Goal: Task Accomplishment & Management: Manage account settings

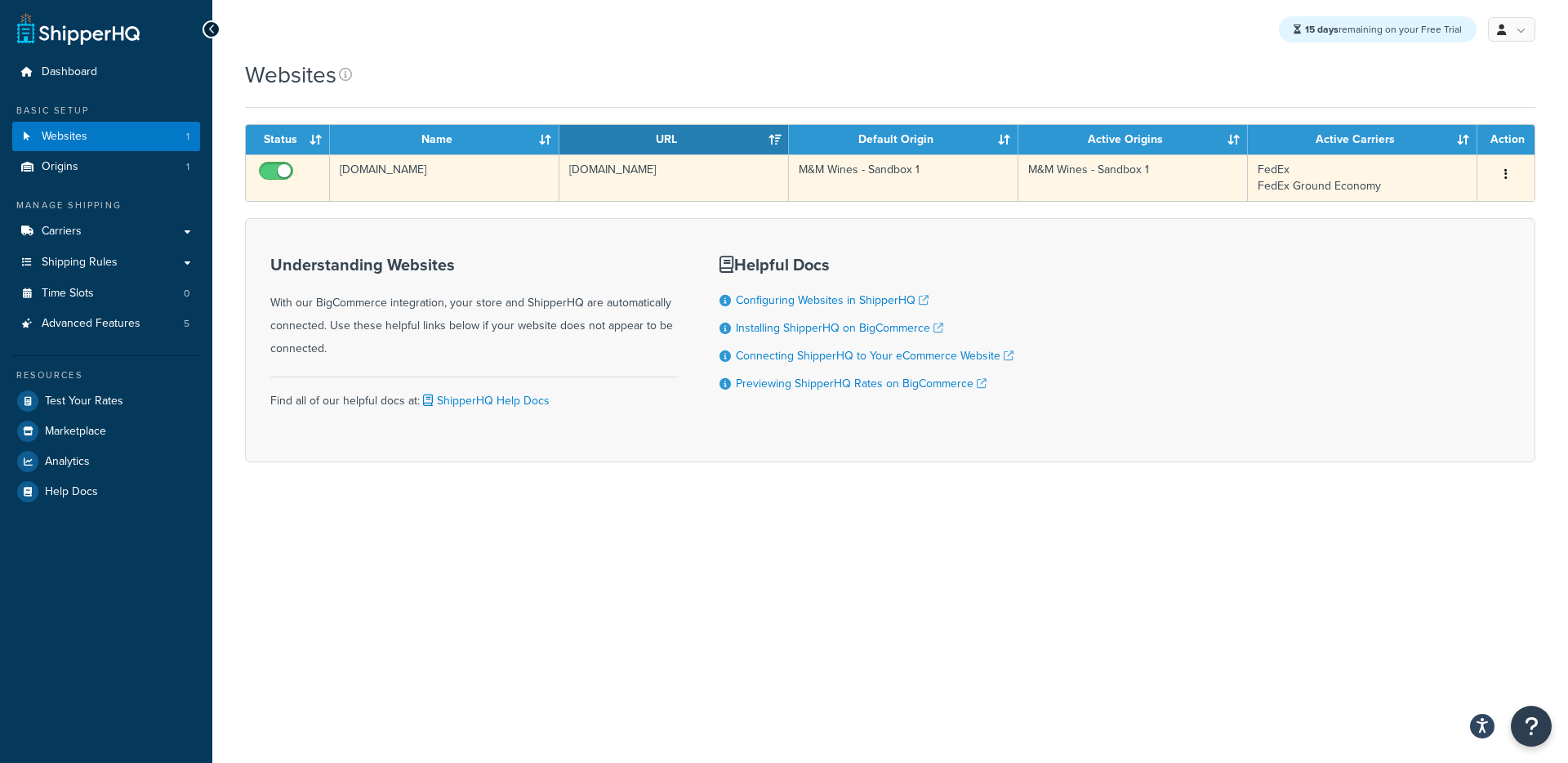
click at [571, 196] on td "mm-wines-sandbox-1.mybigcommerce.com" at bounding box center [674, 177] width 230 height 46
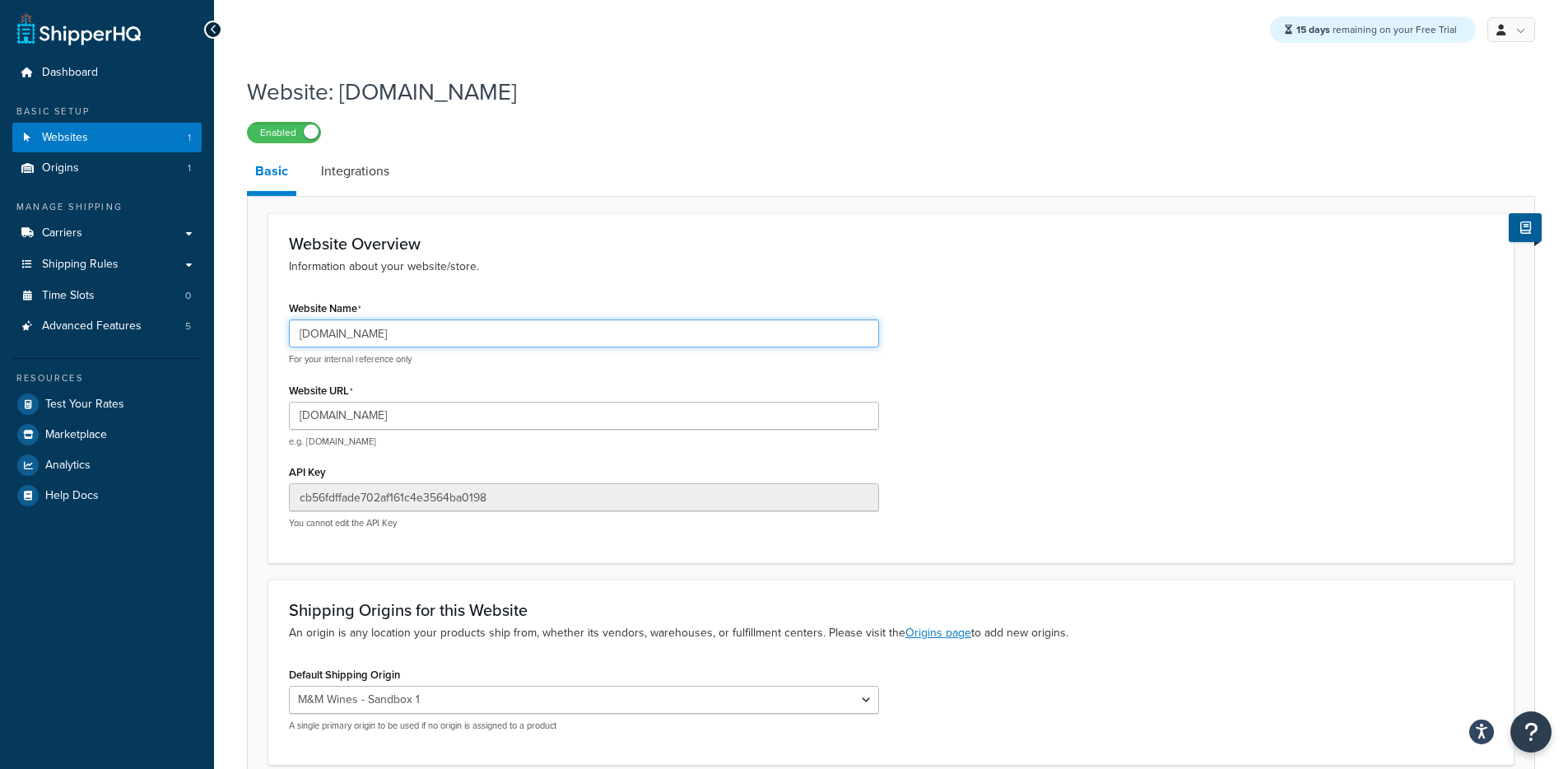
click at [386, 334] on input "[DOMAIN_NAME]" at bounding box center [584, 334] width 590 height 28
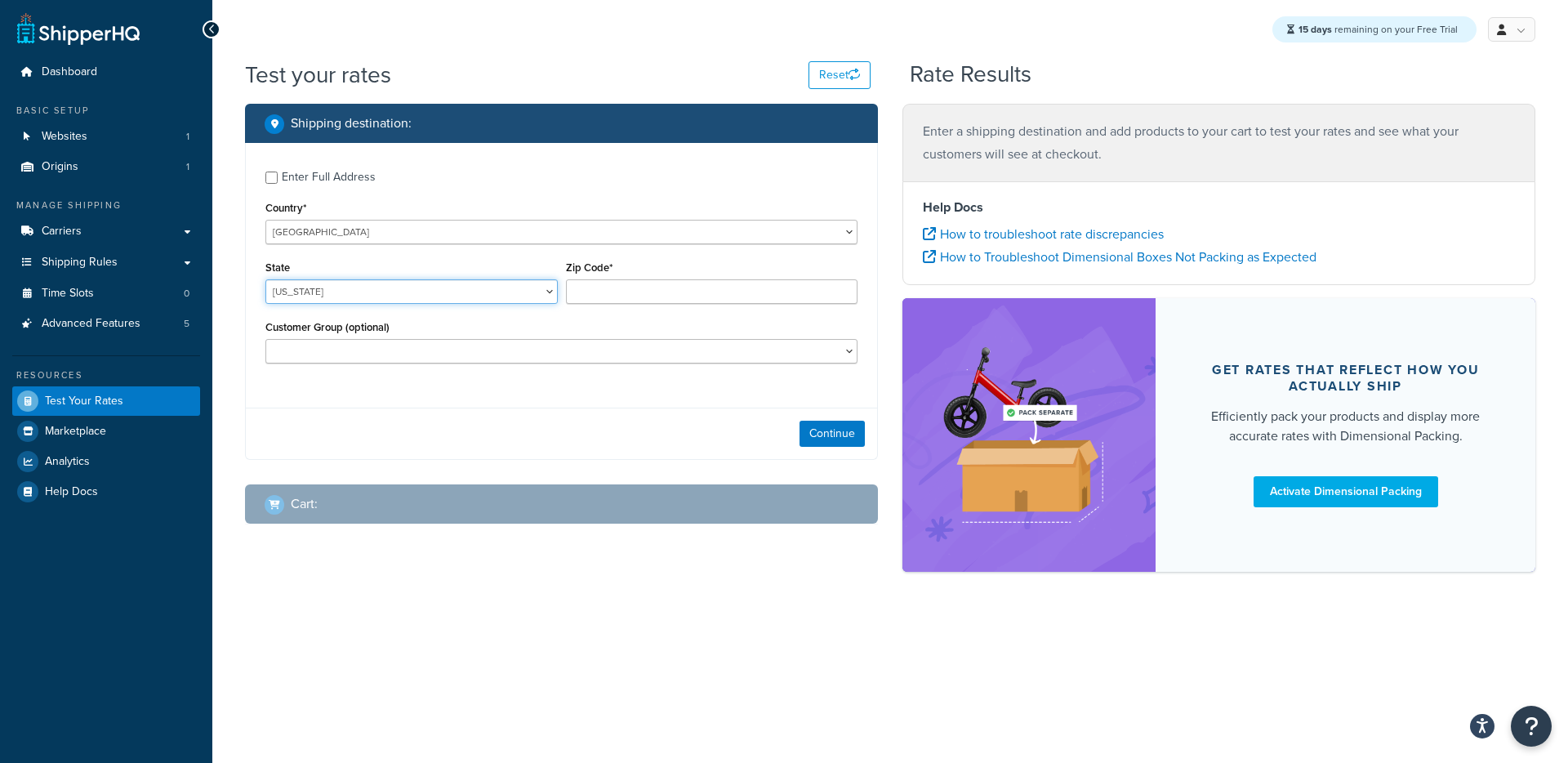
click at [329, 294] on select "Alabama Alaska American Samoa Arizona Arkansas Armed Forces Americas Armed Forc…" at bounding box center [412, 292] width 293 height 24
click at [266, 280] on select "Alabama Alaska American Samoa Arizona Arkansas Armed Forces Americas Armed Forc…" at bounding box center [412, 292] width 293 height 24
select select "AZ"
click at [266, 280] on select "Alabama Alaska American Samoa Arizona Arkansas Armed Forces Americas Armed Forc…" at bounding box center [412, 292] width 293 height 24
type input "85308"
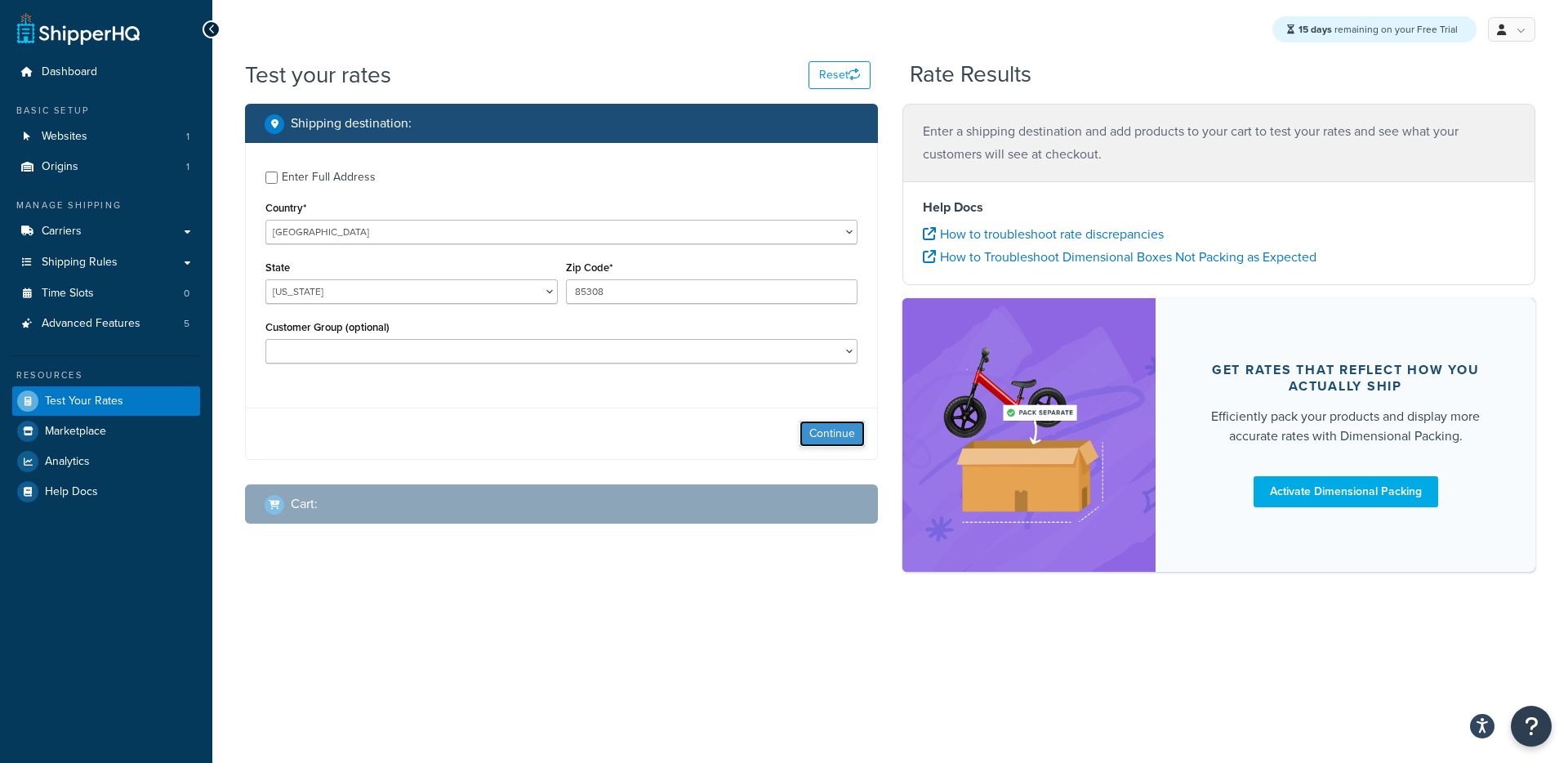
click at [810, 432] on button "Continue" at bounding box center [831, 434] width 65 height 26
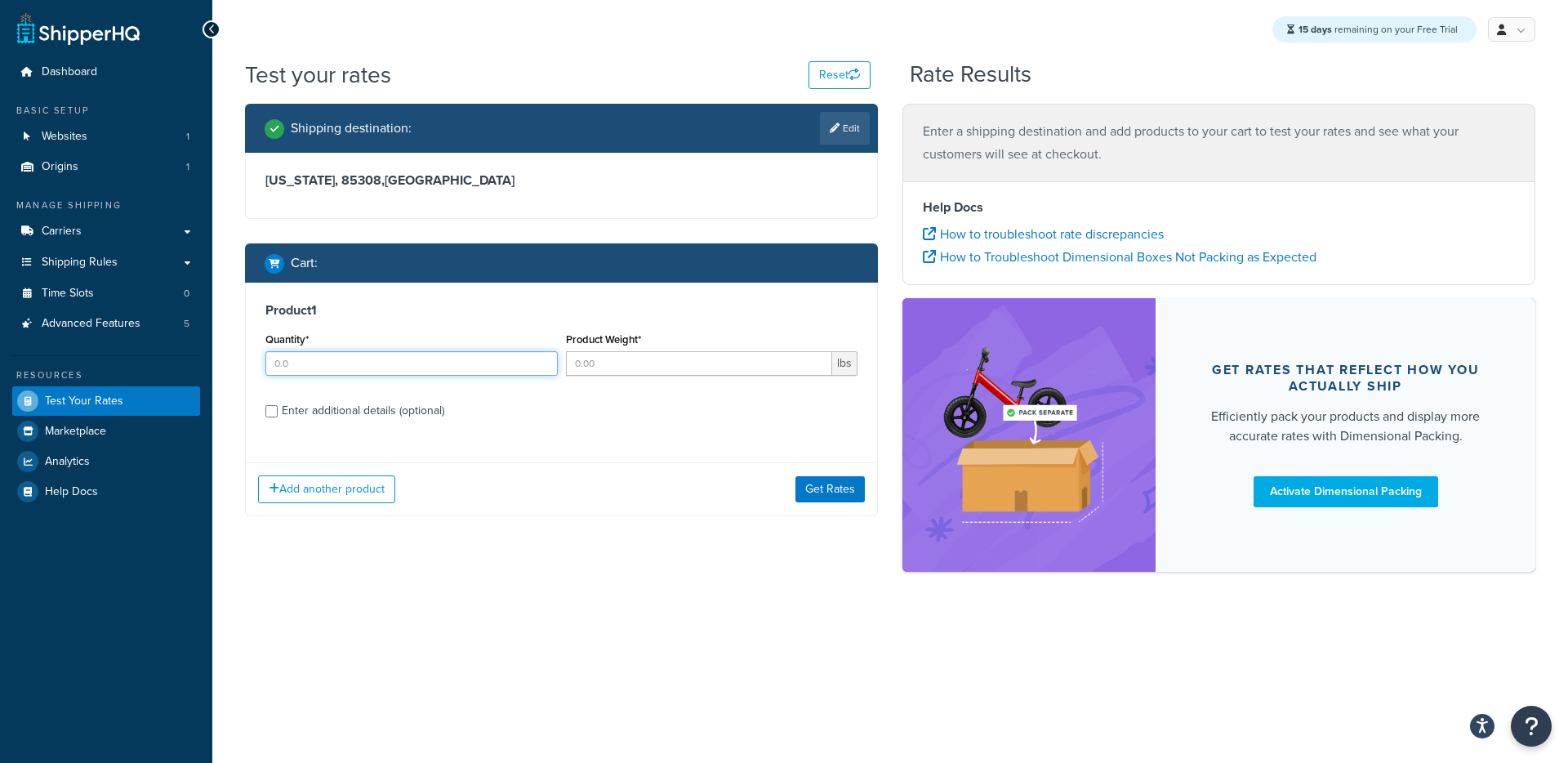
click at [445, 361] on input "Quantity*" at bounding box center [412, 363] width 293 height 24
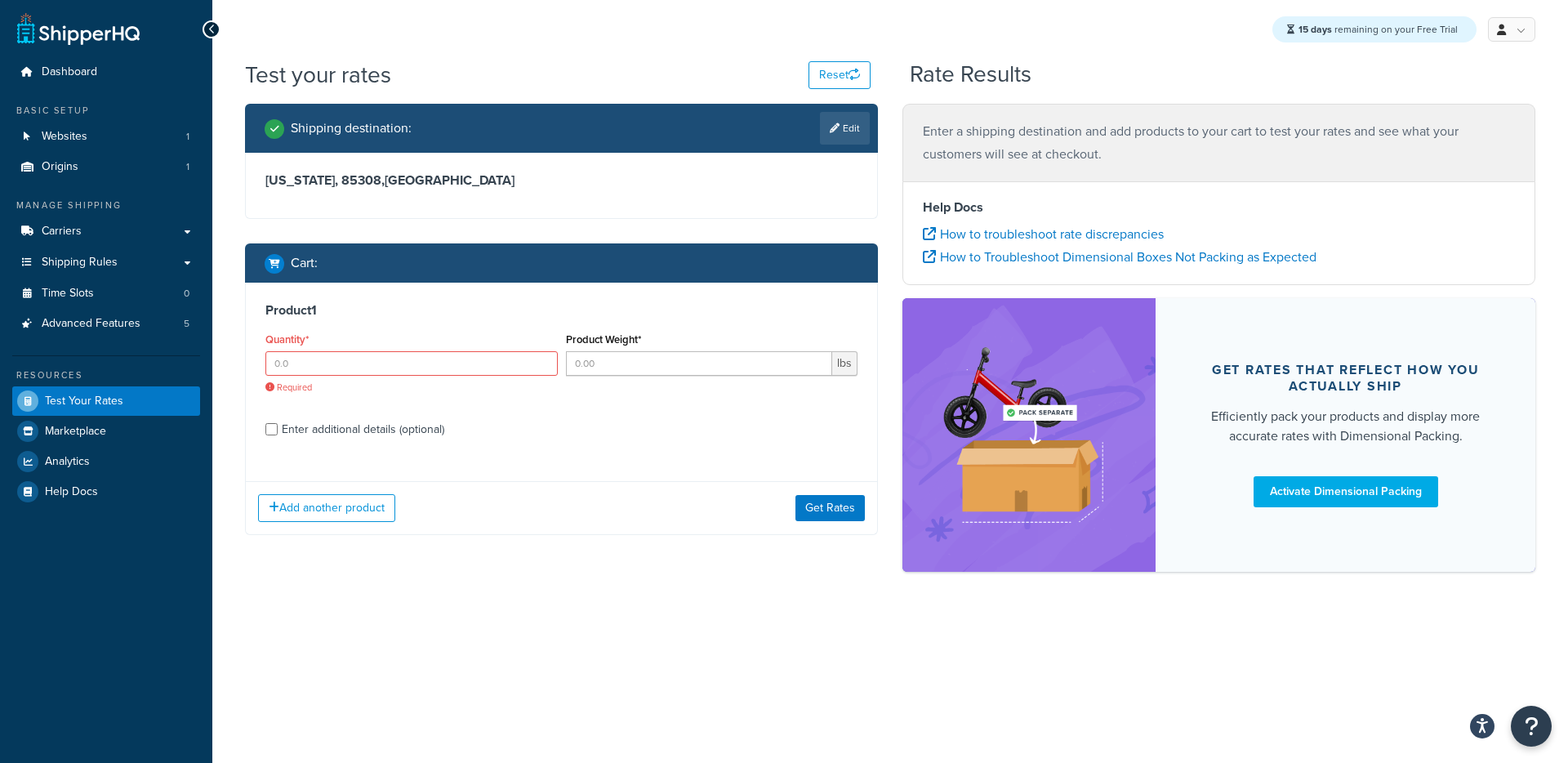
click at [437, 350] on div "Quantity* Required" at bounding box center [412, 361] width 293 height 65
click at [424, 355] on input "Quantity*" at bounding box center [412, 363] width 293 height 24
type input "1"
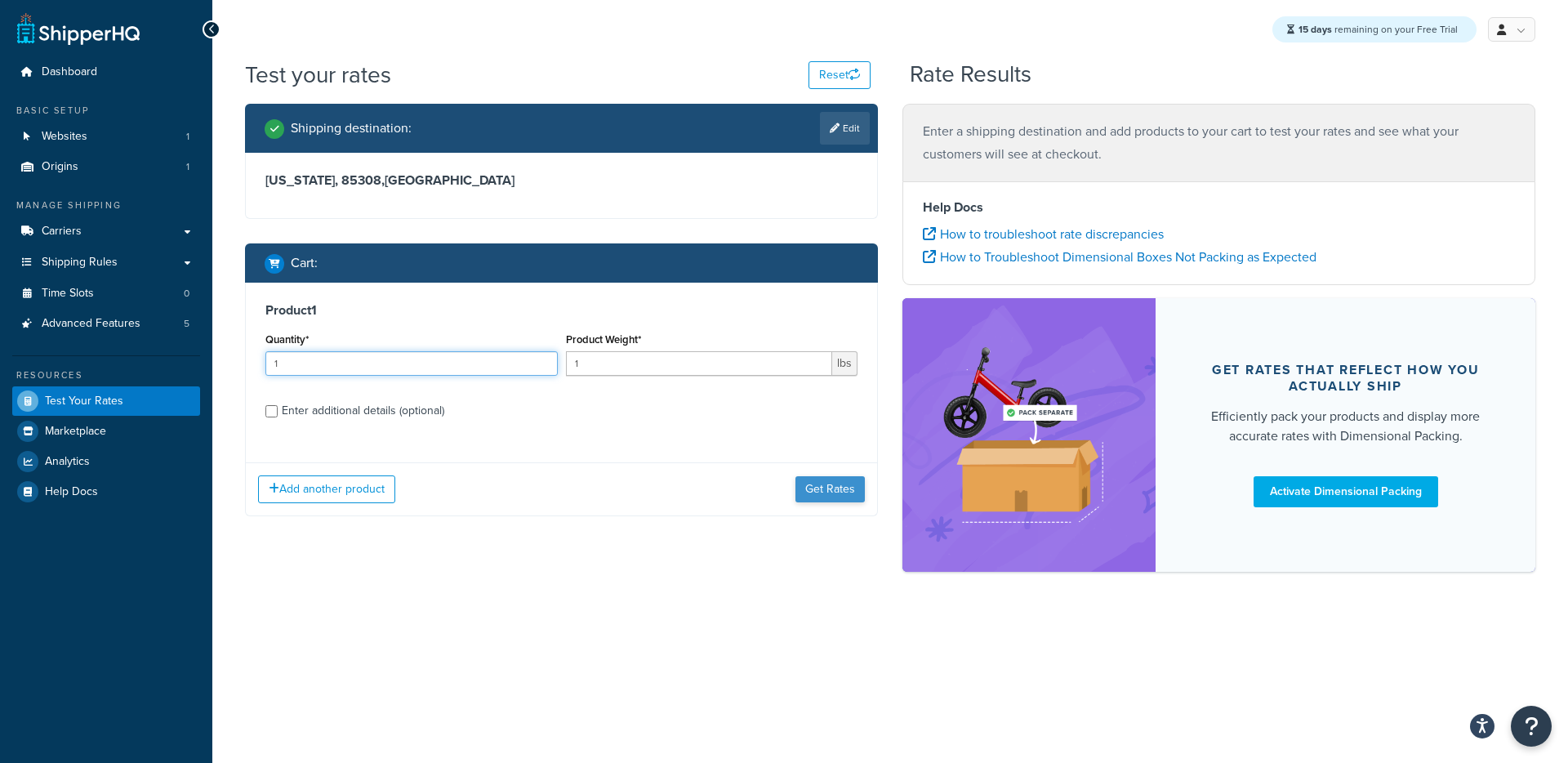
type input "1"
click at [844, 495] on button "Get Rates" at bounding box center [830, 490] width 70 height 26
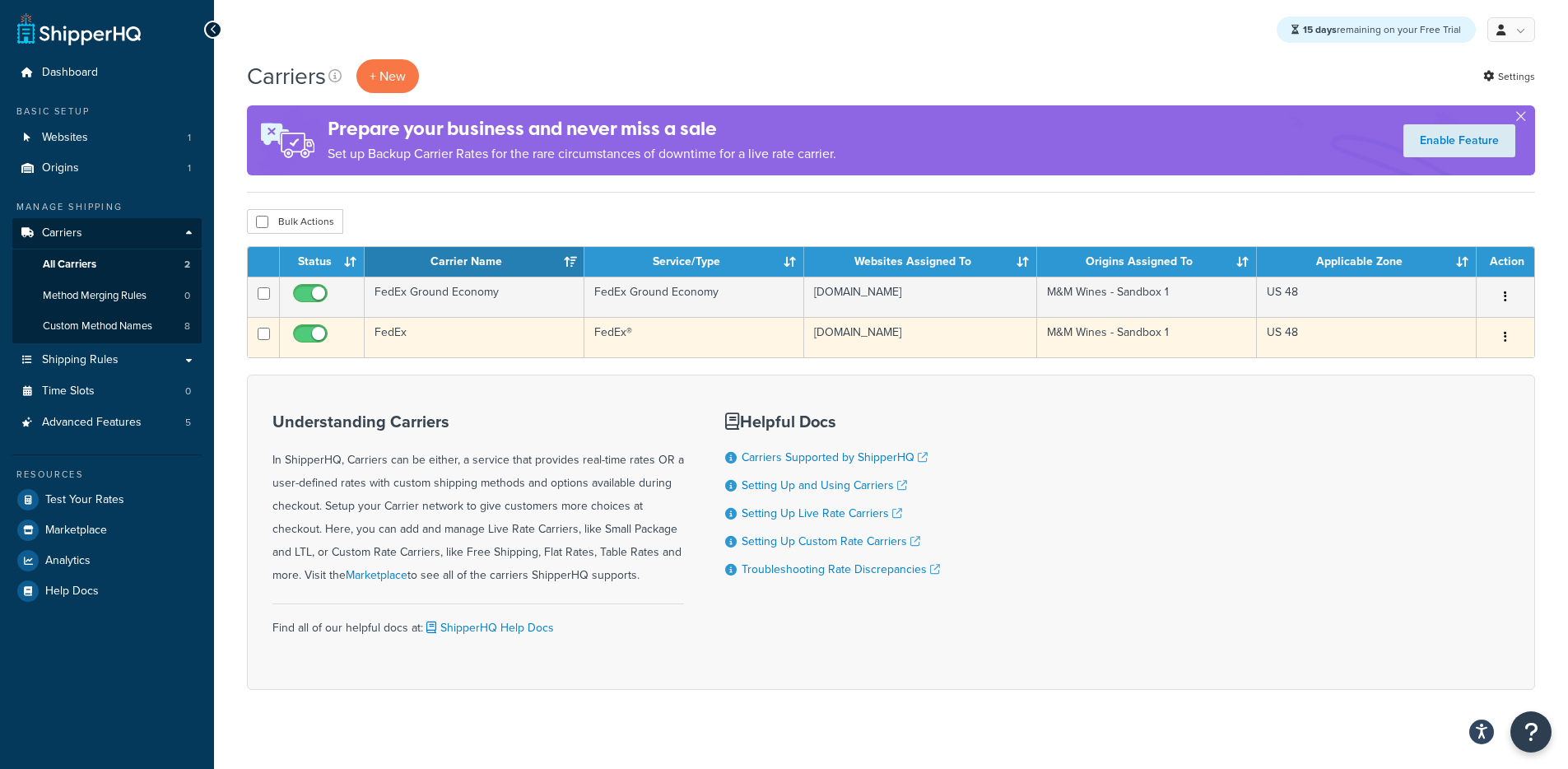
click at [429, 346] on td "FedEx" at bounding box center [474, 337] width 219 height 40
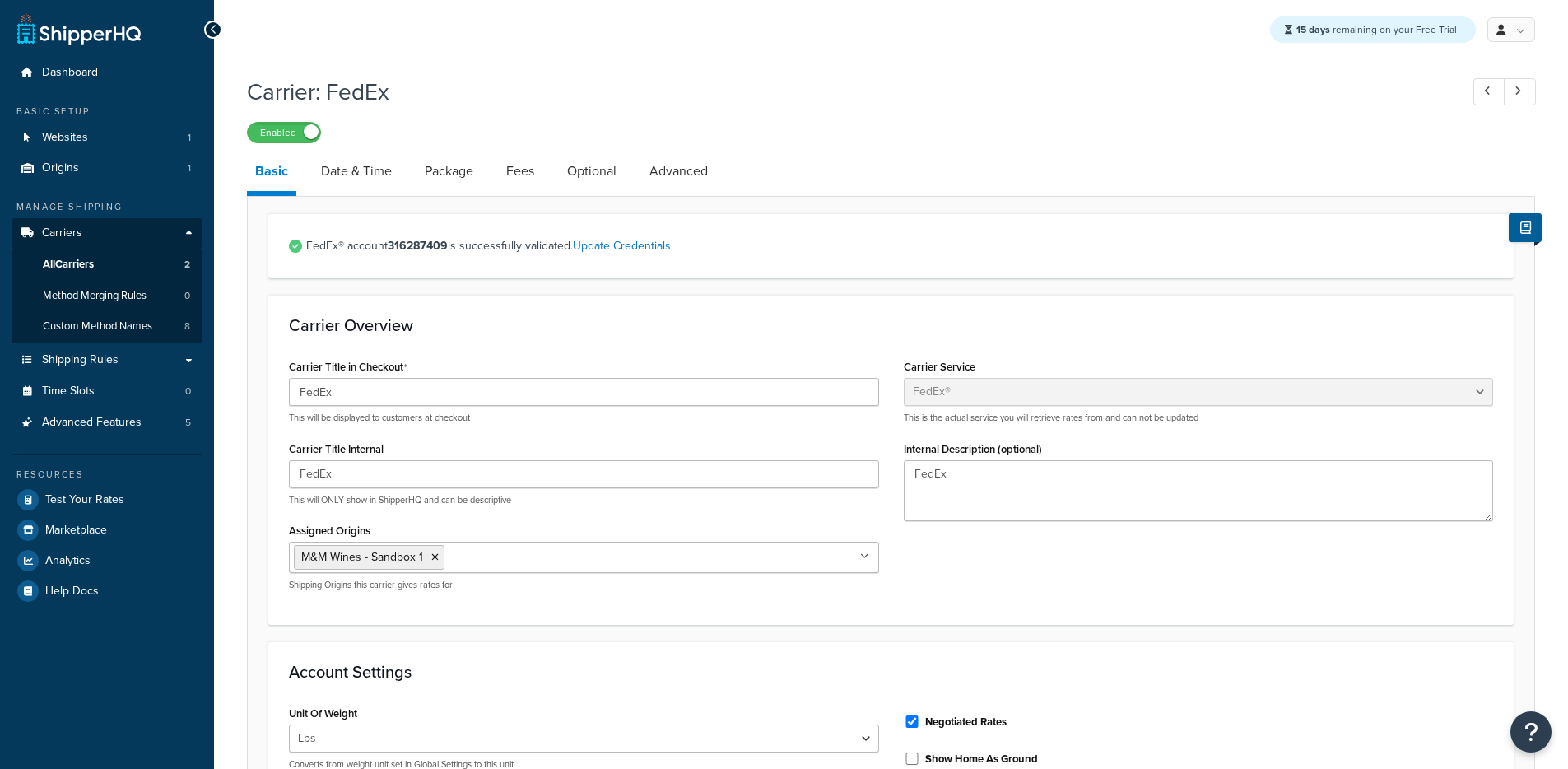
select select "fedEx"
select select "REGULAR_PICKUP"
select select "YOUR_PACKAGING"
click at [369, 179] on link "Date & Time" at bounding box center [356, 171] width 87 height 40
select select "E"
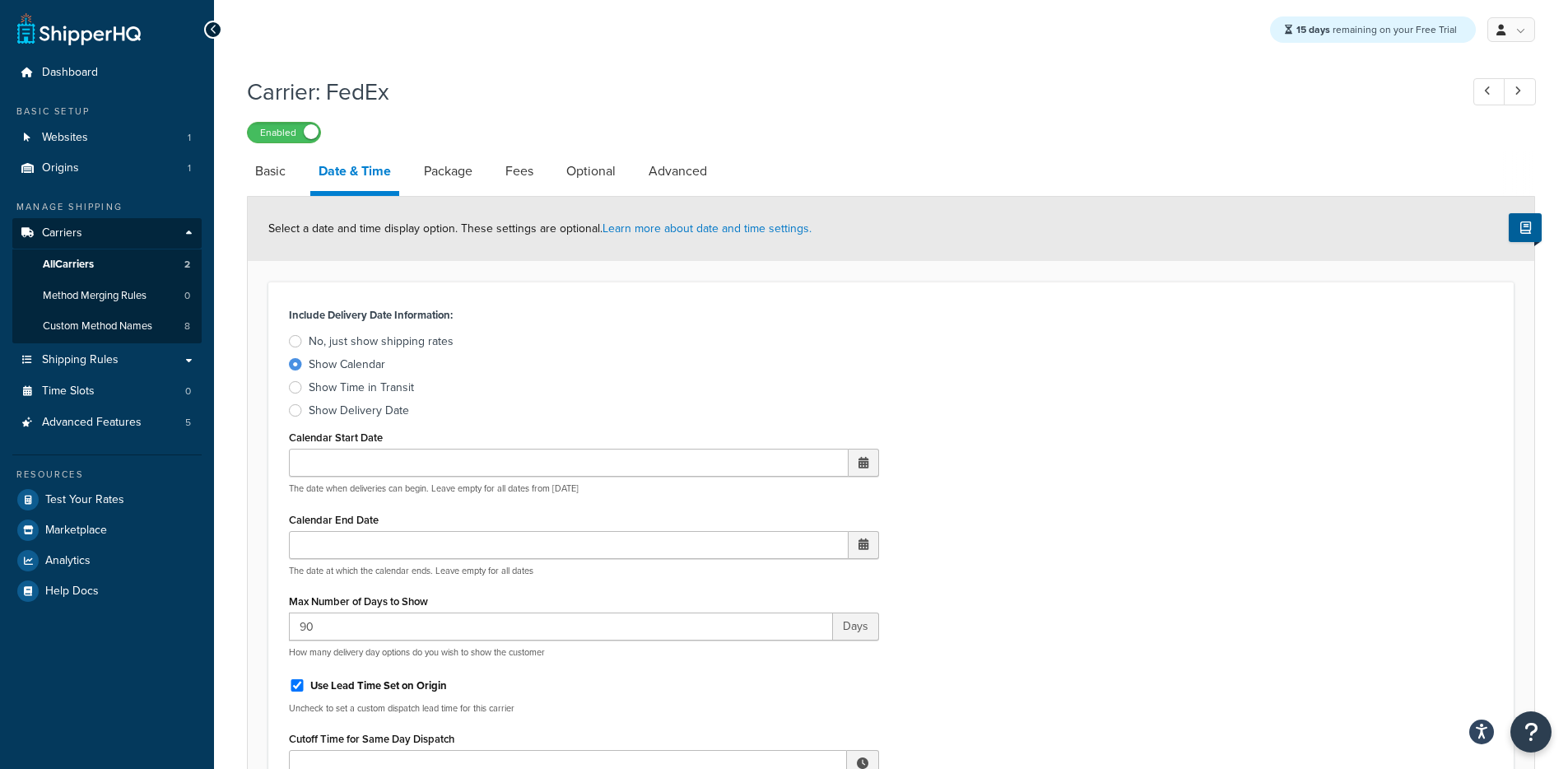
click at [369, 175] on link "Date & Time" at bounding box center [355, 174] width 89 height 45
click at [295, 161] on li "Basic" at bounding box center [278, 171] width 63 height 40
click at [284, 170] on link "Basic" at bounding box center [270, 171] width 47 height 40
select select "fedEx"
select select "REGULAR_PICKUP"
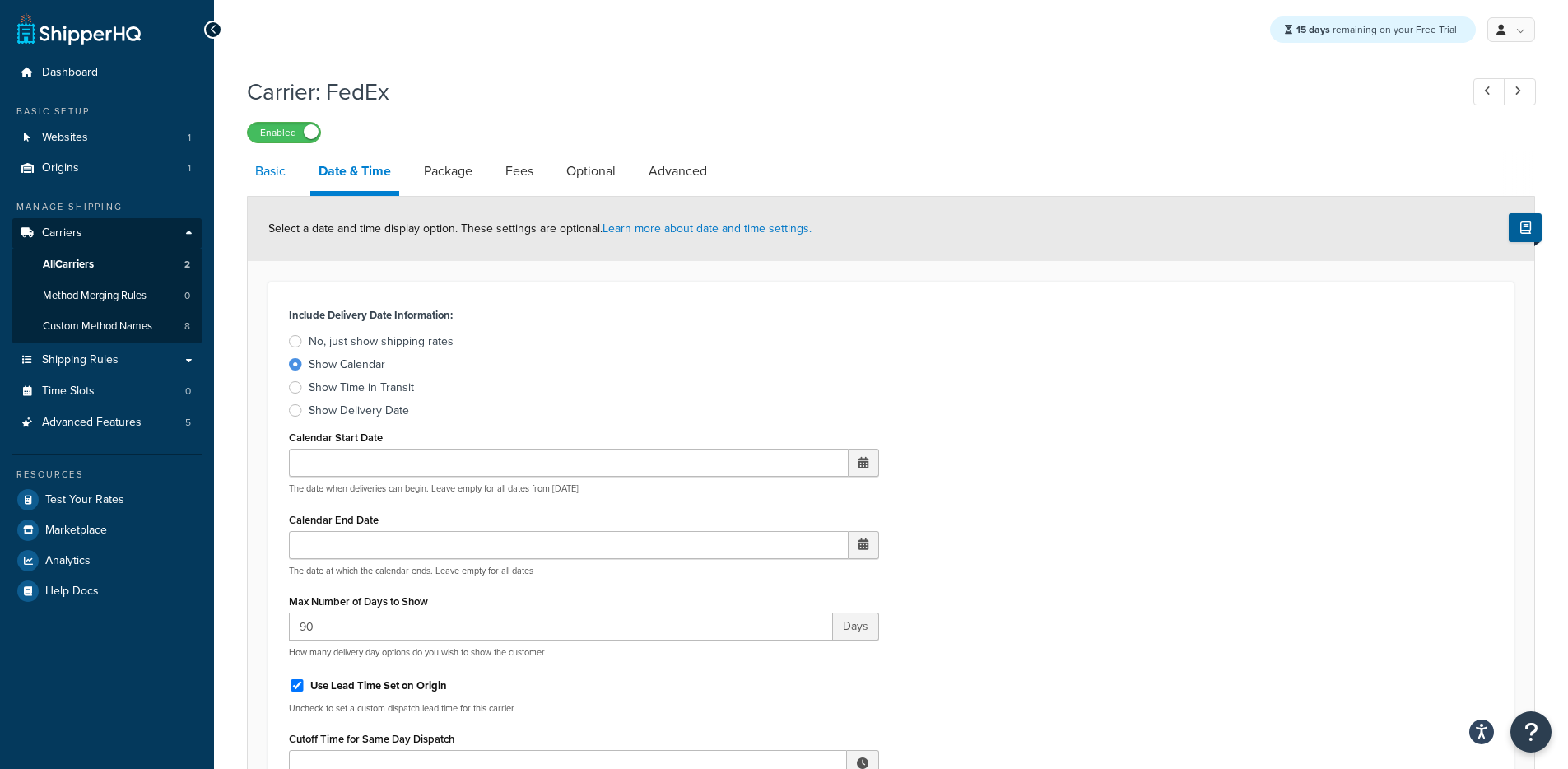
select select "YOUR_PACKAGING"
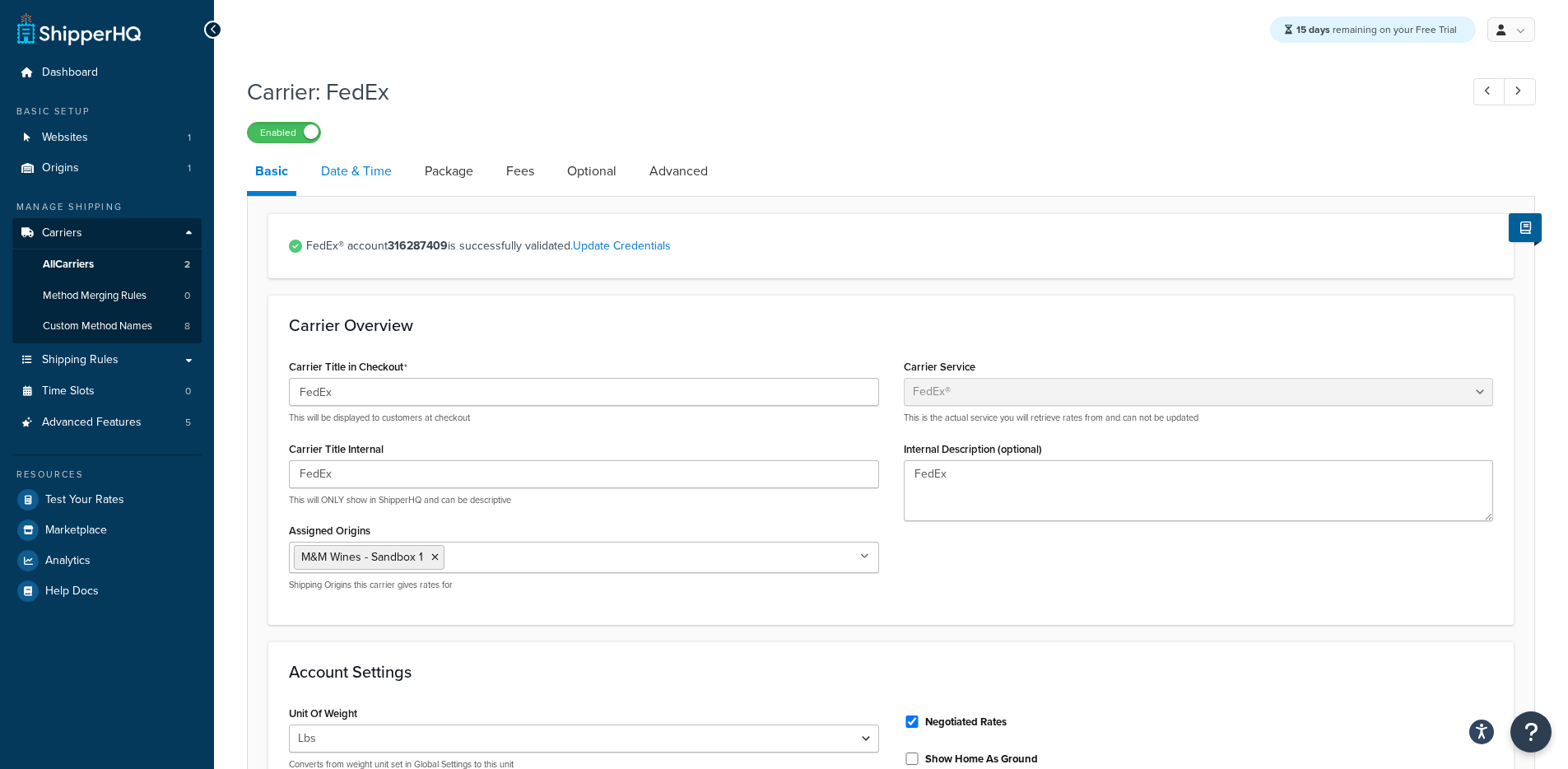
click at [356, 172] on link "Date & Time" at bounding box center [356, 171] width 87 height 40
select select "E"
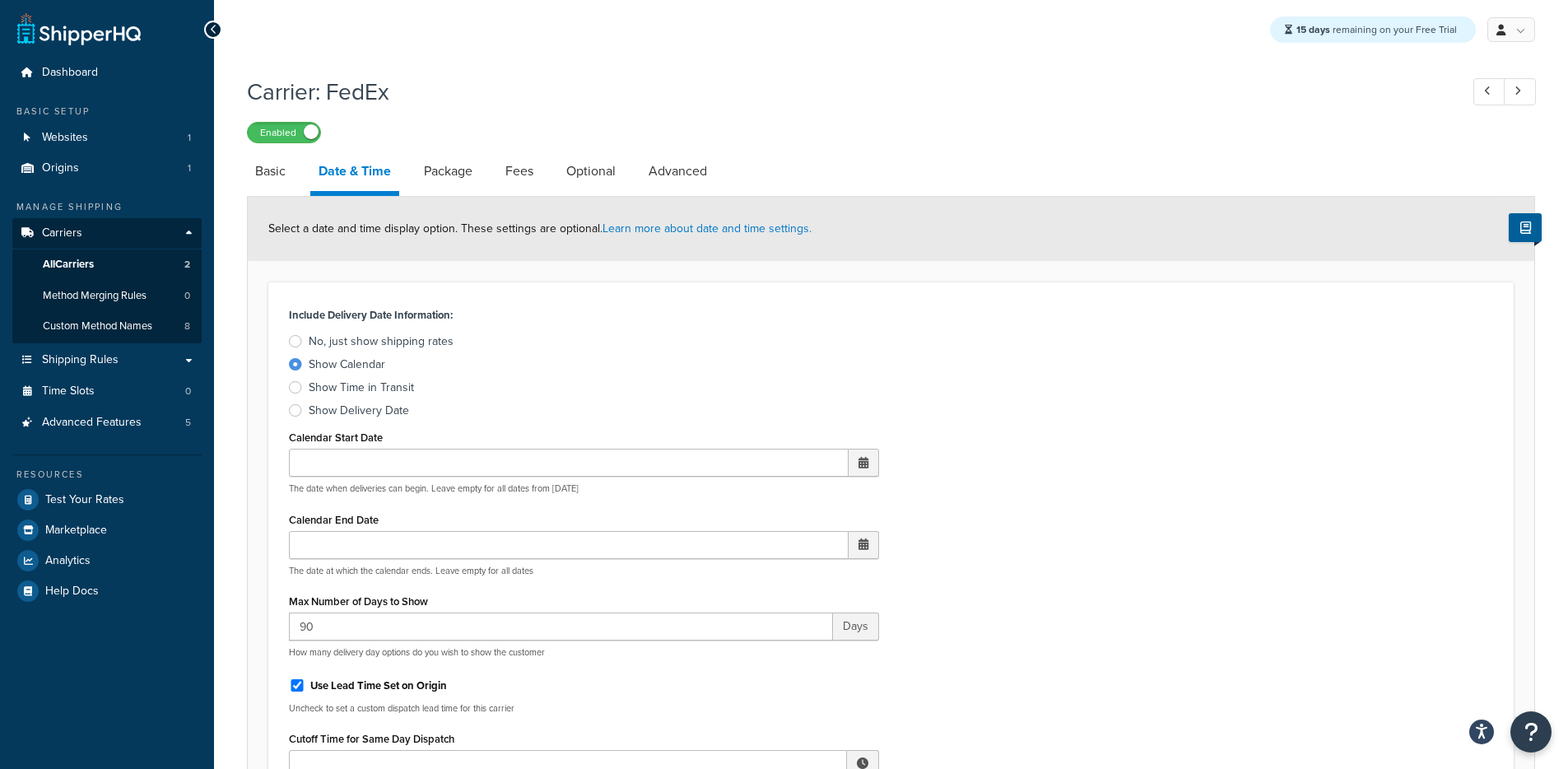
click at [337, 410] on div "Show Delivery Date" at bounding box center [359, 411] width 100 height 17
click at [0, 0] on input "Show Delivery Date" at bounding box center [0, 0] width 0 height 0
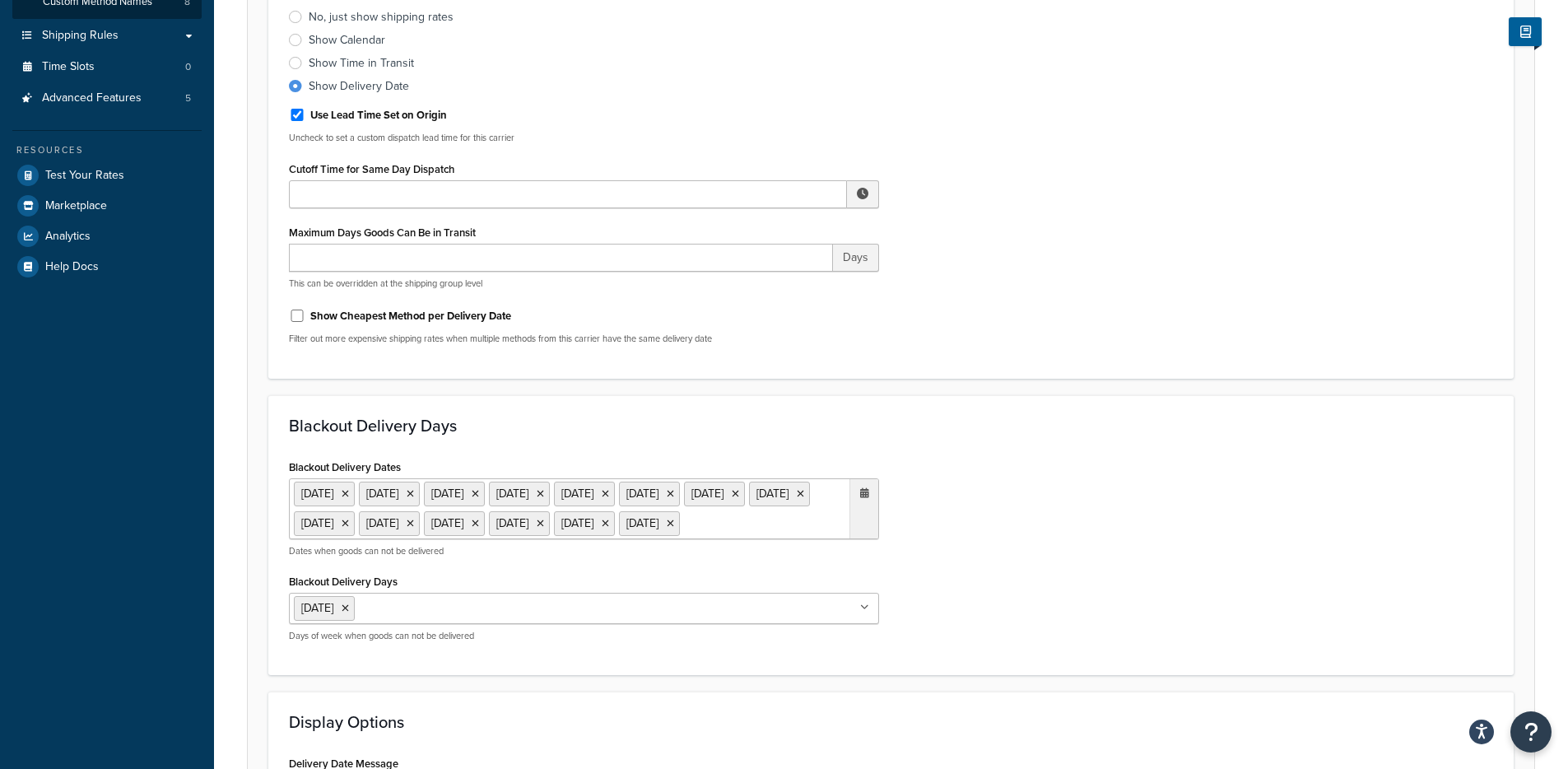
scroll to position [754, 0]
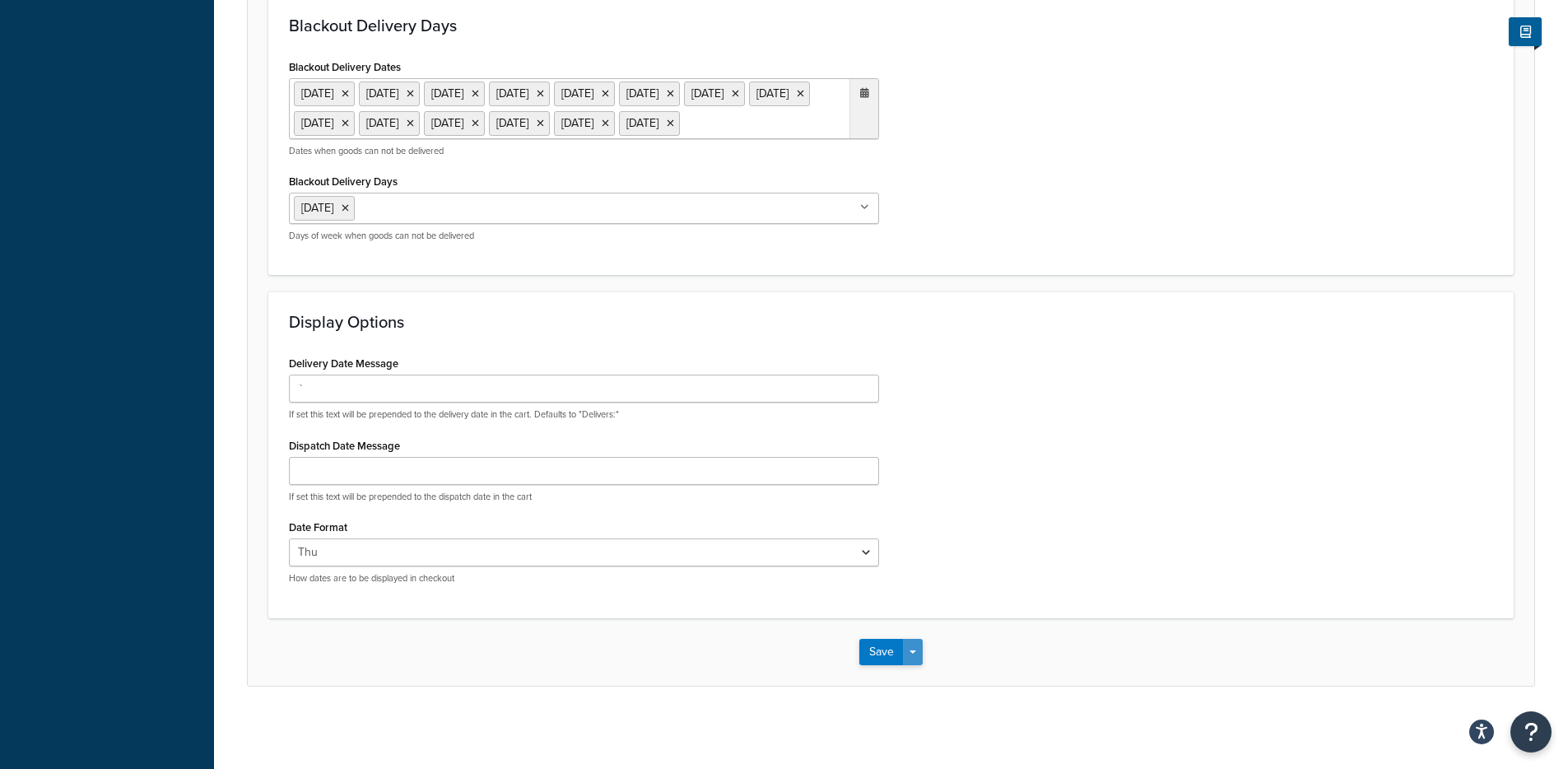
click at [913, 650] on span "button" at bounding box center [913, 652] width 7 height 4
click at [924, 676] on button "Save and Edit" at bounding box center [919, 682] width 120 height 34
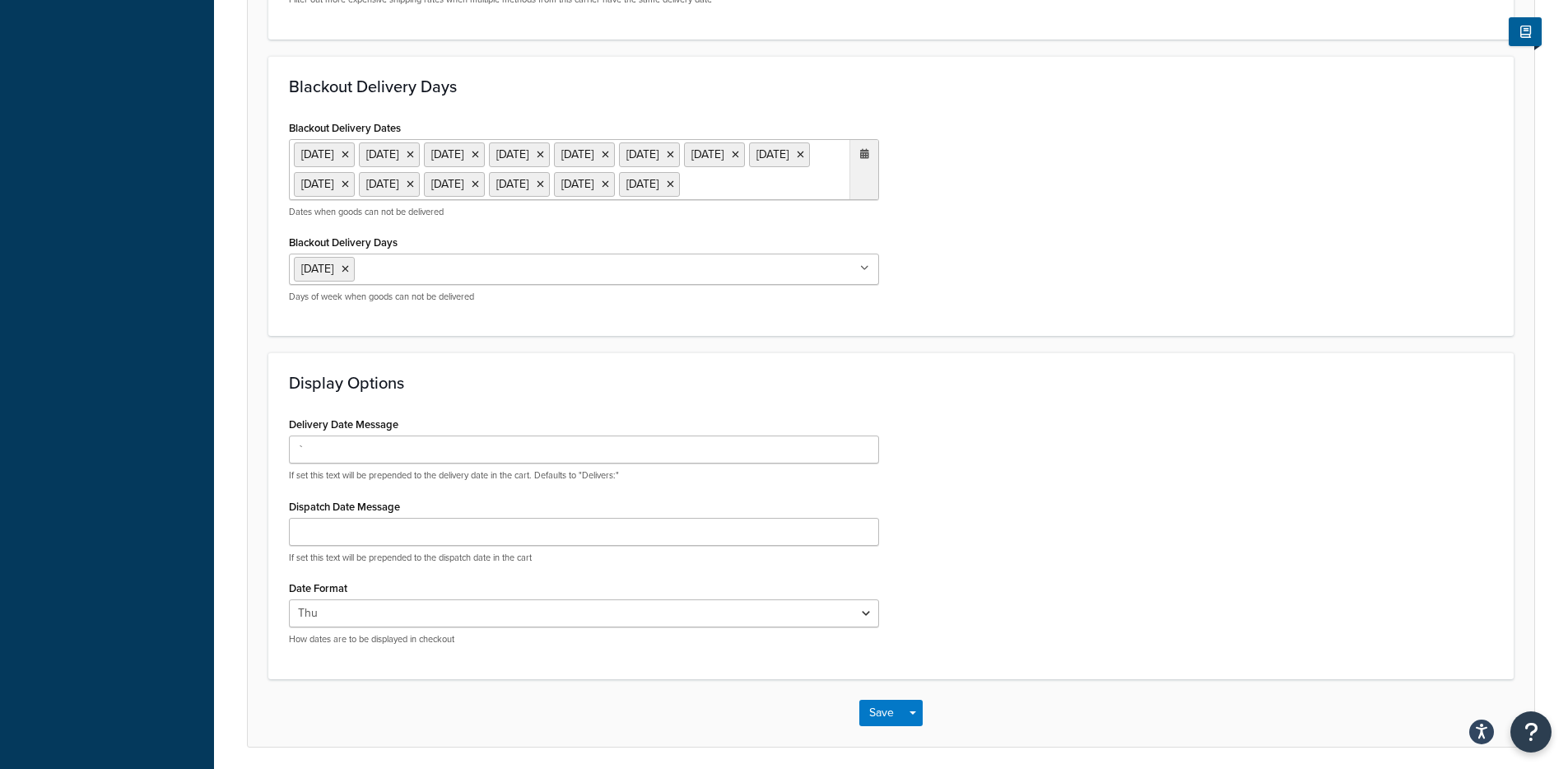
scroll to position [0, 0]
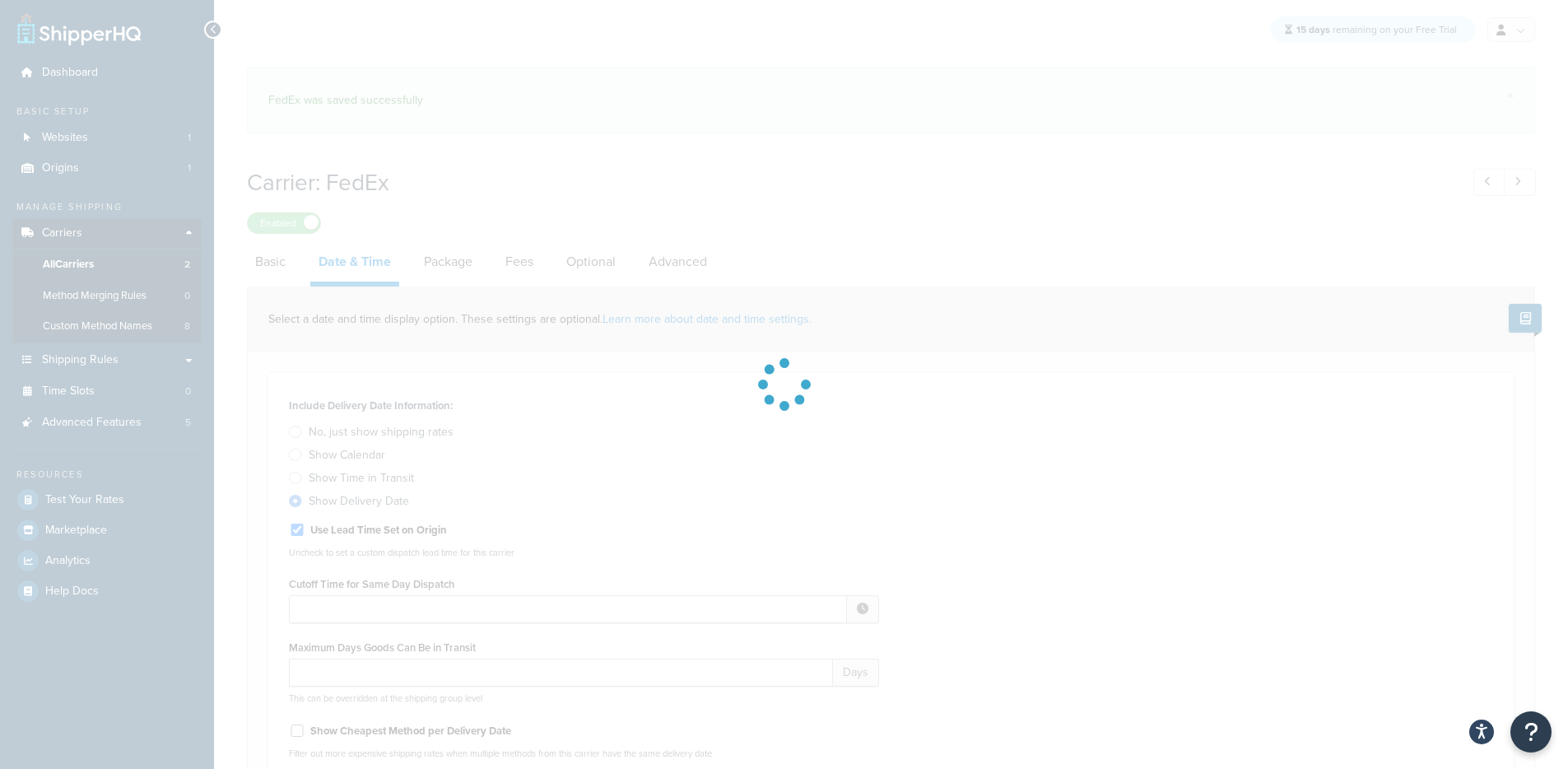
select select "E"
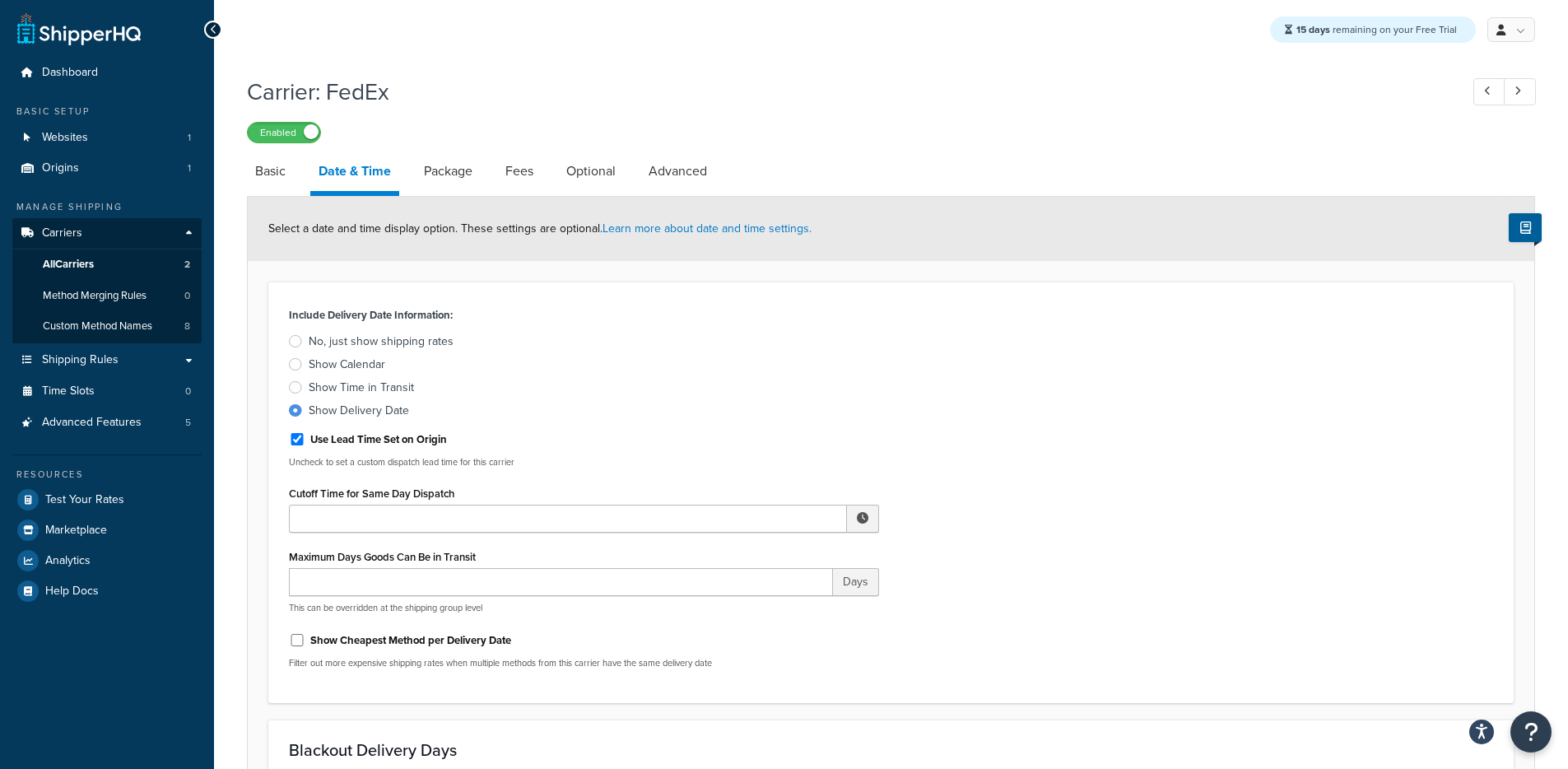
click at [341, 370] on div "Show Calendar" at bounding box center [347, 364] width 76 height 17
click at [0, 0] on input "Show Calendar" at bounding box center [0, 0] width 0 height 0
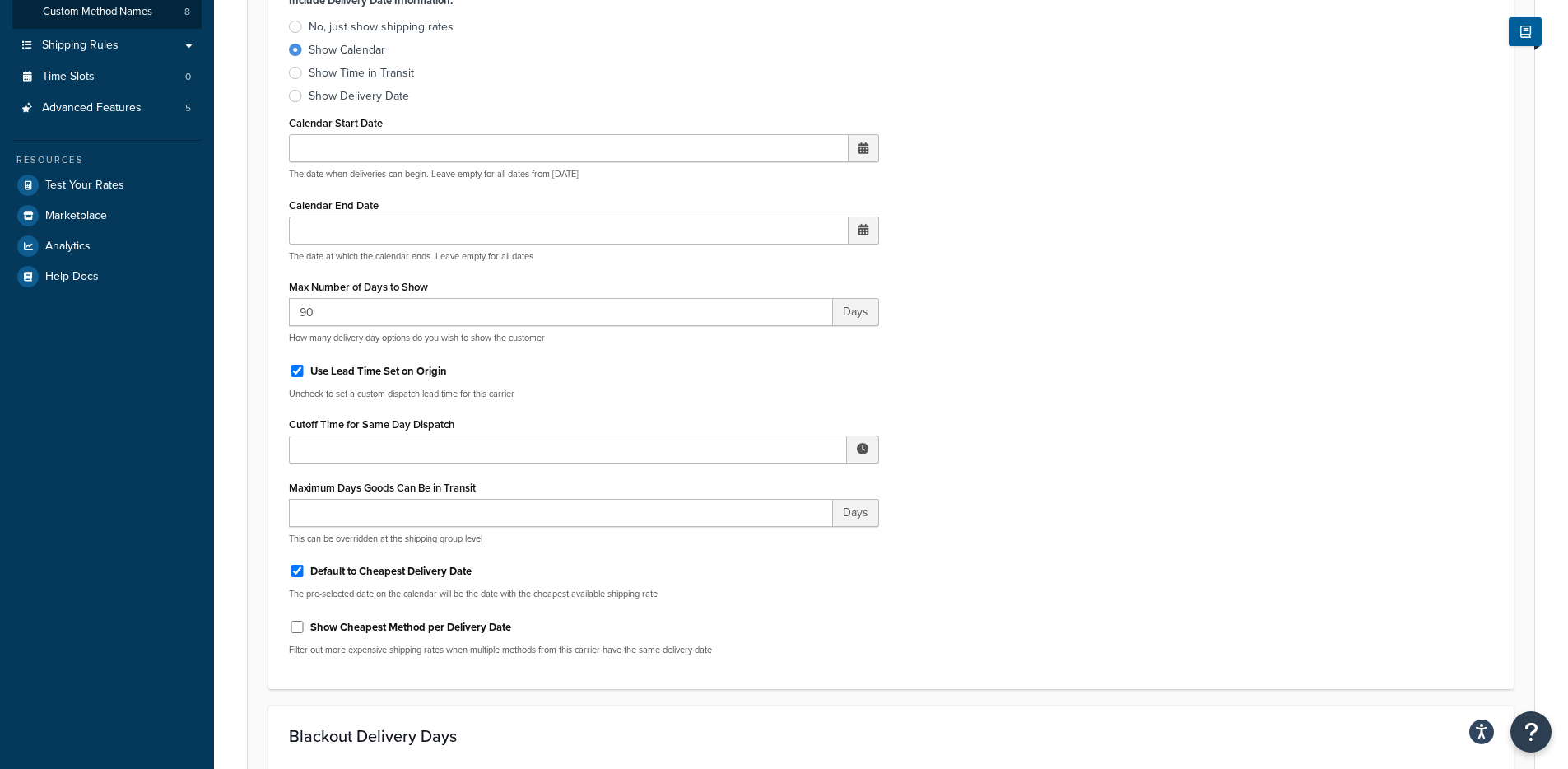
scroll to position [350, 0]
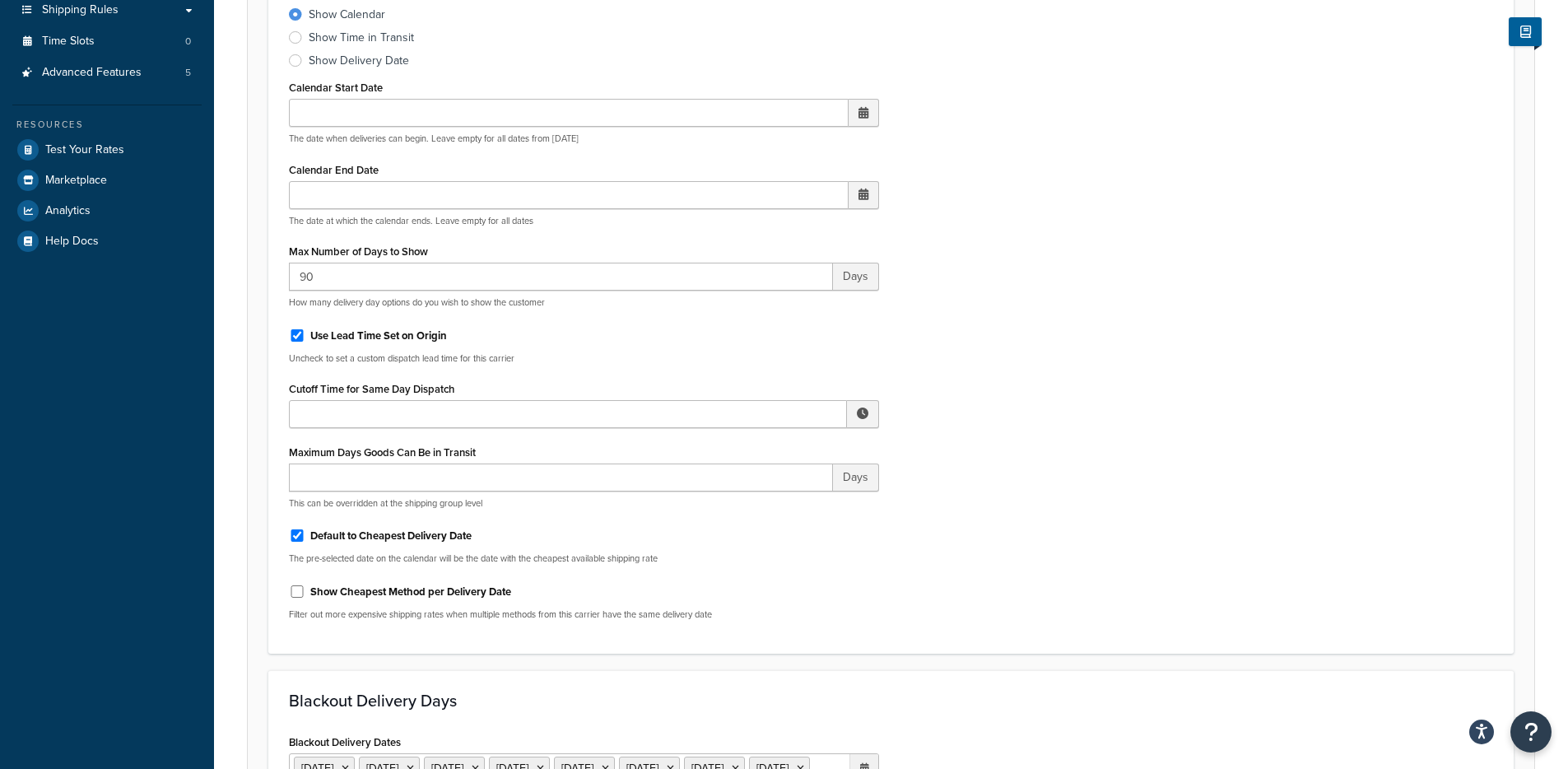
click at [377, 532] on label "Default to Cheapest Delivery Date" at bounding box center [392, 535] width 162 height 15
click at [306, 532] on input "Default to Cheapest Delivery Date" at bounding box center [297, 535] width 17 height 12
checkbox input "false"
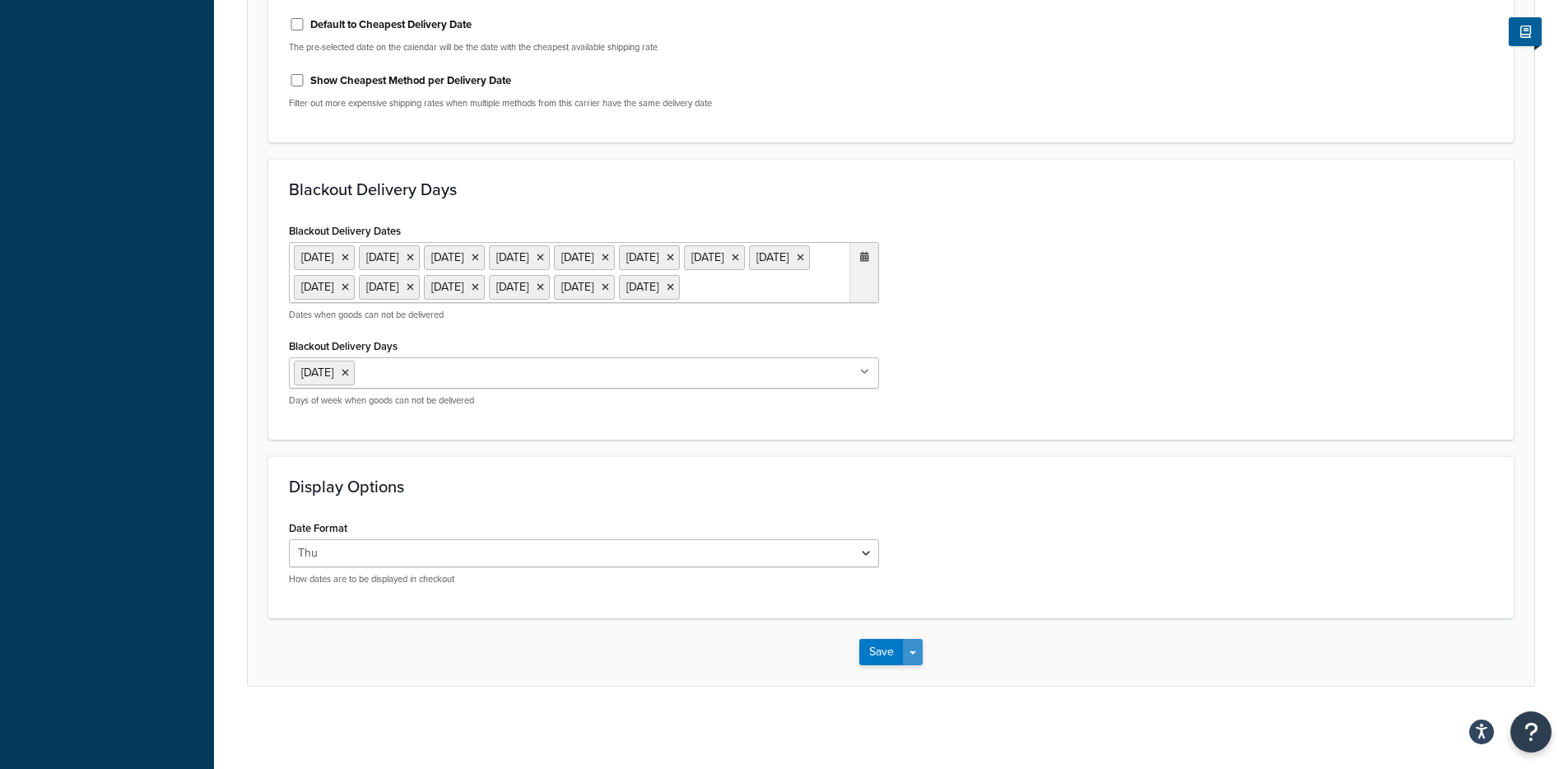
click at [917, 655] on button "Save Dropdown" at bounding box center [913, 652] width 20 height 26
click at [924, 671] on button "Save and Edit" at bounding box center [919, 682] width 120 height 34
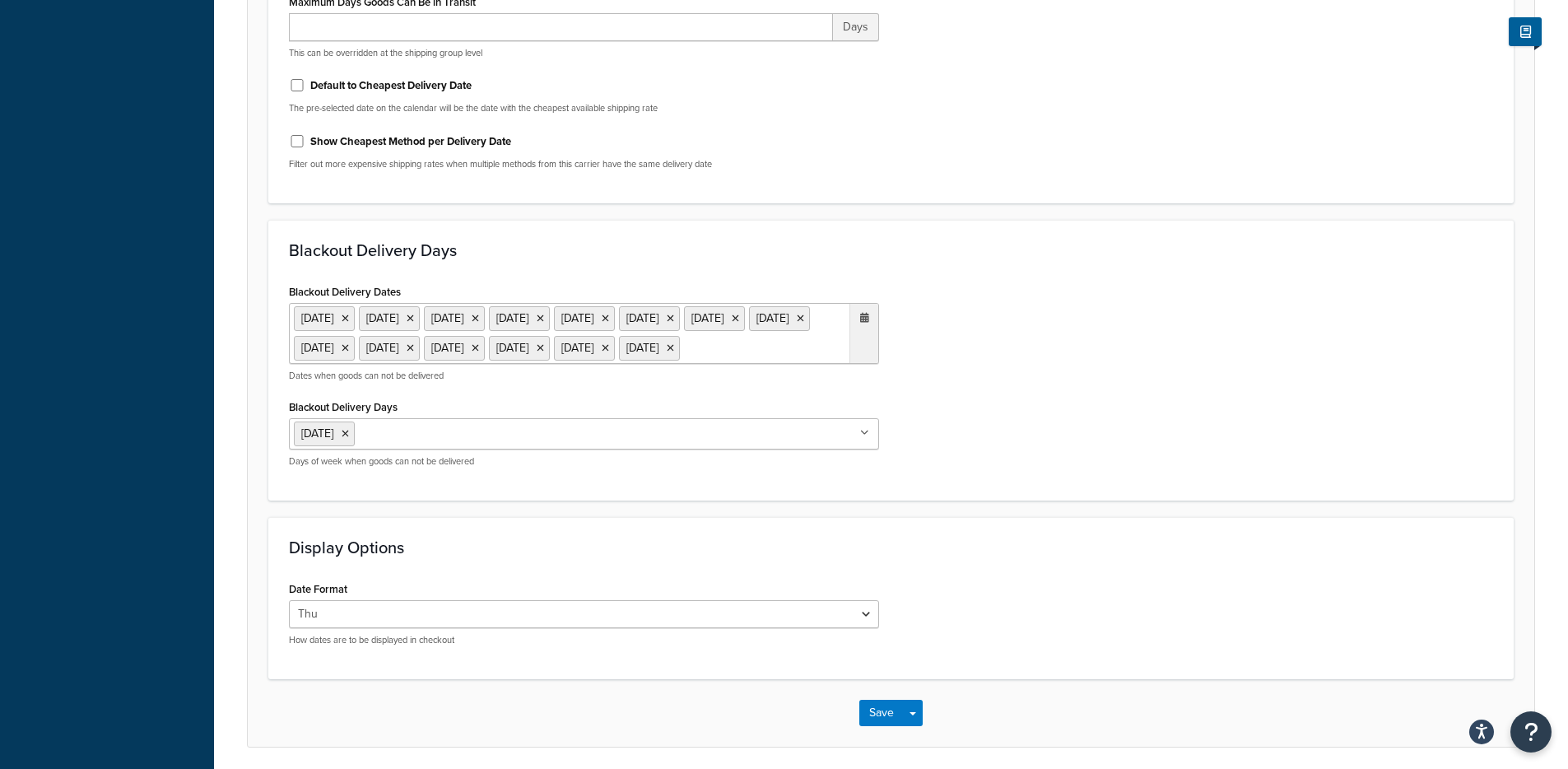
scroll to position [0, 0]
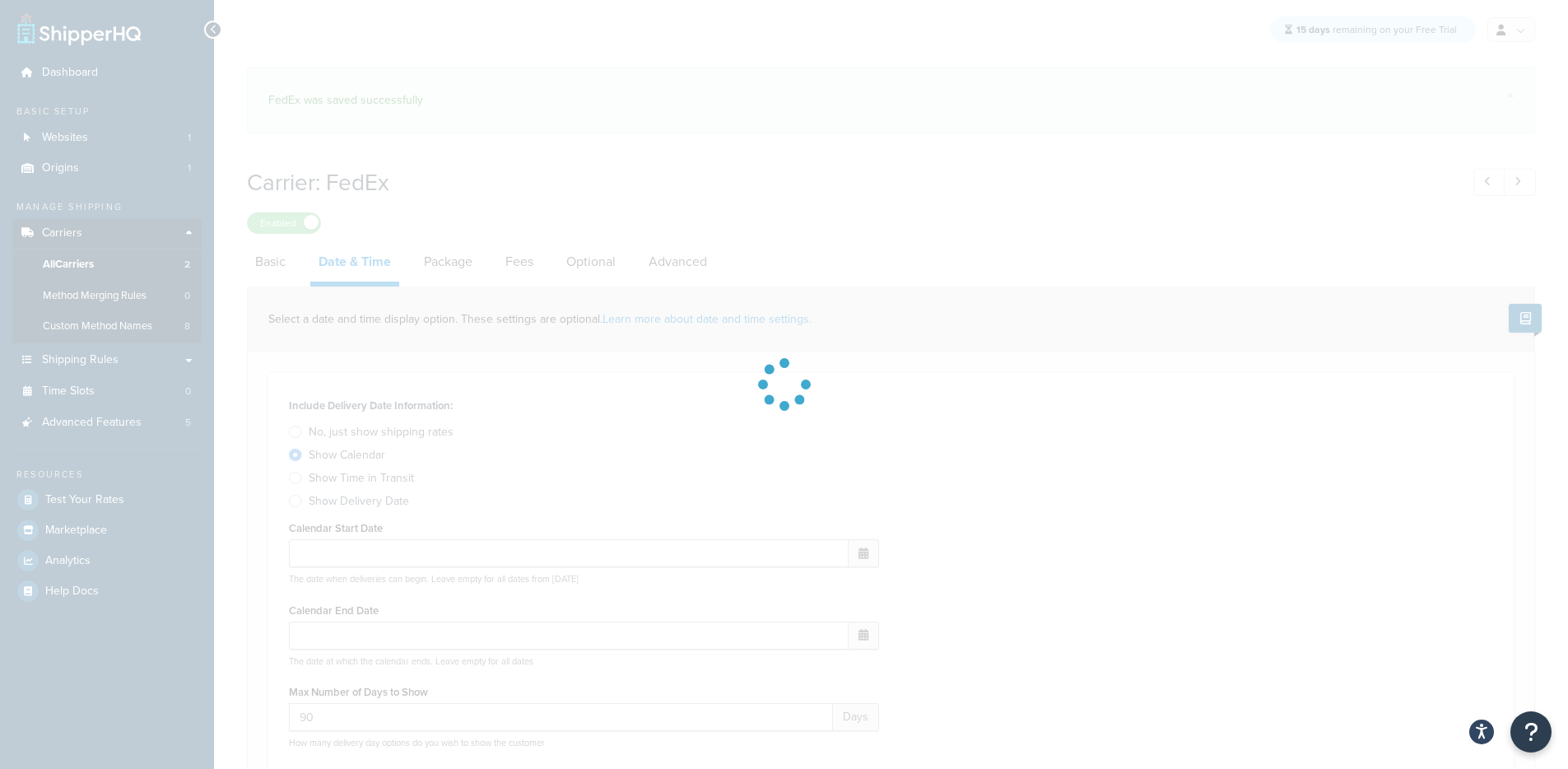
select select "E"
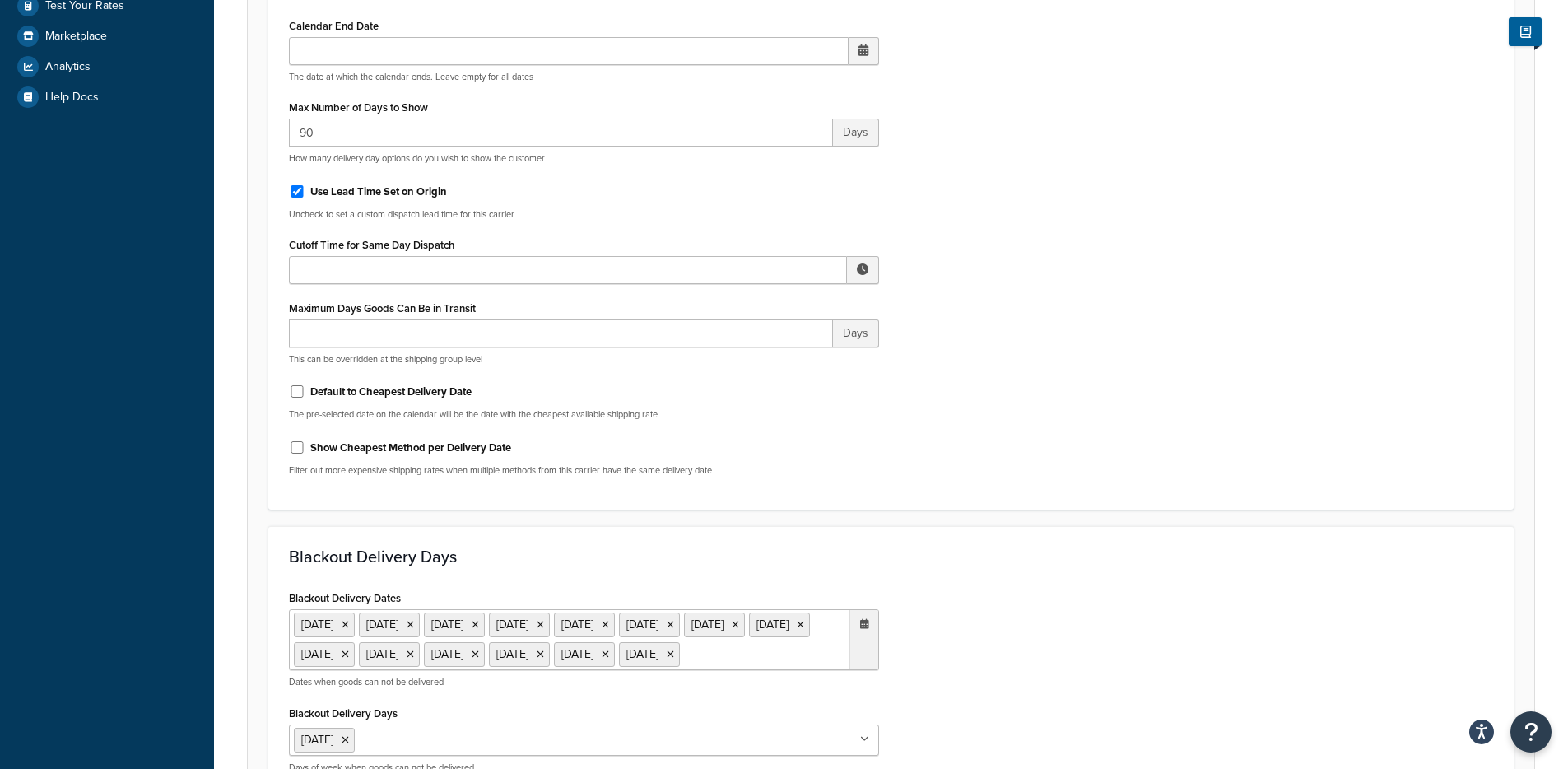
scroll to position [502, 0]
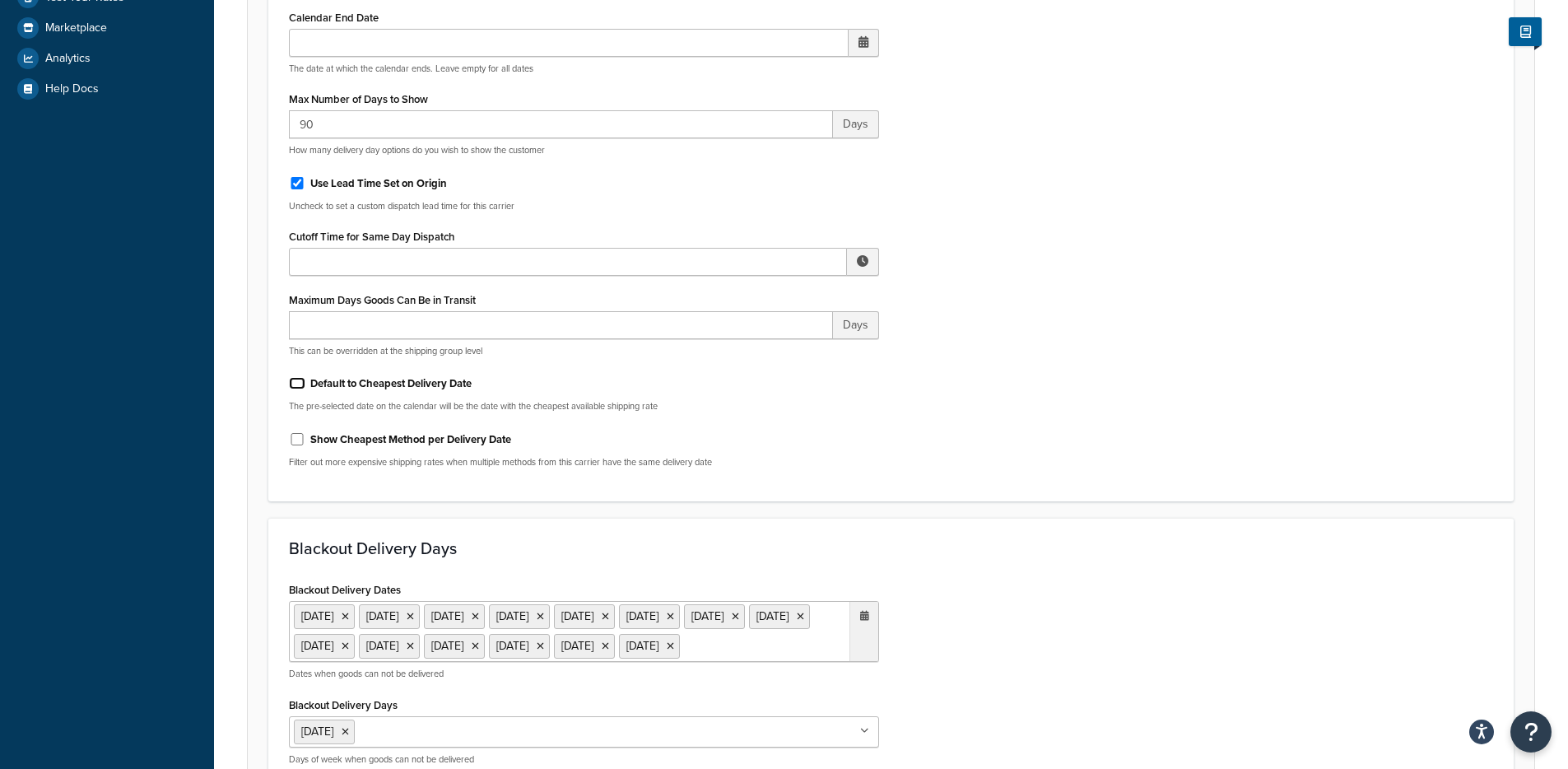
click at [298, 384] on input "Default to Cheapest Delivery Date" at bounding box center [297, 383] width 17 height 12
checkbox input "true"
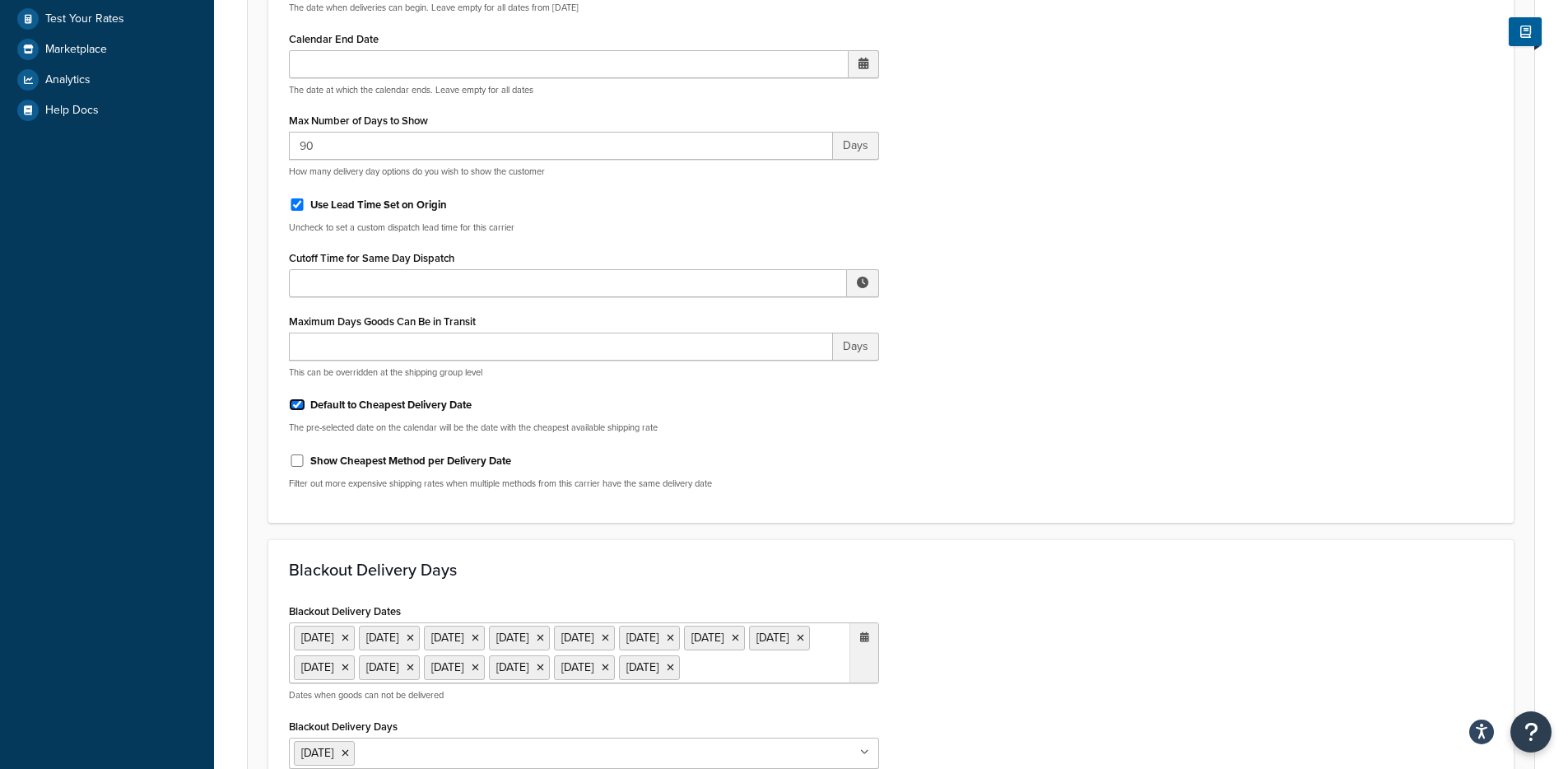
scroll to position [891, 0]
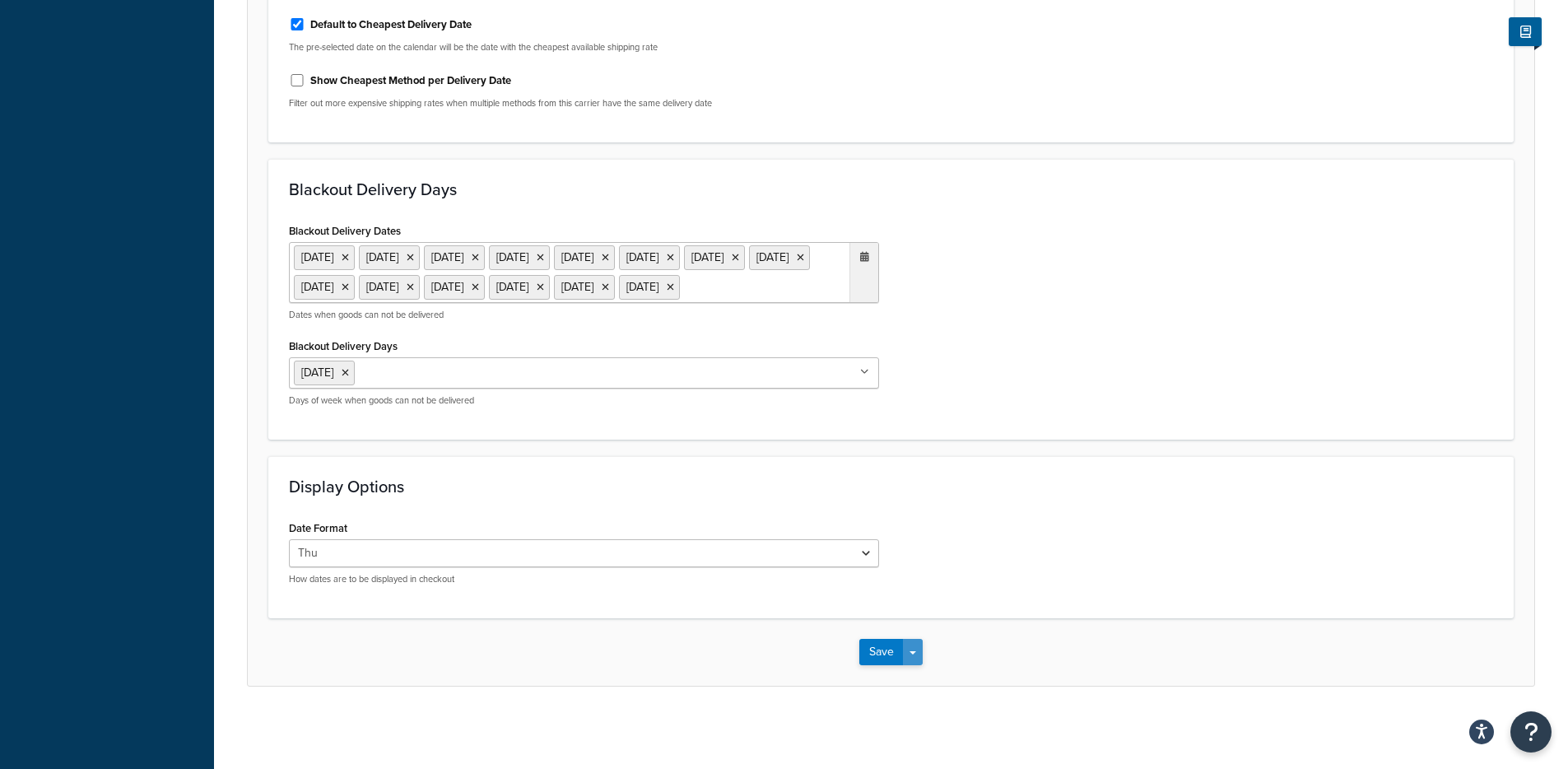
click at [912, 654] on span "button" at bounding box center [913, 653] width 7 height 4
click at [928, 676] on button "Save and Edit" at bounding box center [919, 682] width 120 height 34
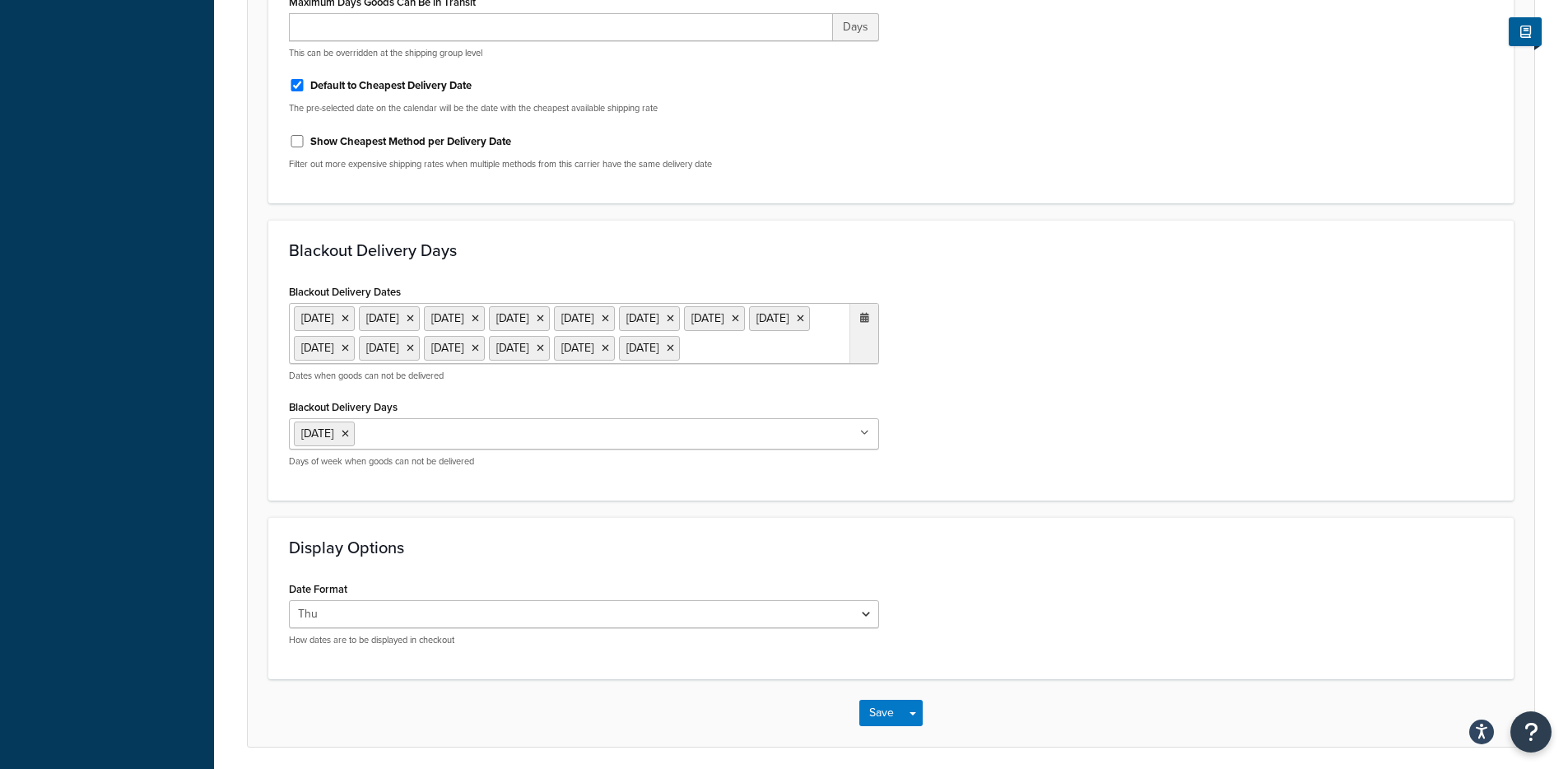
scroll to position [0, 0]
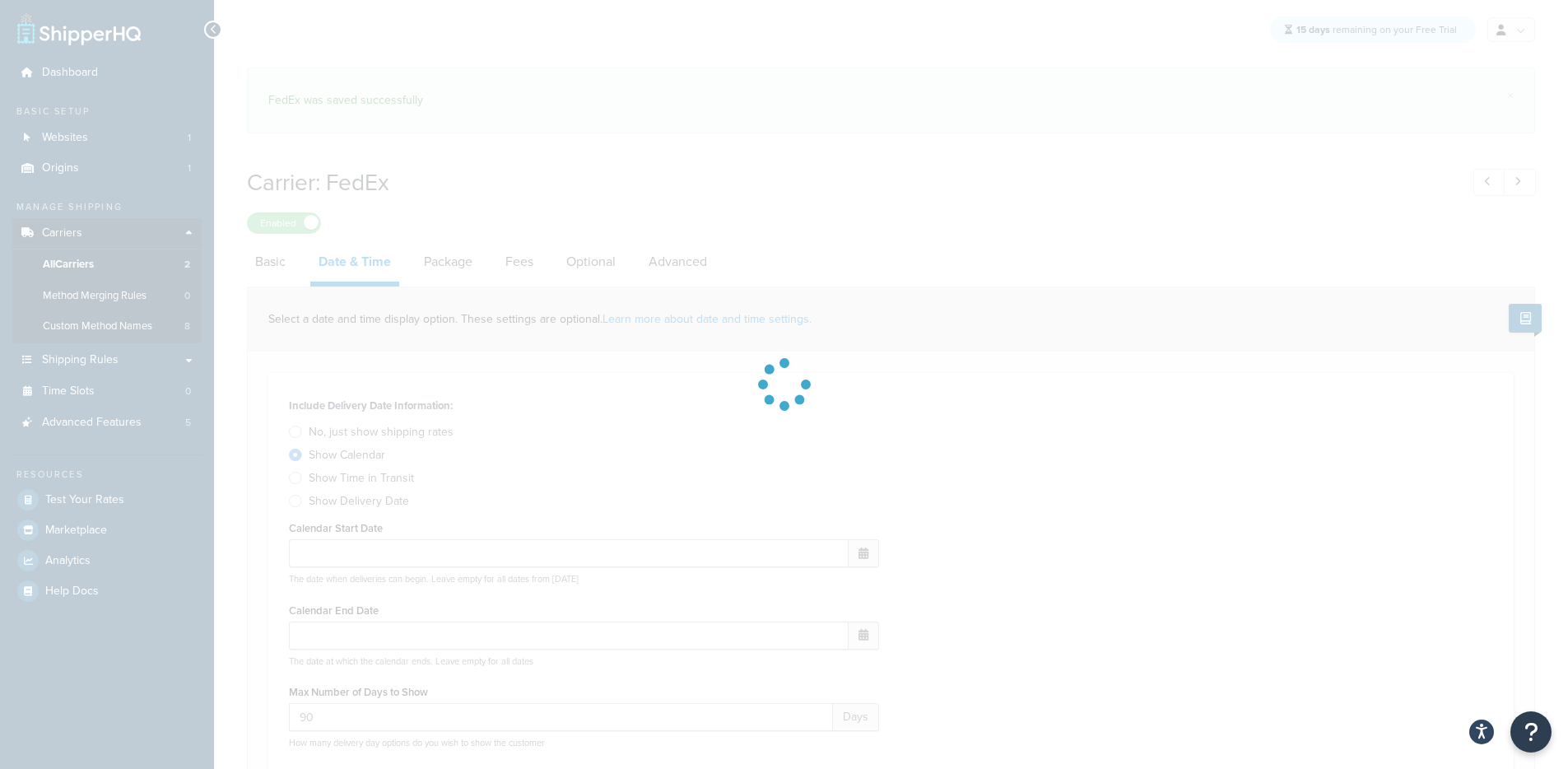
select select "E"
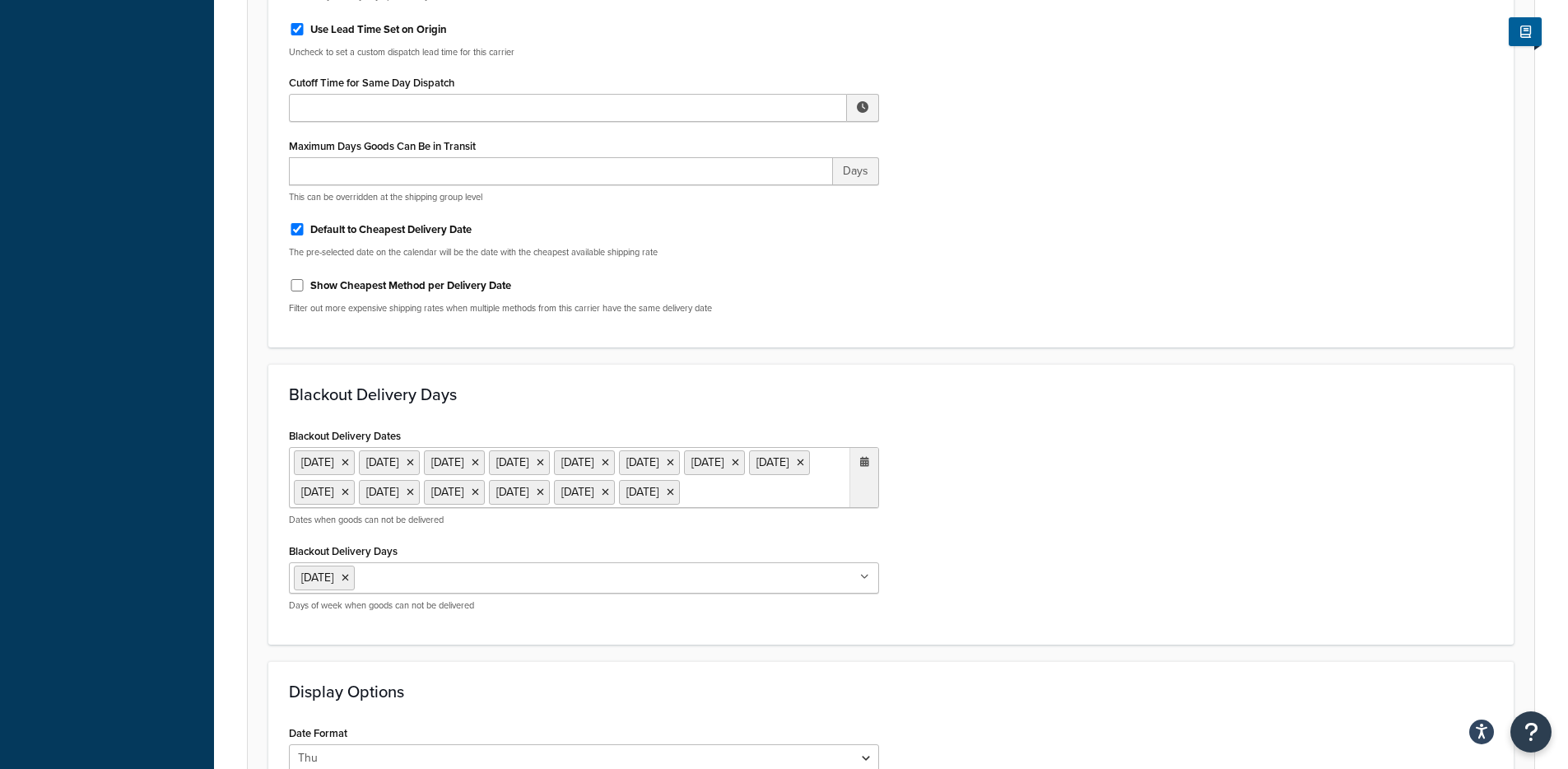
scroll to position [601, 0]
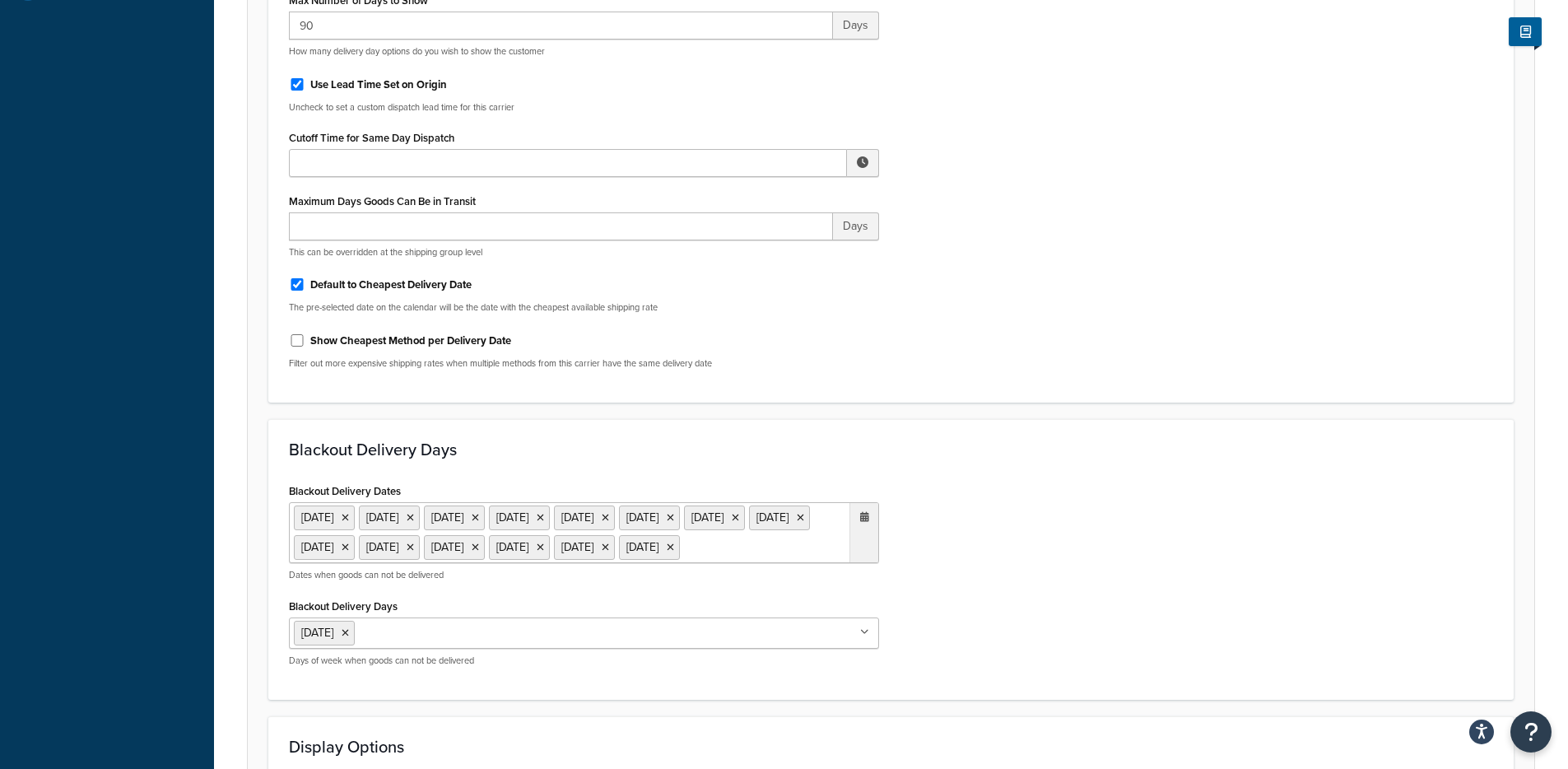
click at [368, 283] on label "Default to Cheapest Delivery Date" at bounding box center [392, 284] width 162 height 15
click at [306, 283] on input "Default to Cheapest Delivery Date" at bounding box center [297, 284] width 17 height 12
click at [417, 284] on label "Default to Cheapest Delivery Date" at bounding box center [392, 284] width 162 height 15
click at [306, 284] on input "Default to Cheapest Delivery Date" at bounding box center [297, 284] width 17 height 12
checkbox input "true"
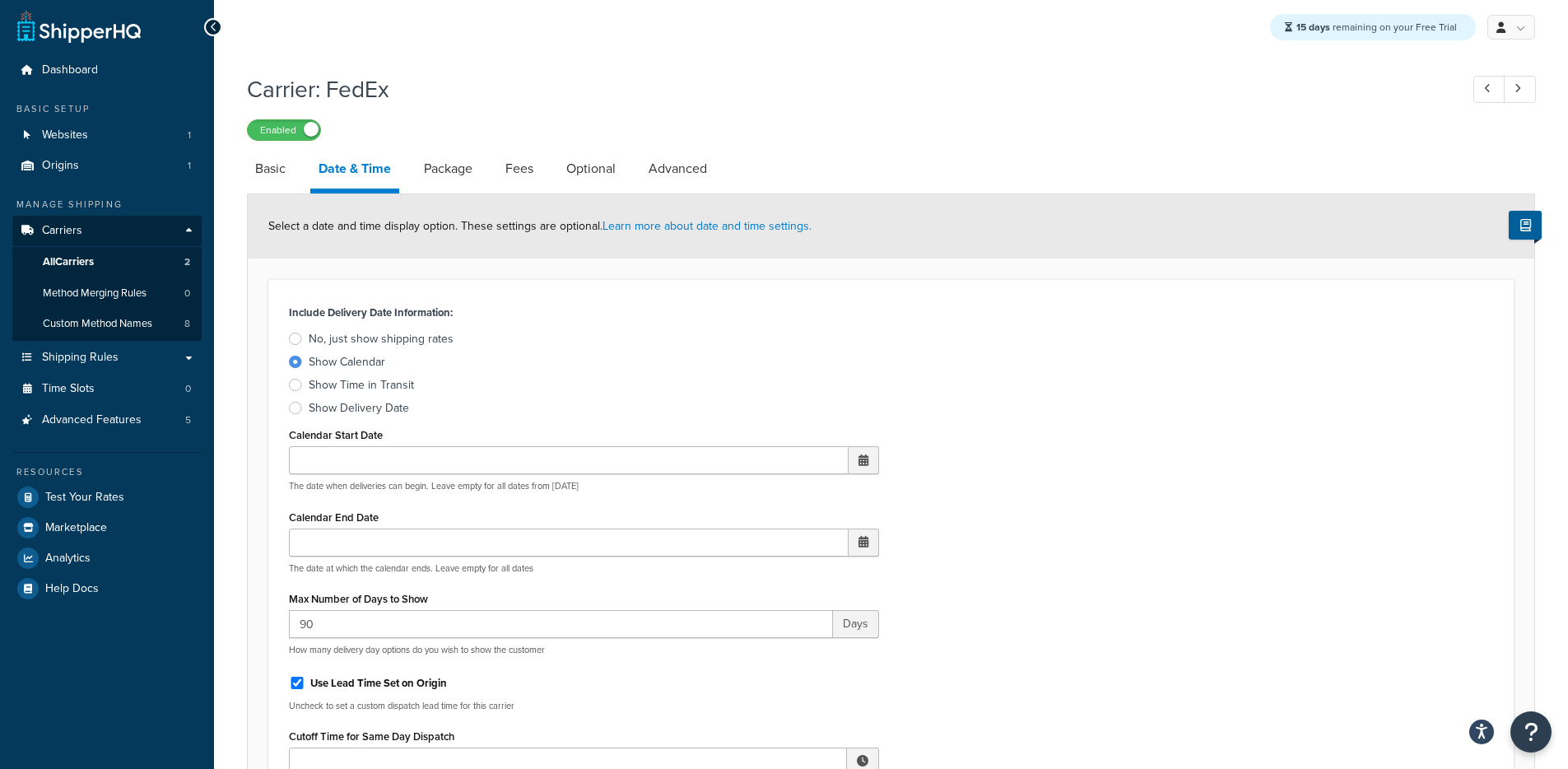
scroll to position [0, 0]
click at [283, 189] on link "Basic" at bounding box center [270, 171] width 47 height 40
select select "fedEx"
select select "REGULAR_PICKUP"
select select "YOUR_PACKAGING"
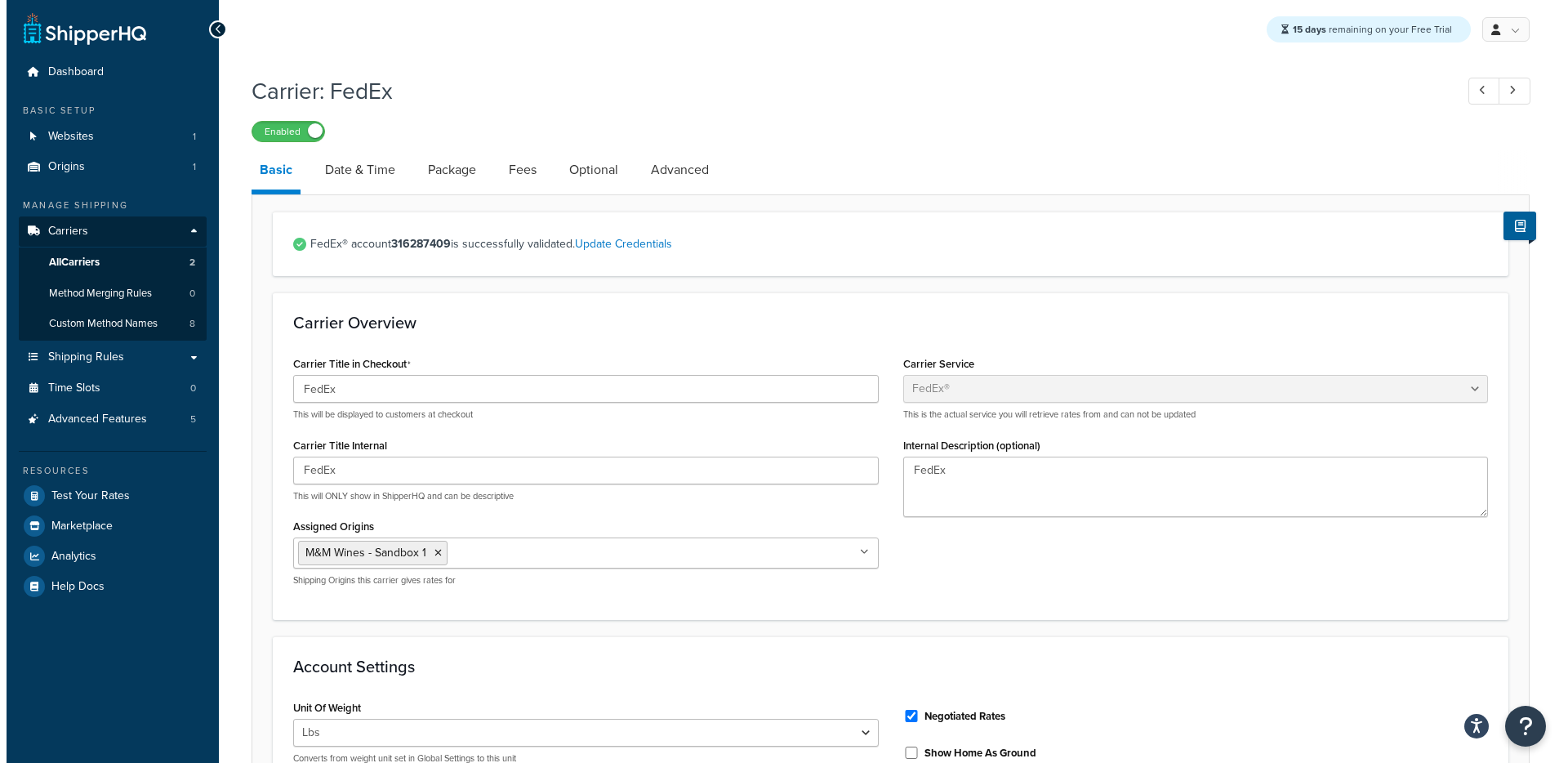
scroll to position [788, 0]
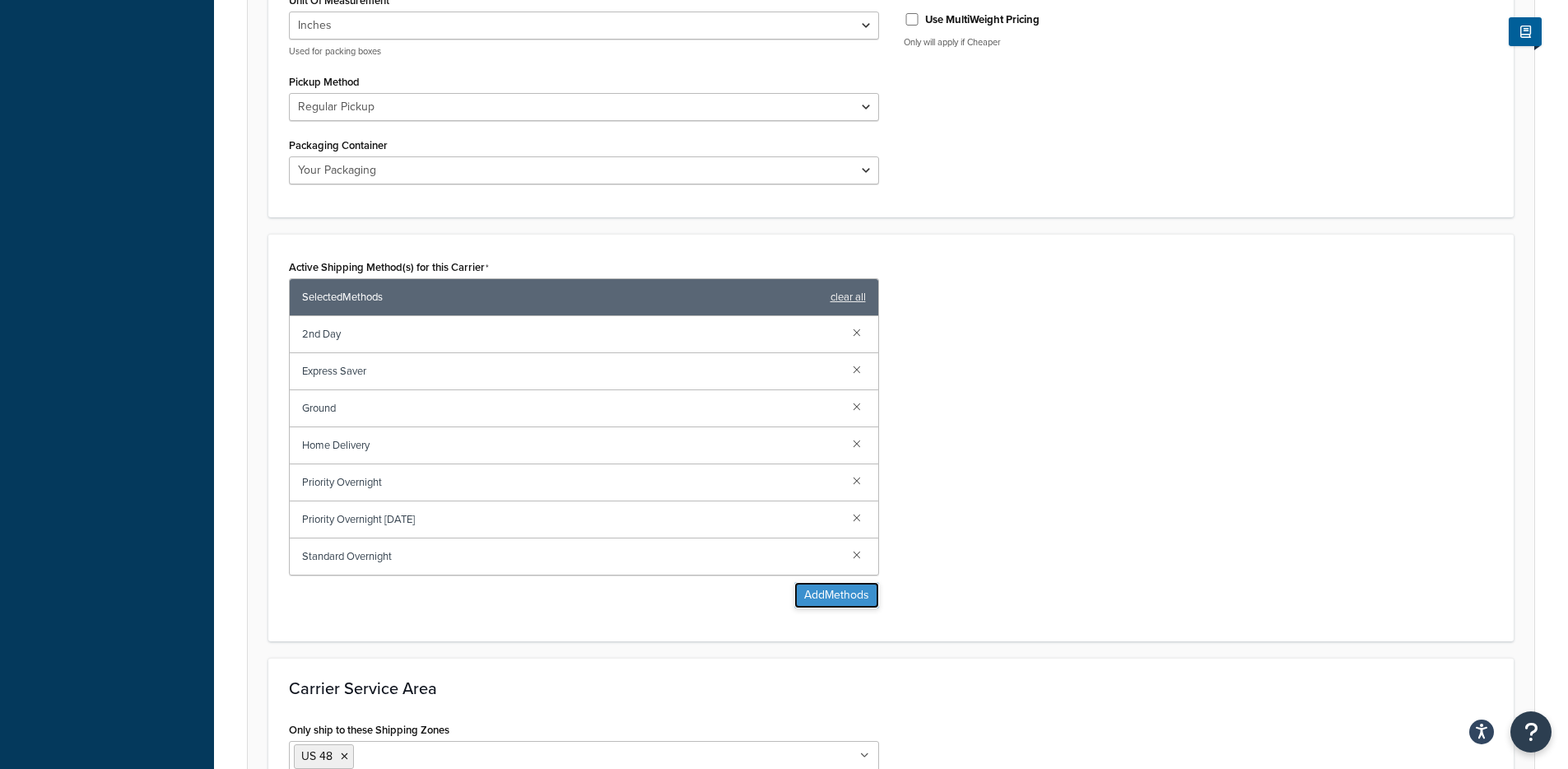
click at [836, 604] on button "Add Methods" at bounding box center [837, 595] width 85 height 26
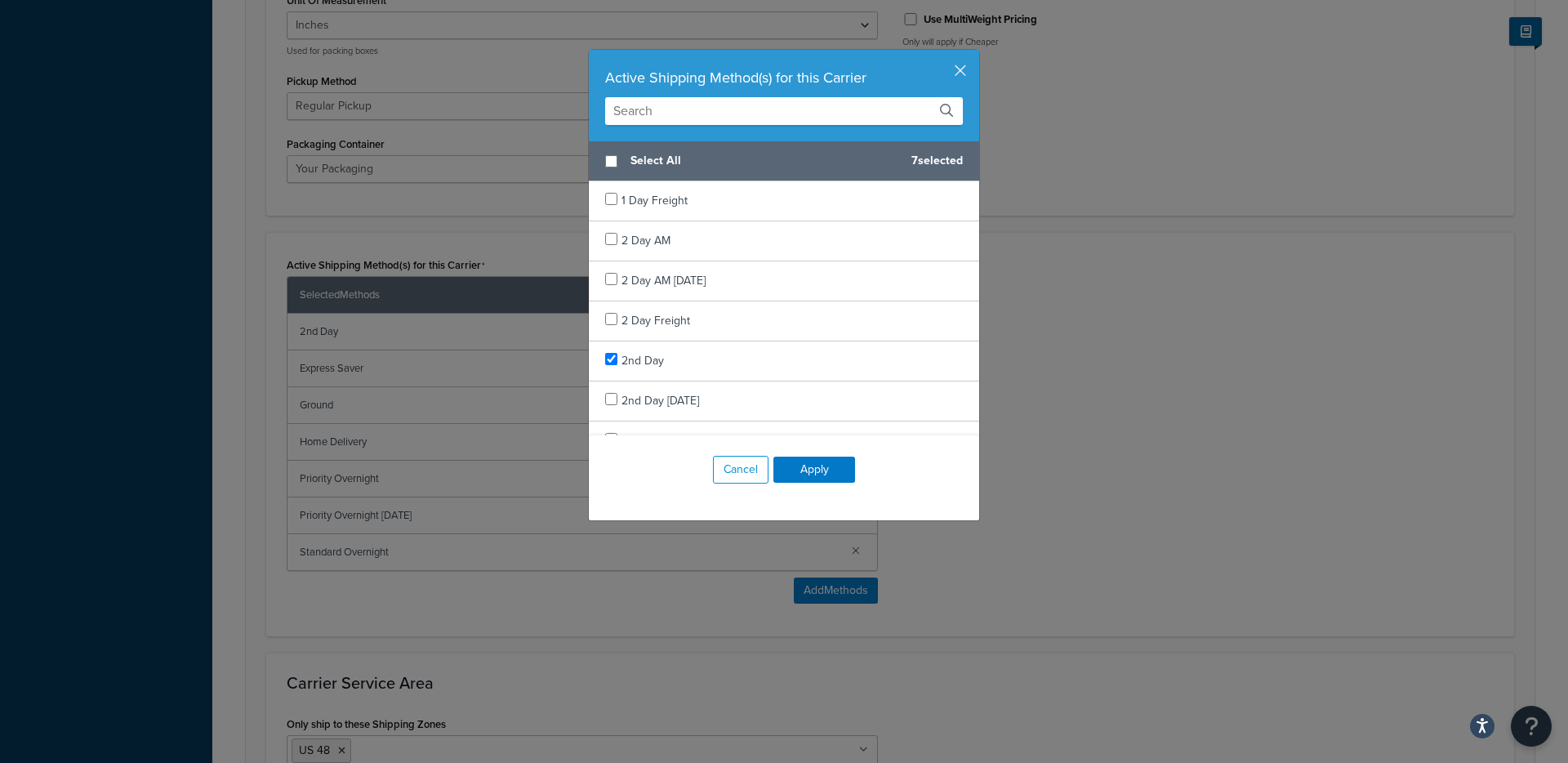
click at [687, 123] on input "text" at bounding box center [784, 111] width 358 height 28
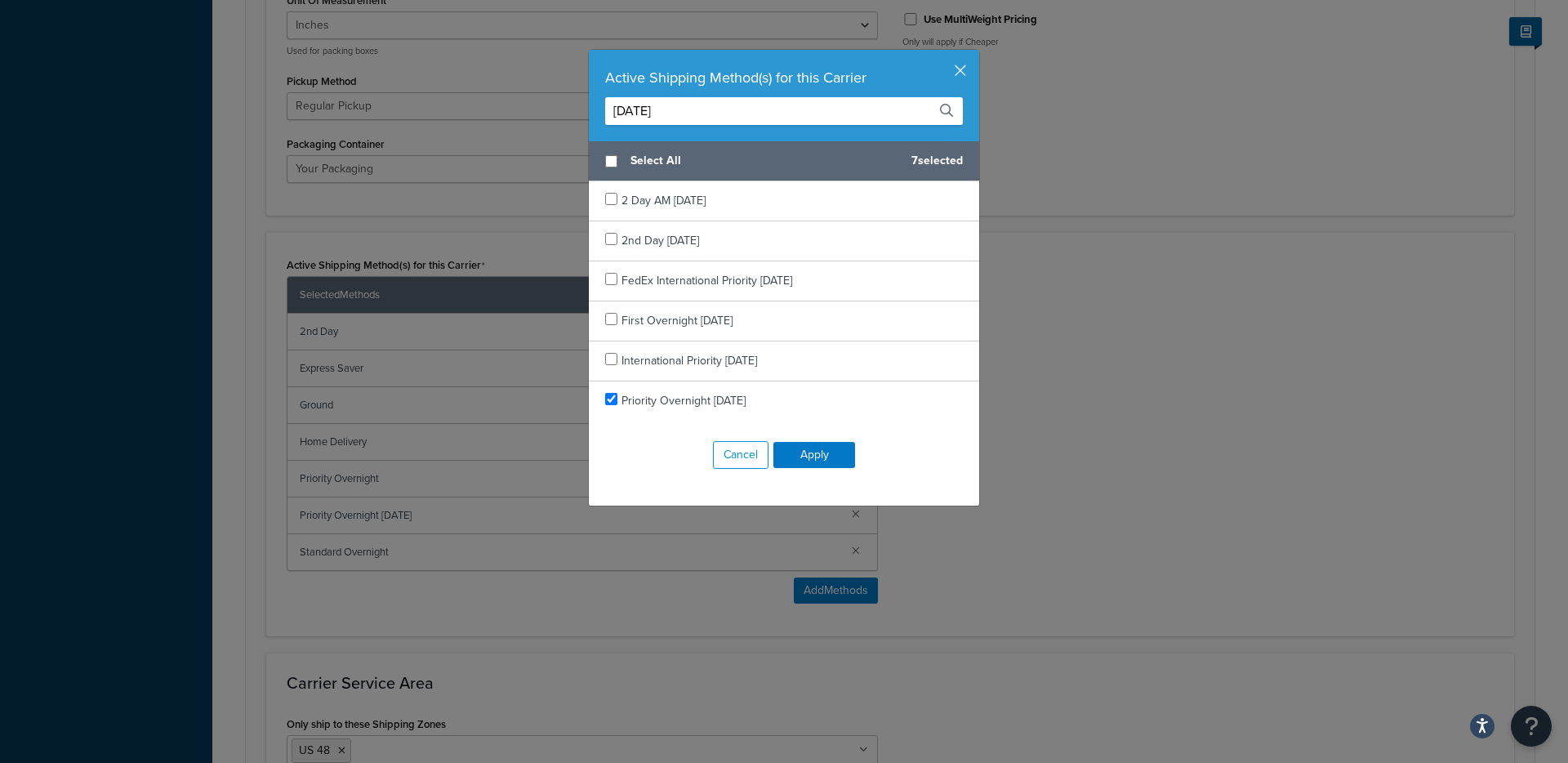
type input "saturday"
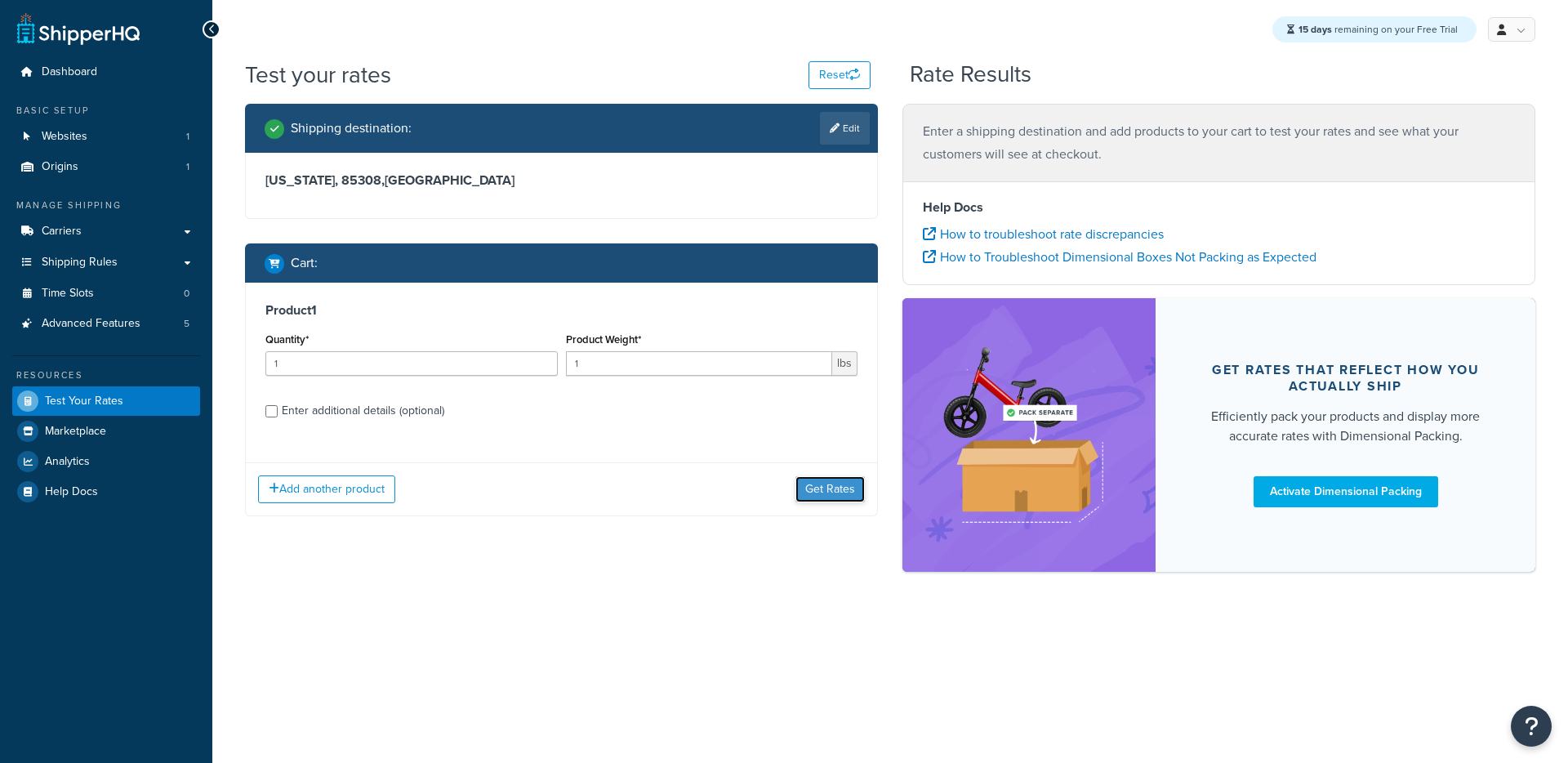
click at [811, 490] on button "Get Rates" at bounding box center [830, 490] width 70 height 26
click at [837, 485] on button "Get Rates" at bounding box center [830, 490] width 70 height 26
click at [836, 485] on button "Get Rates" at bounding box center [830, 490] width 70 height 26
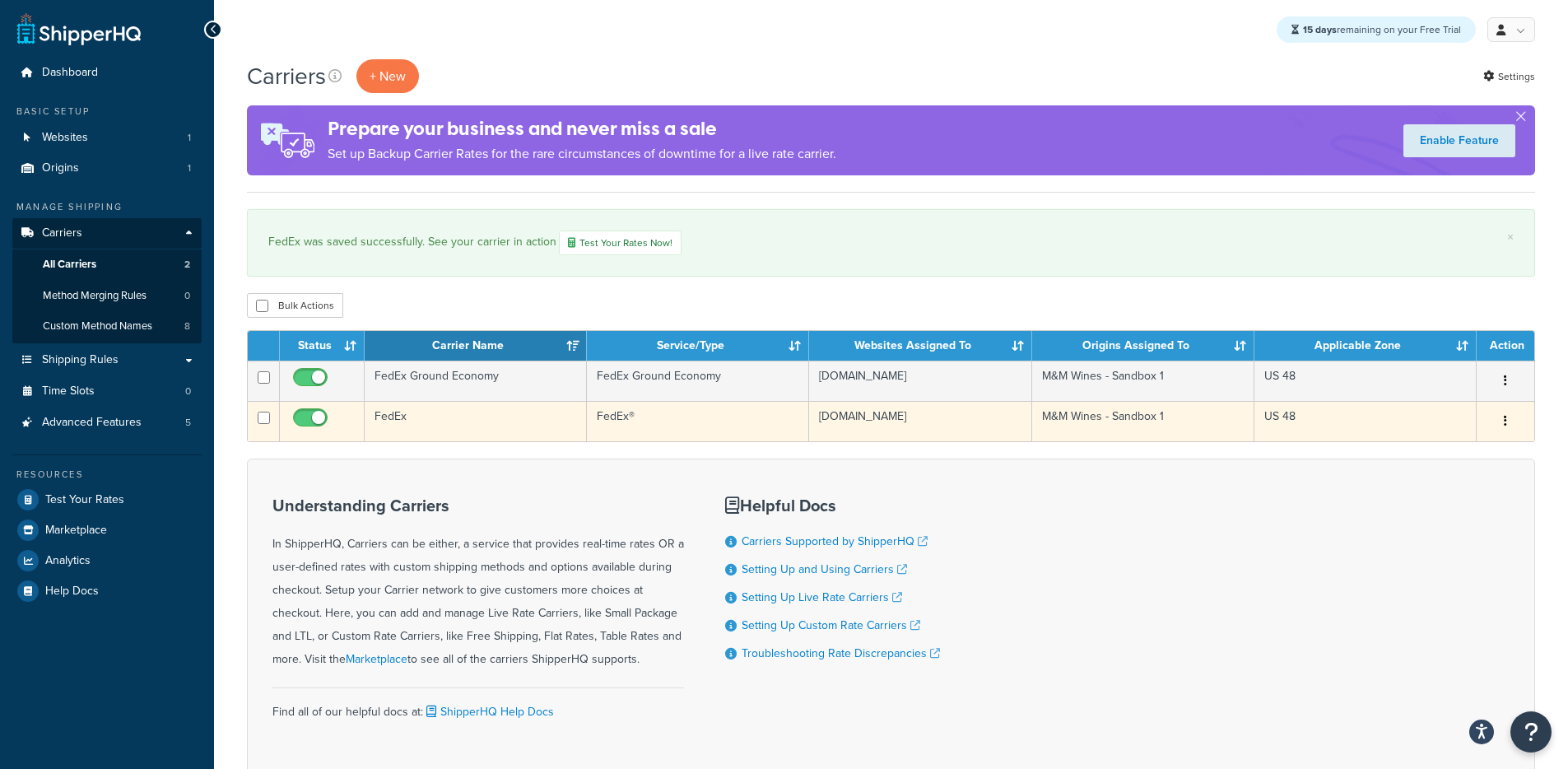
click at [478, 425] on td "FedEx" at bounding box center [475, 421] width 222 height 40
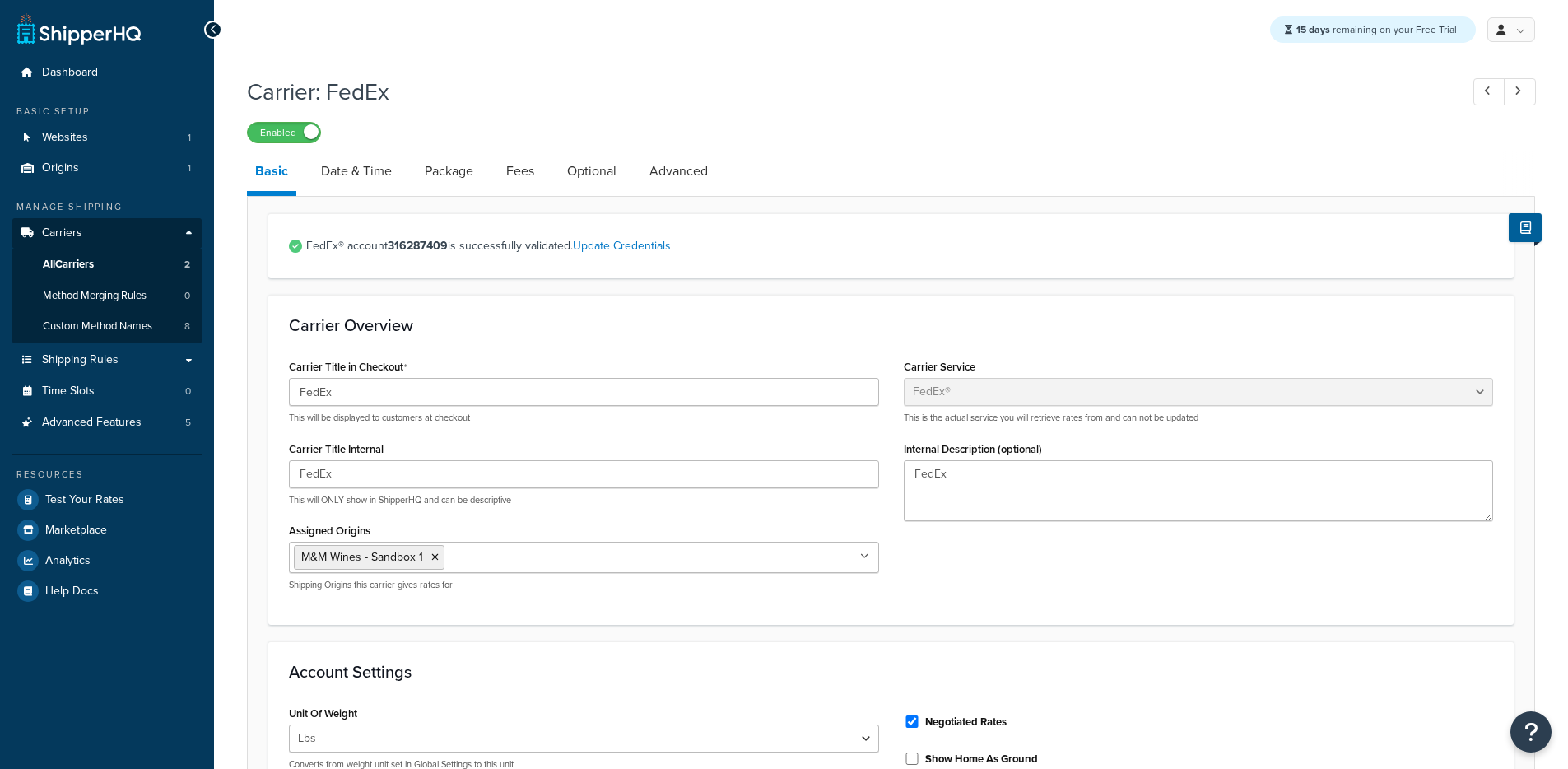
select select "fedEx"
select select "REGULAR_PICKUP"
select select "YOUR_PACKAGING"
click at [358, 172] on link "Date & Time" at bounding box center [356, 171] width 87 height 40
select select "E"
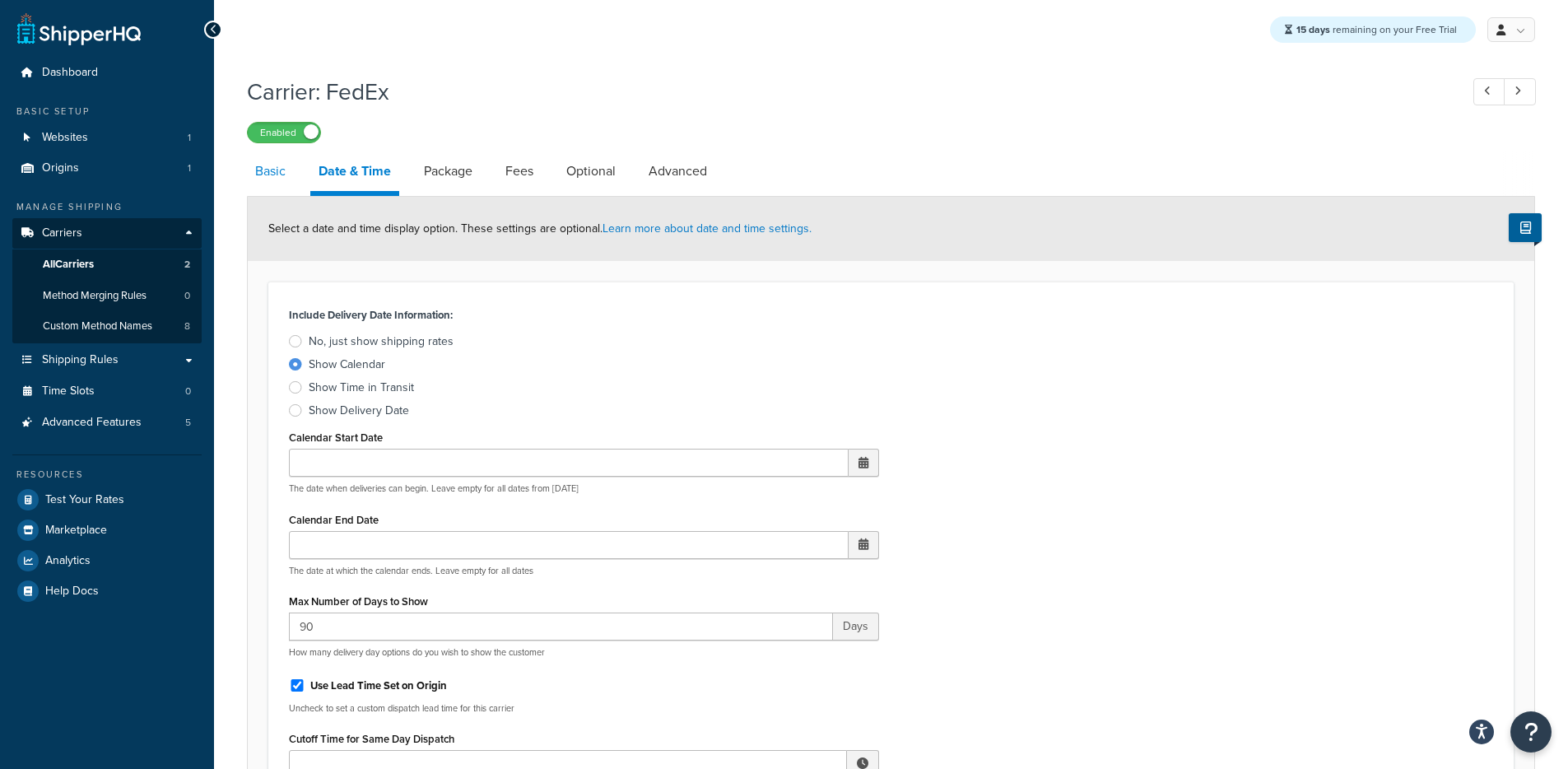
click at [264, 182] on link "Basic" at bounding box center [270, 171] width 47 height 40
select select "fedEx"
select select "REGULAR_PICKUP"
select select "YOUR_PACKAGING"
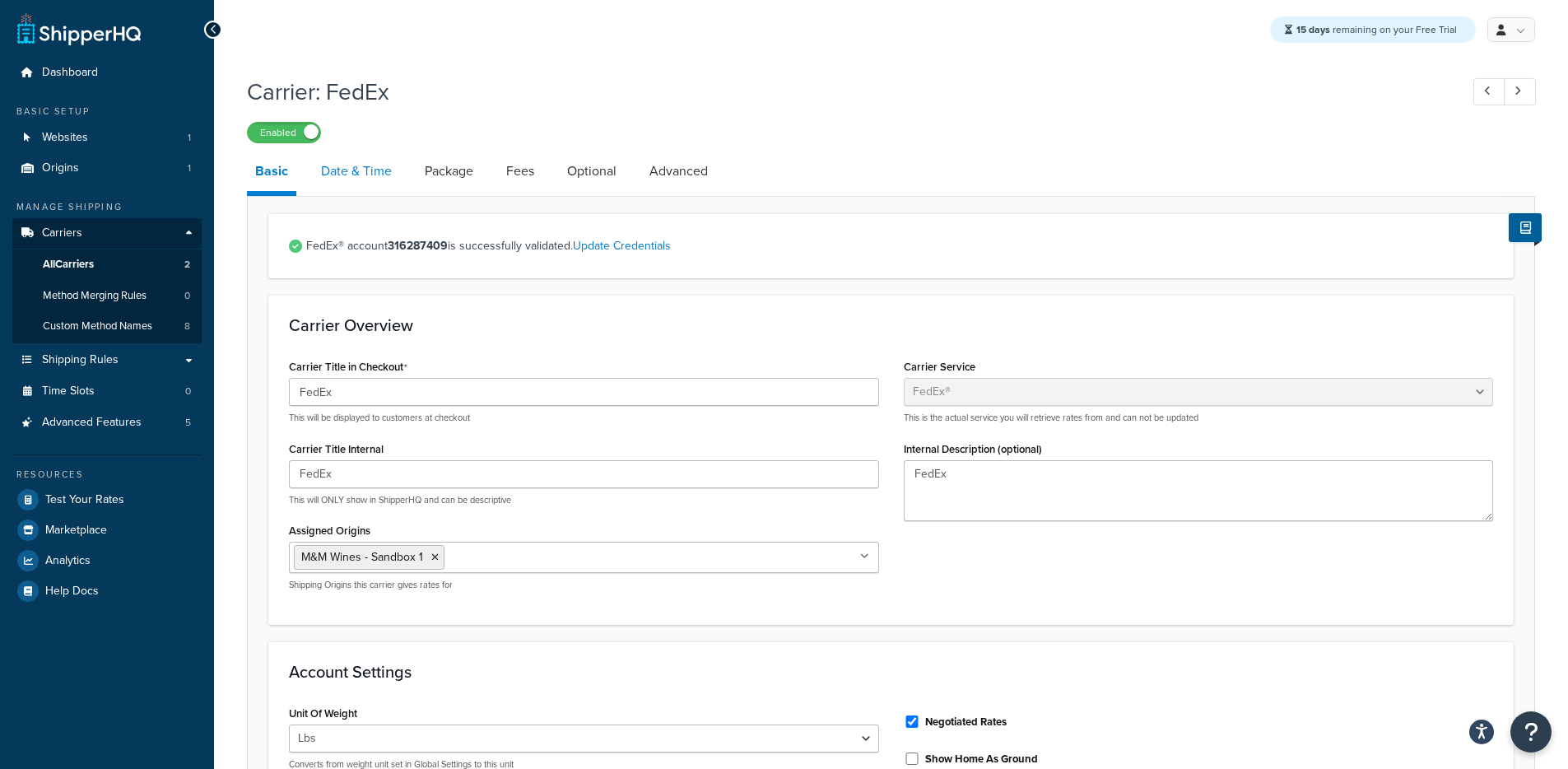
click at [378, 178] on link "Date & Time" at bounding box center [356, 171] width 87 height 40
select select "E"
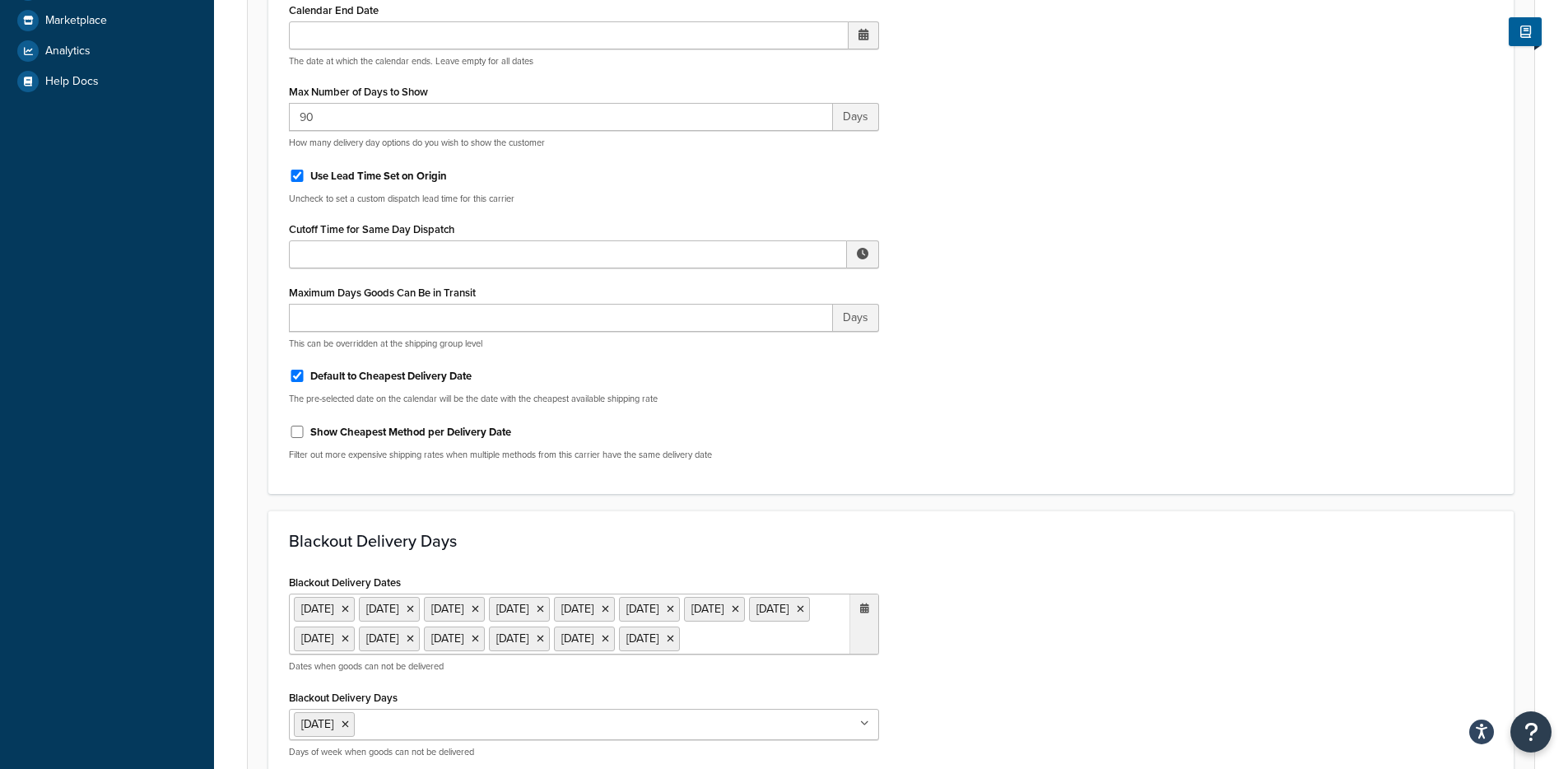
scroll to position [690, 0]
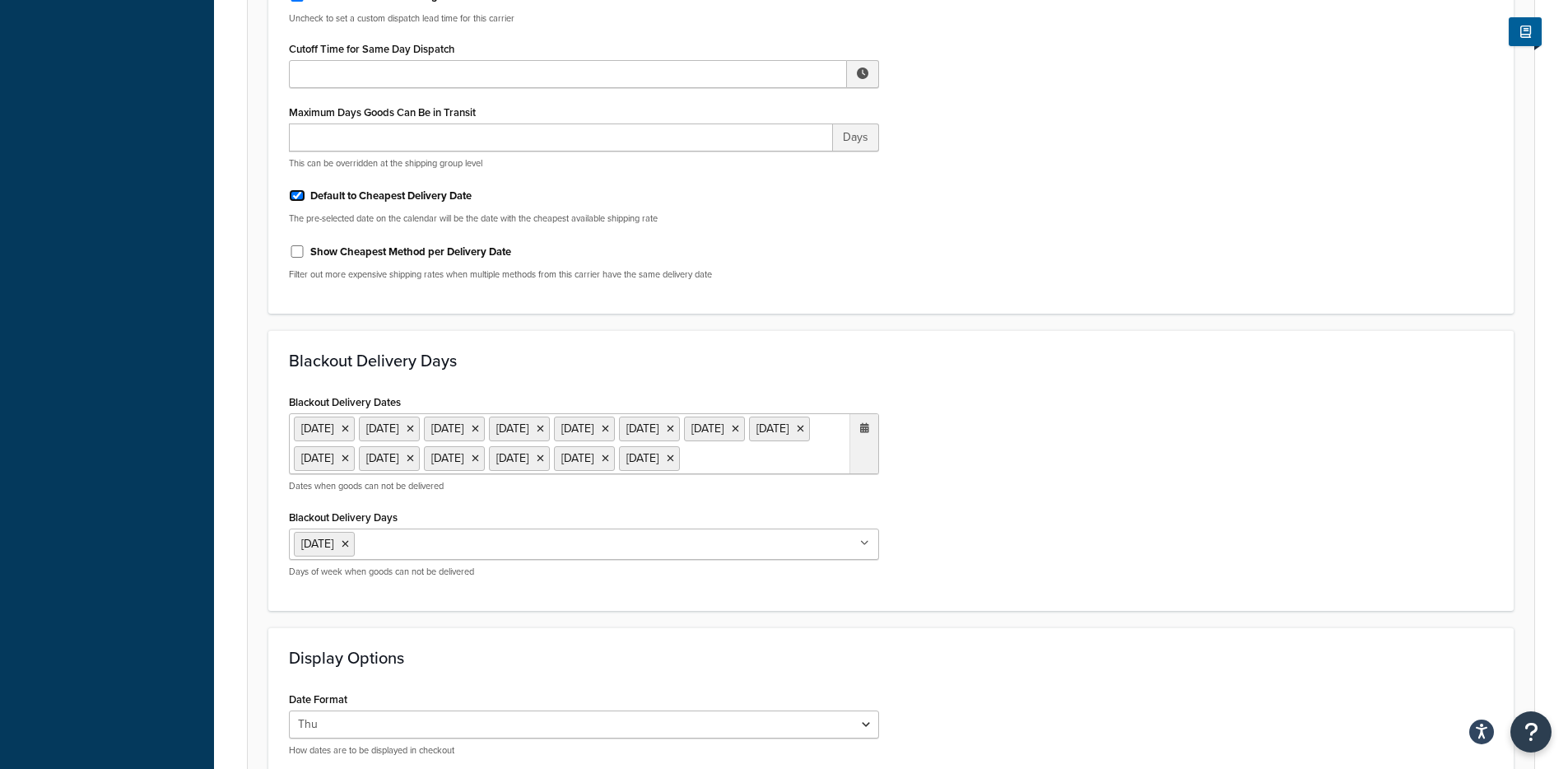
click at [297, 197] on input "Default to Cheapest Delivery Date" at bounding box center [297, 196] width 17 height 12
checkbox input "false"
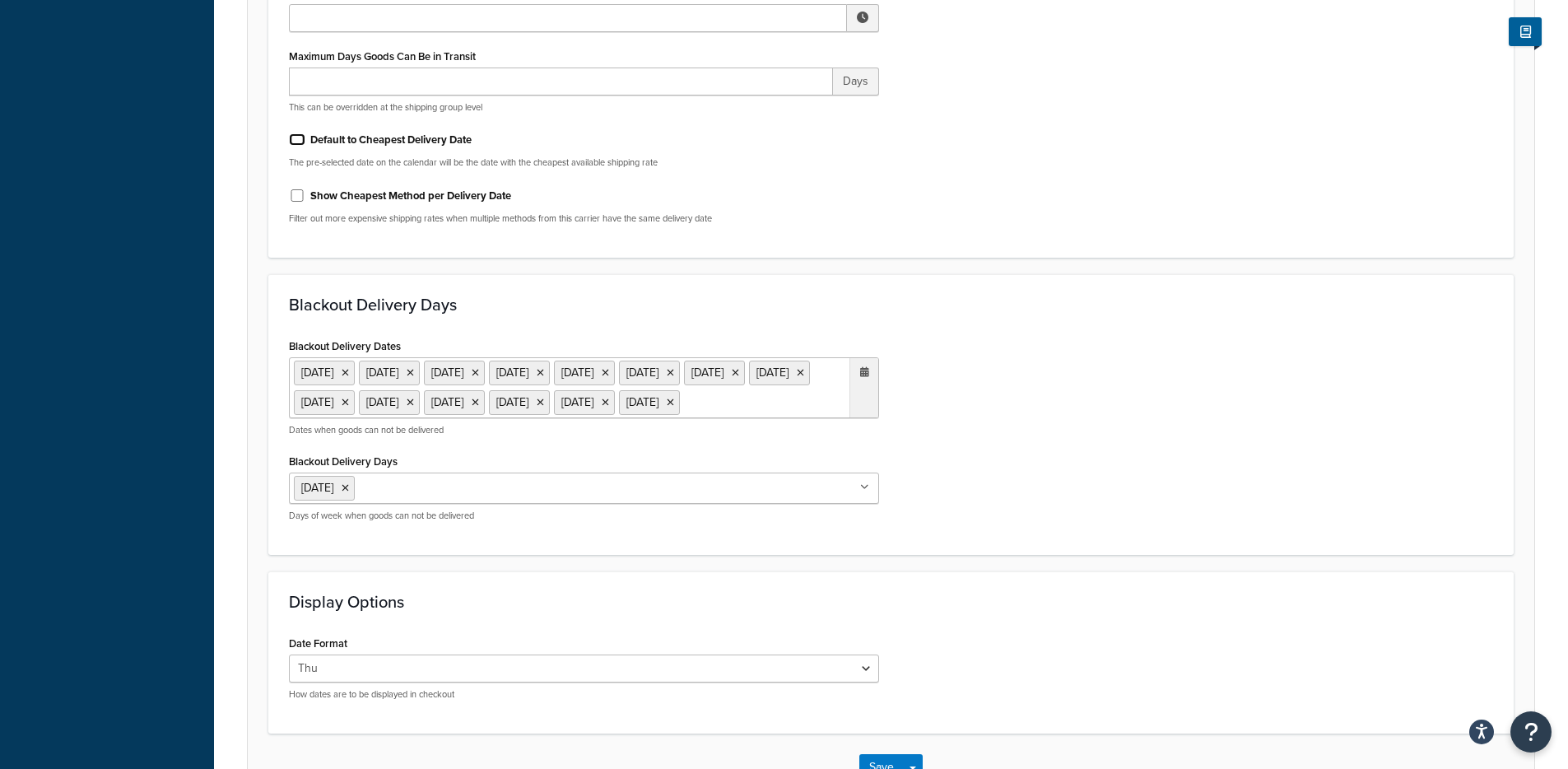
scroll to position [891, 0]
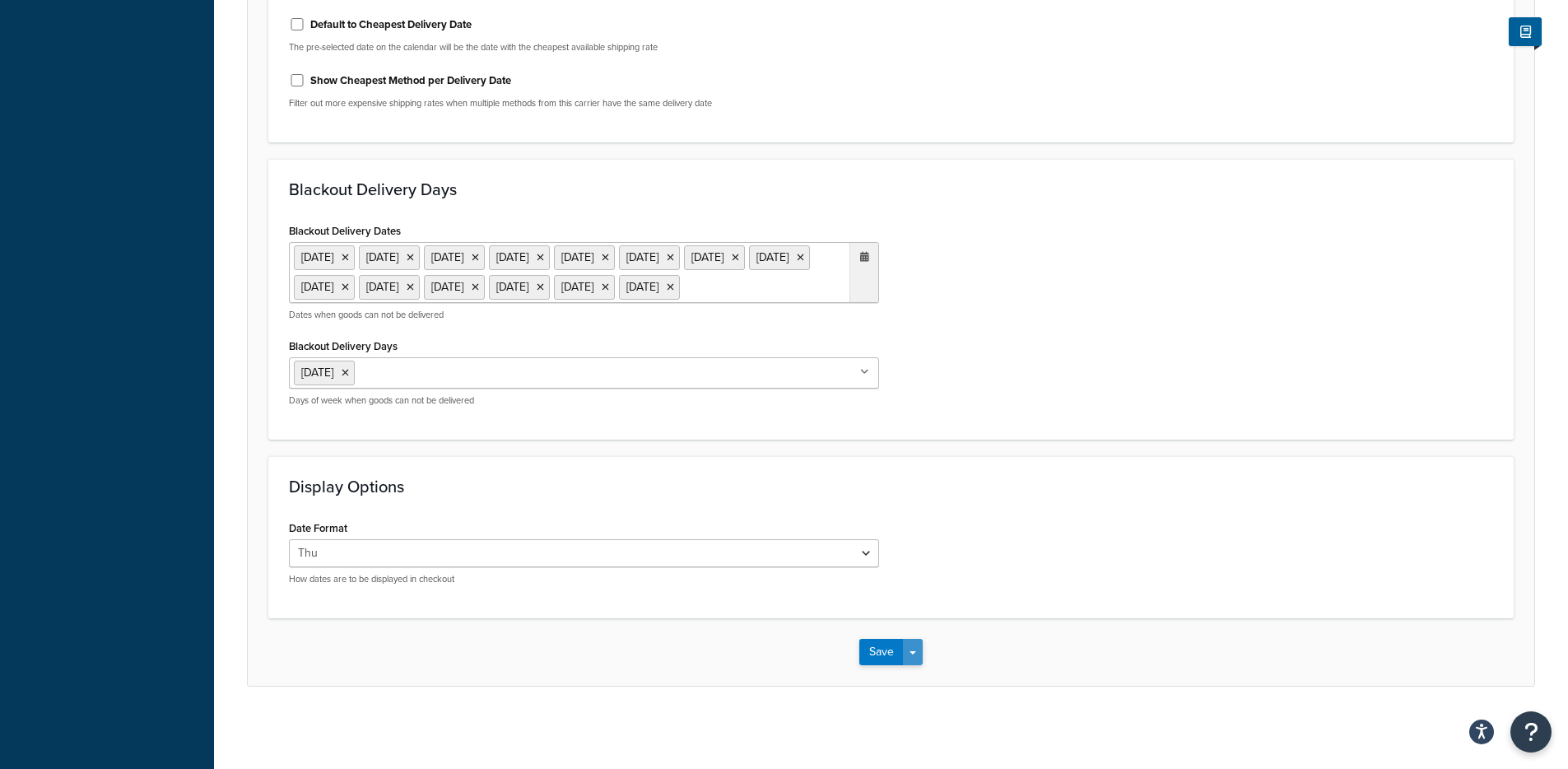
click at [919, 655] on button "Save Dropdown" at bounding box center [913, 652] width 20 height 26
click at [915, 675] on button "Save and Edit" at bounding box center [919, 682] width 120 height 34
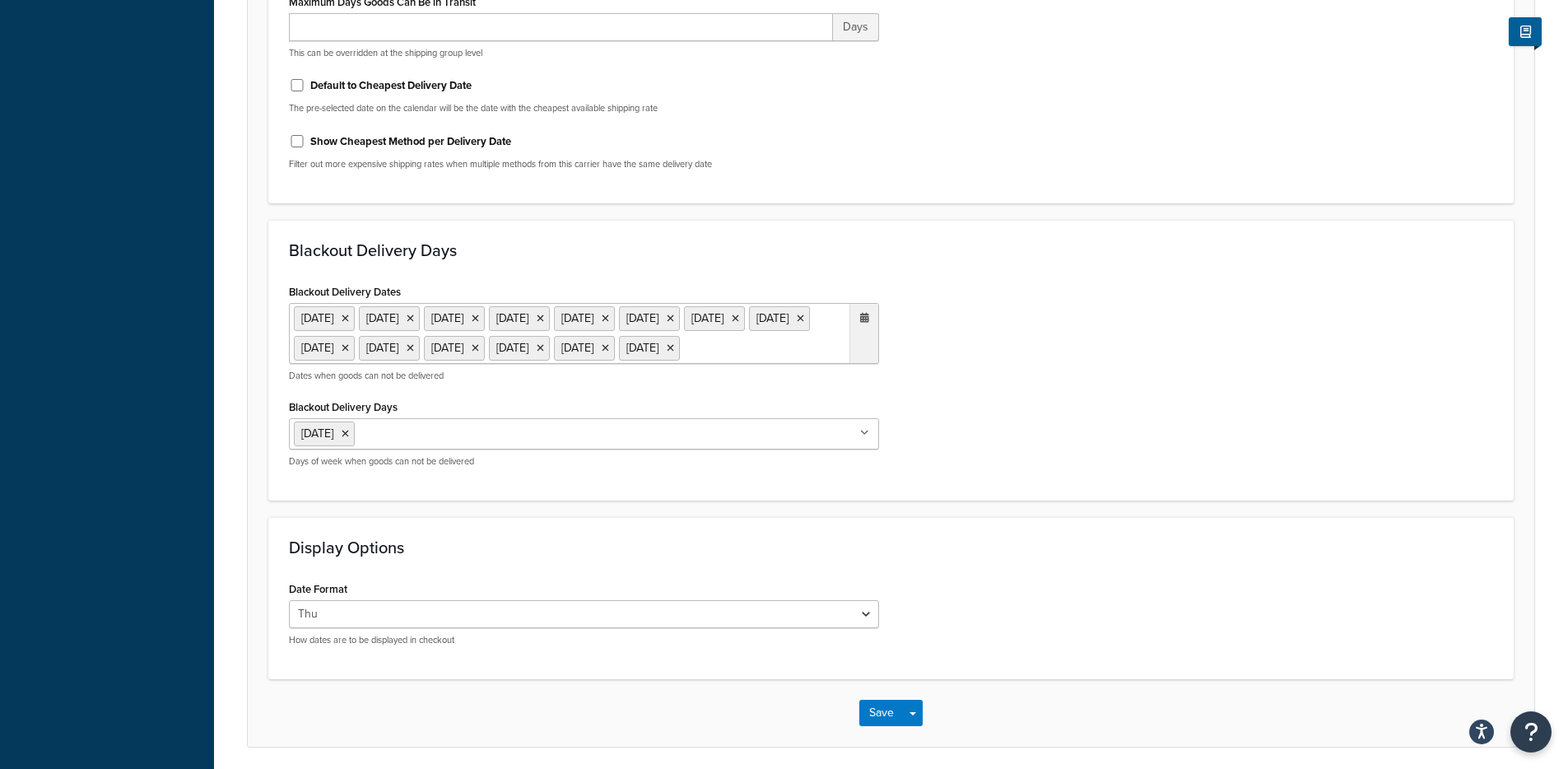
scroll to position [0, 0]
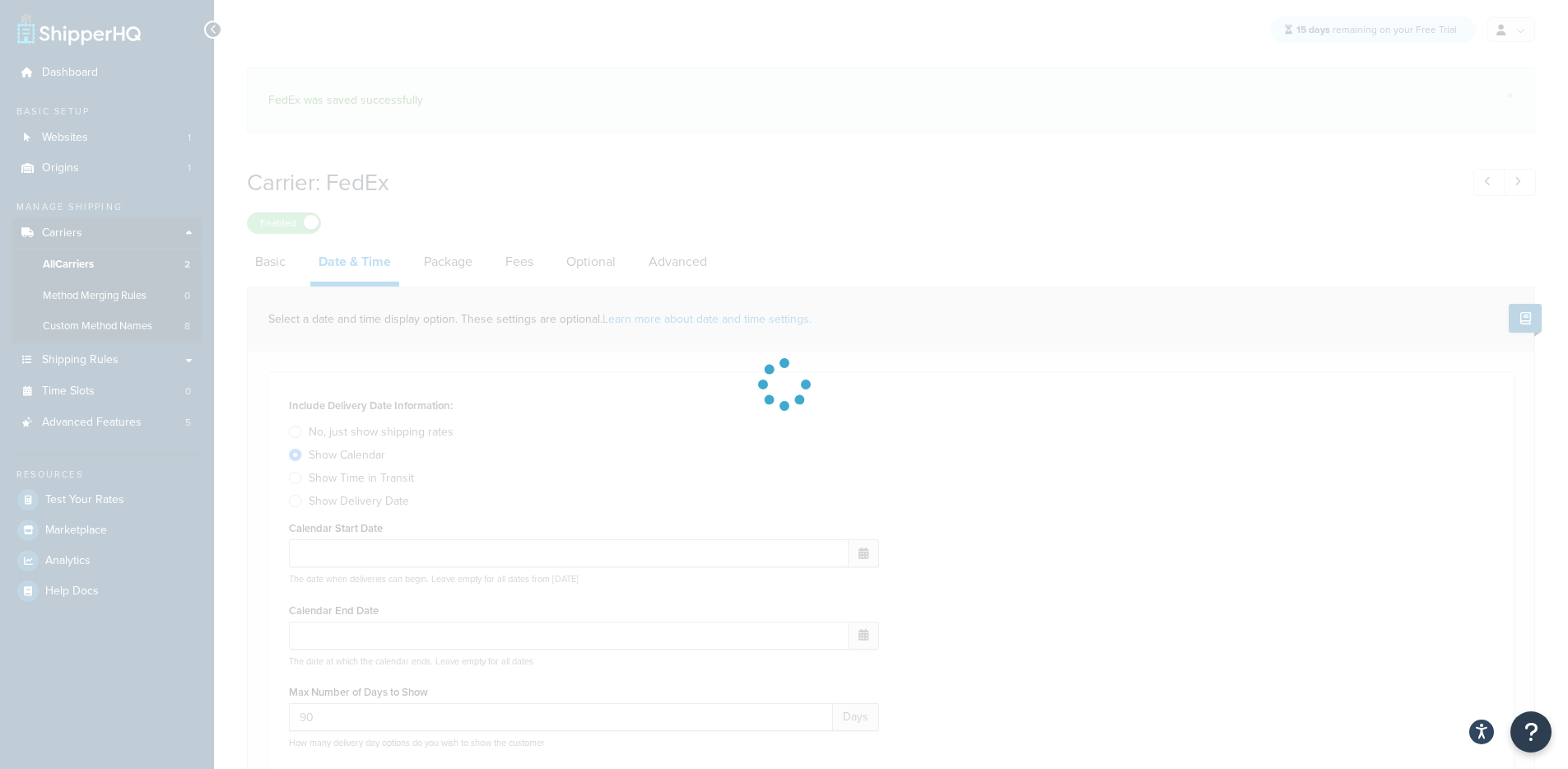
select select "E"
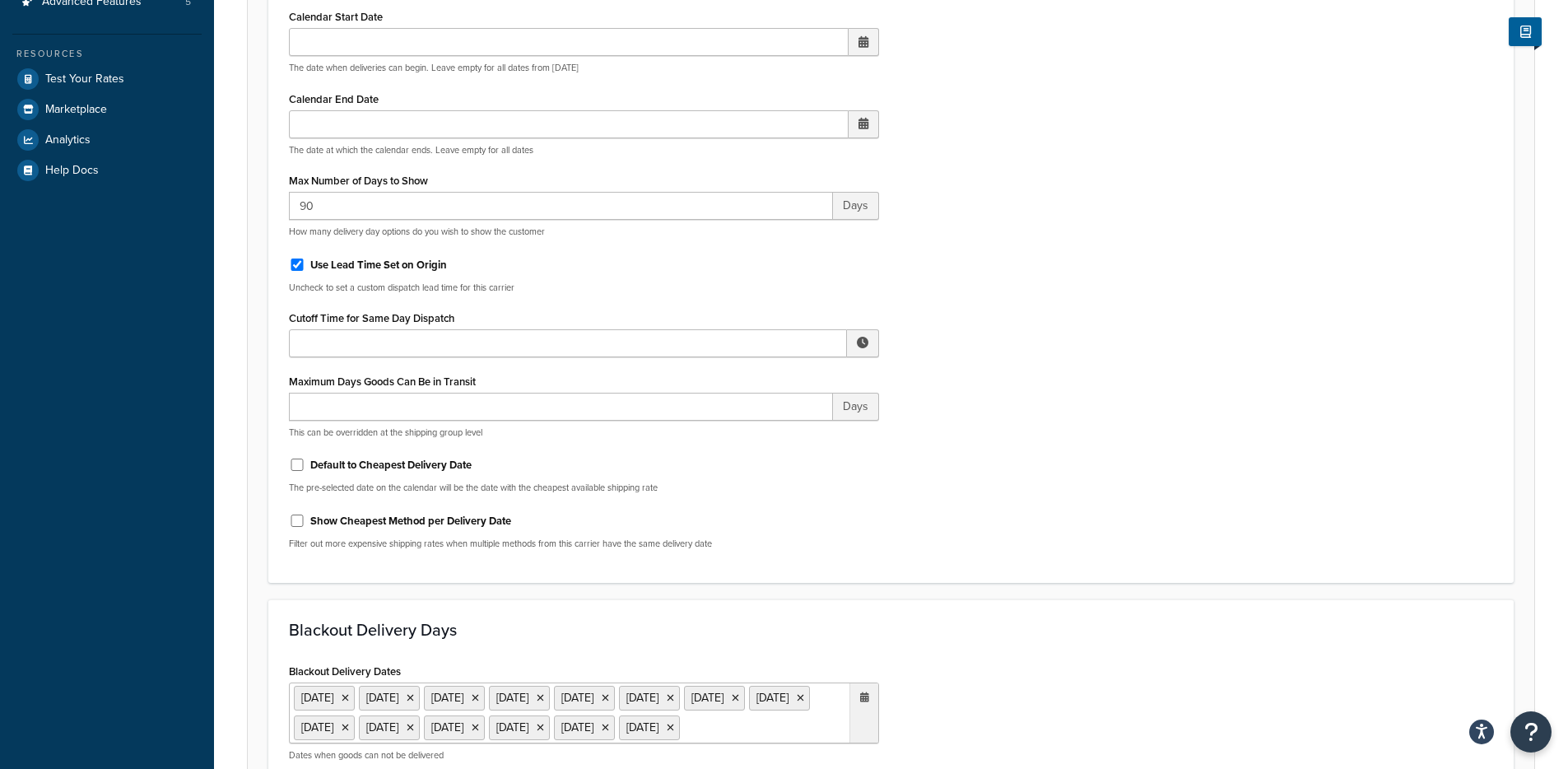
scroll to position [570, 0]
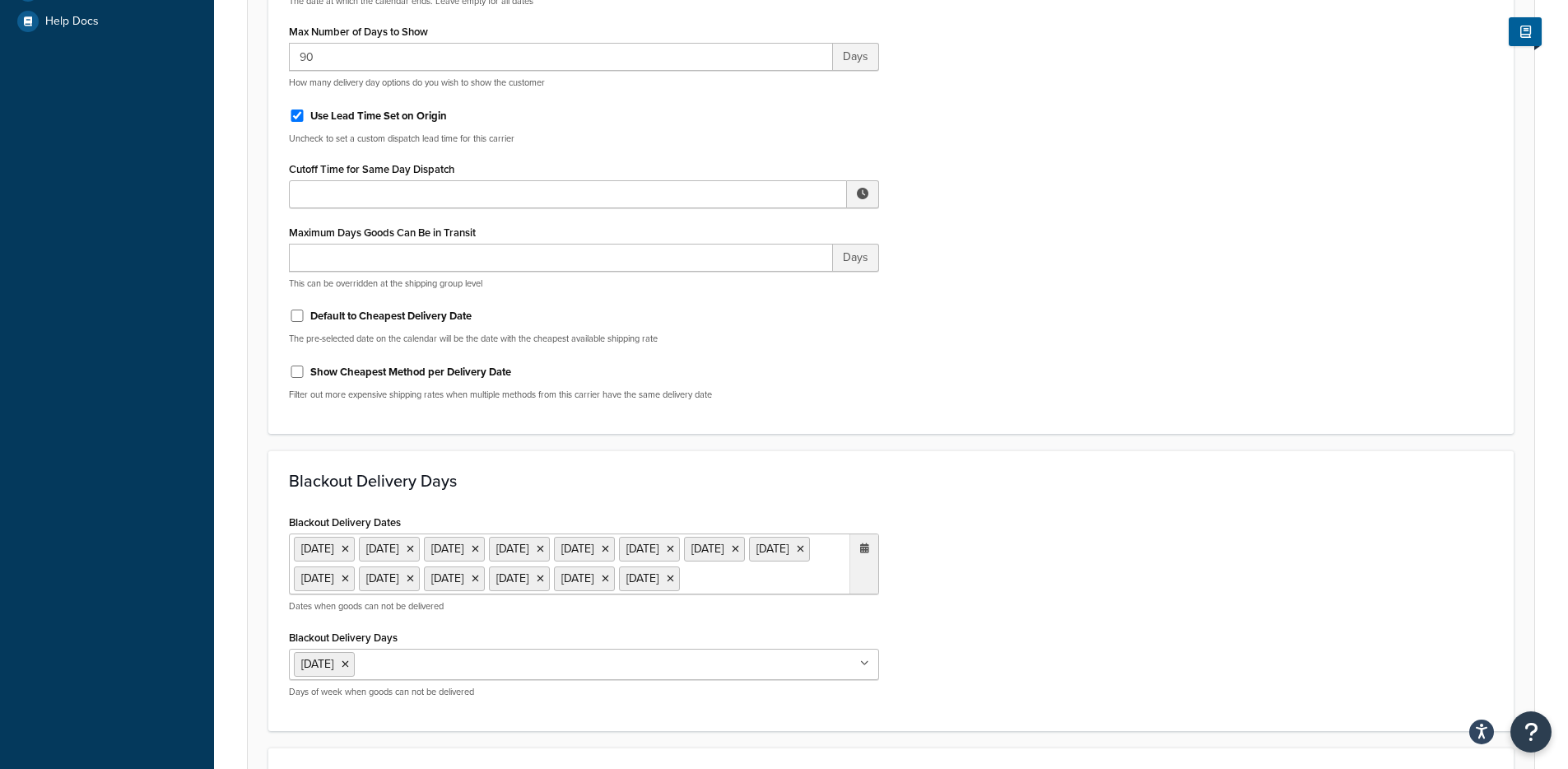
click at [348, 322] on label "Default to Cheapest Delivery Date" at bounding box center [392, 316] width 162 height 15
click at [306, 322] on input "Default to Cheapest Delivery Date" at bounding box center [297, 316] width 17 height 12
checkbox input "true"
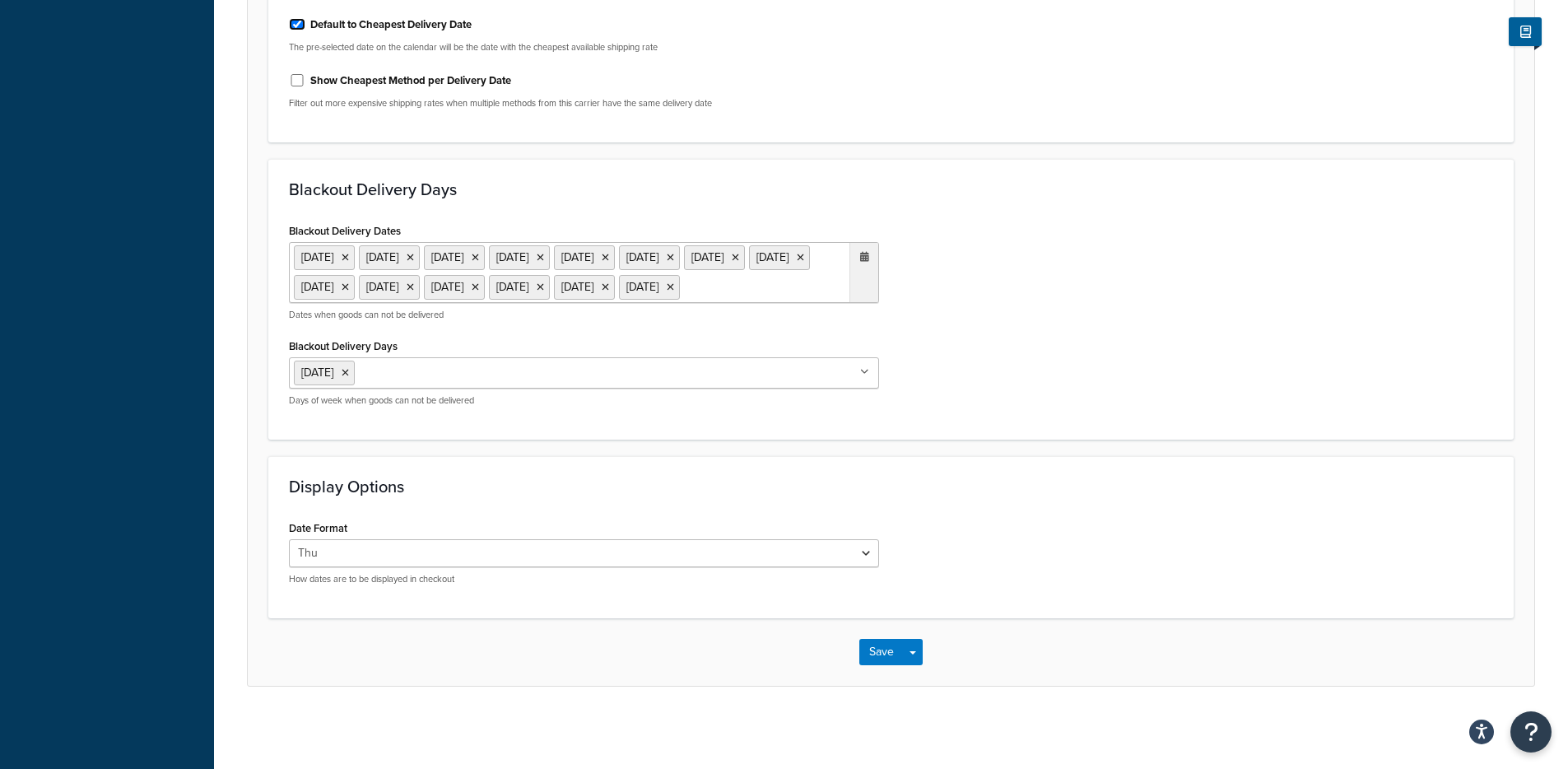
scroll to position [891, 0]
click at [910, 651] on span "button" at bounding box center [913, 653] width 7 height 4
click at [928, 679] on button "Save and Edit" at bounding box center [919, 682] width 120 height 34
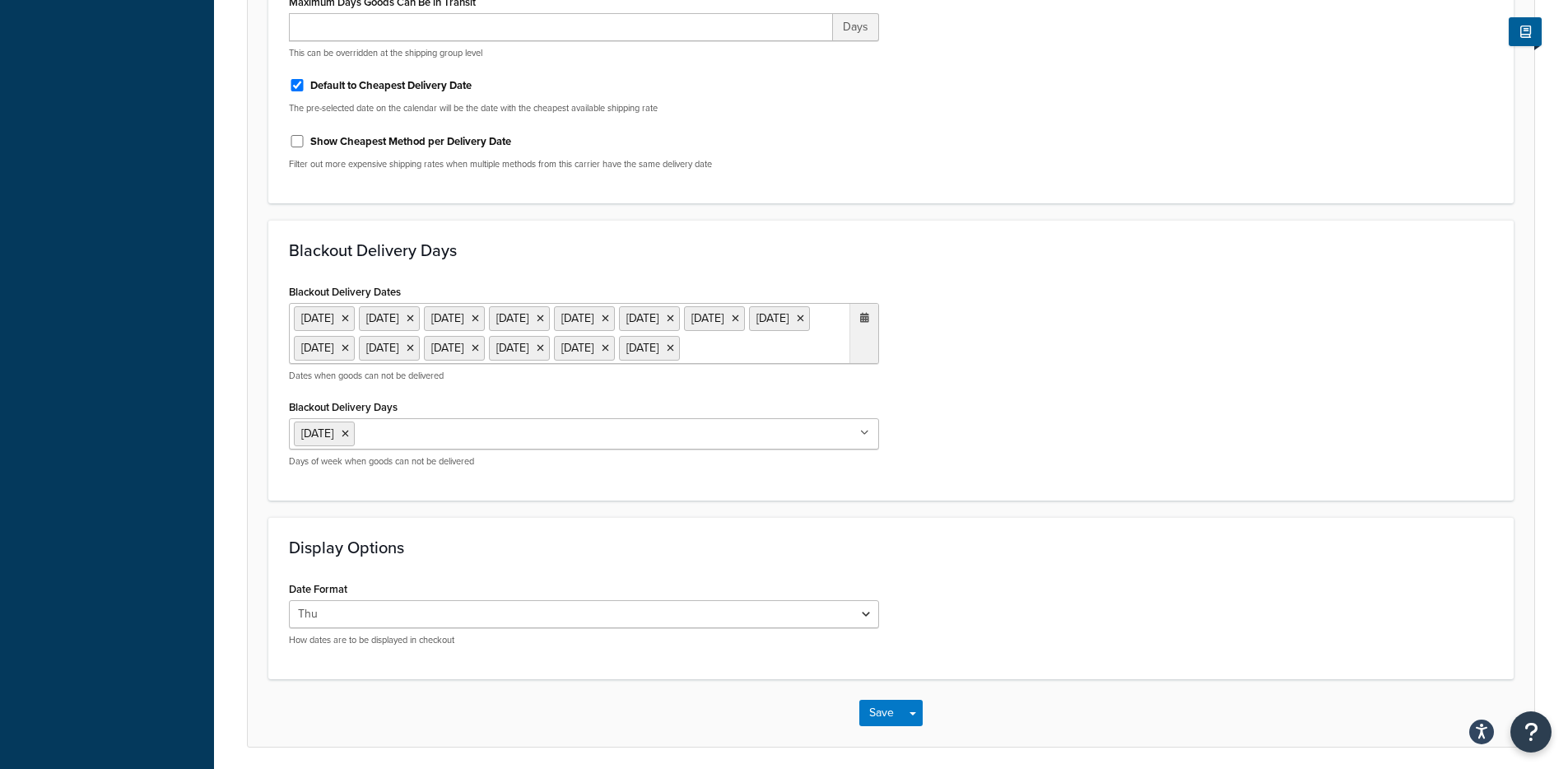
scroll to position [0, 0]
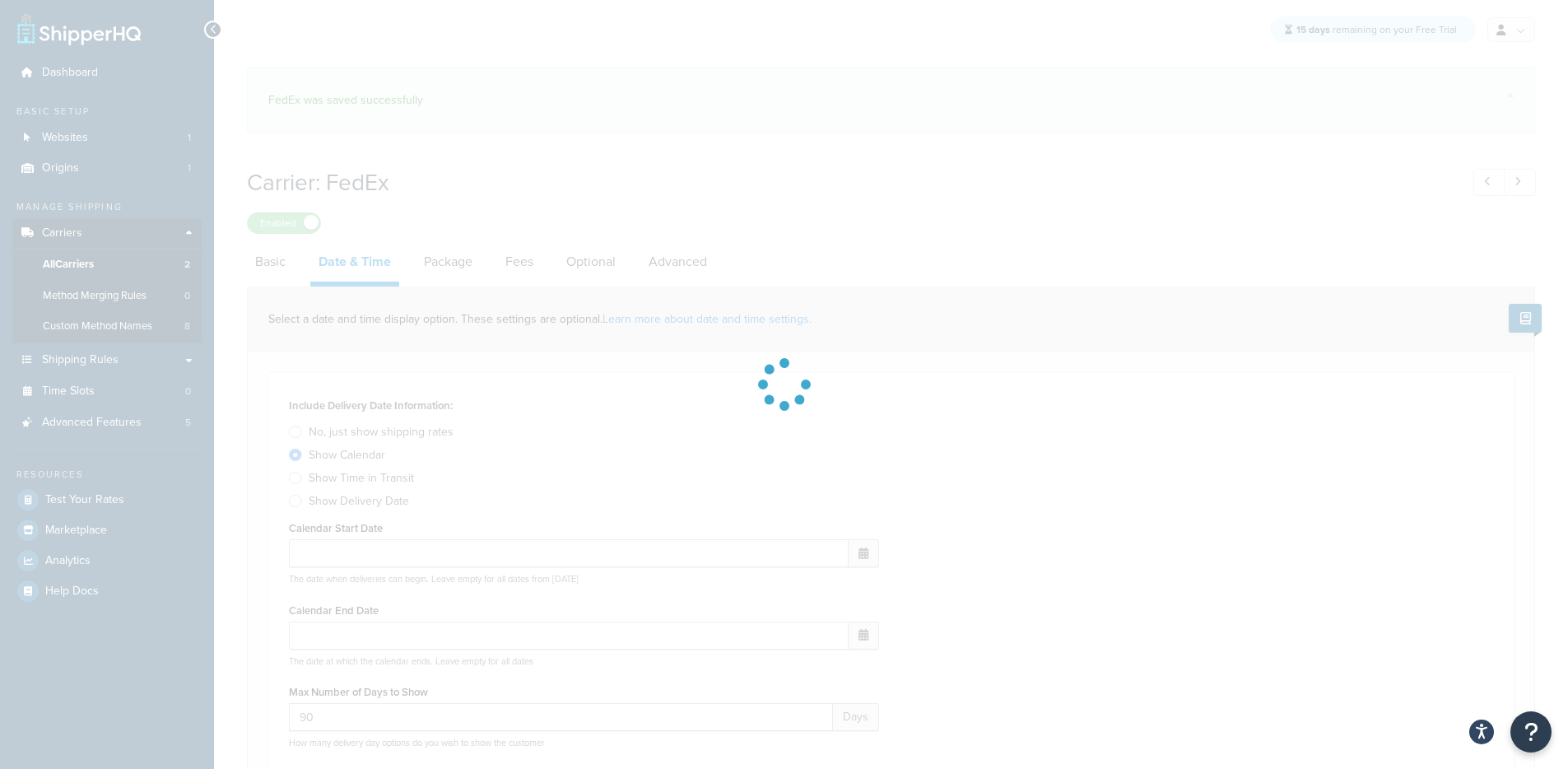
select select "E"
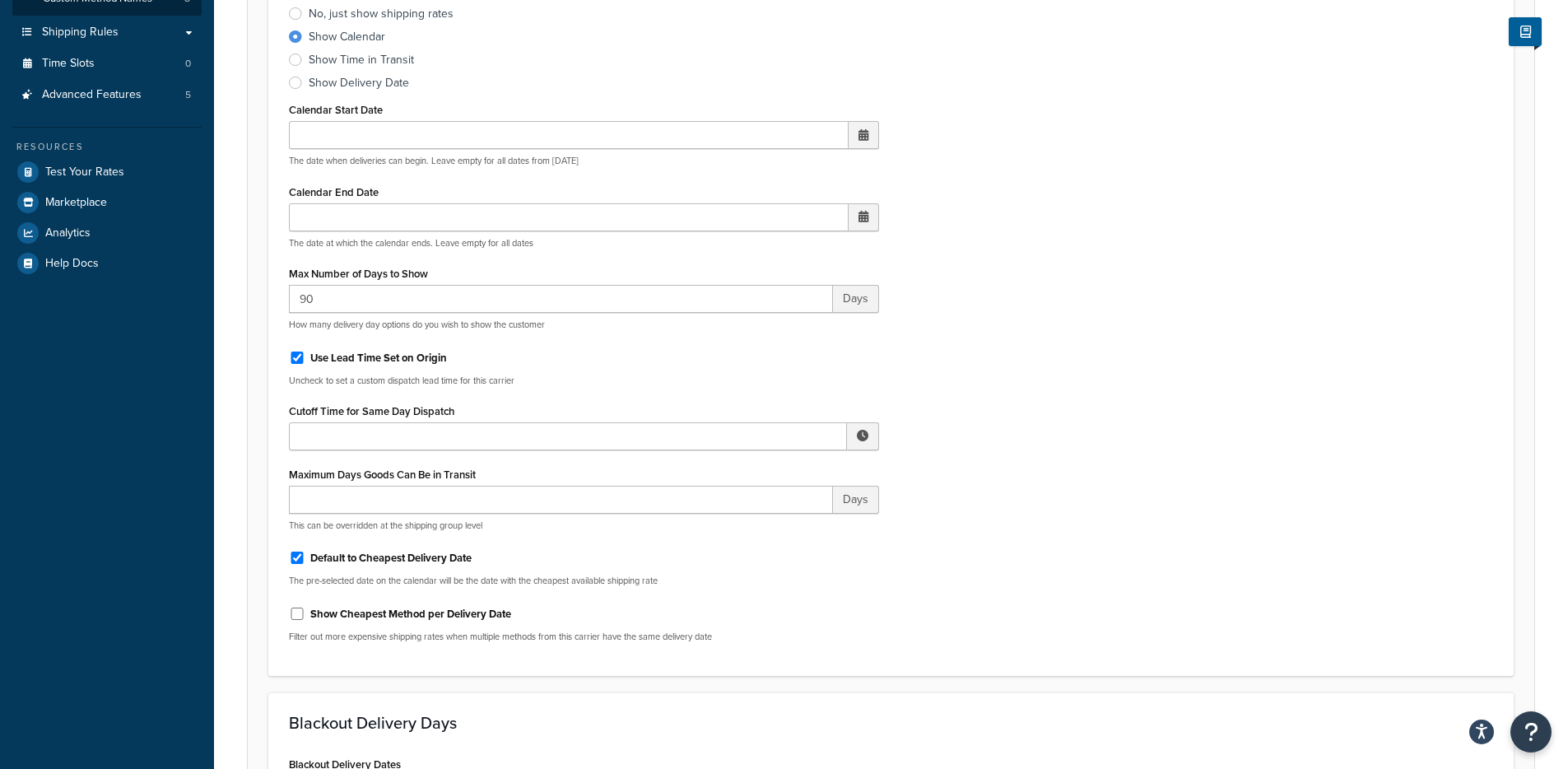
scroll to position [340, 0]
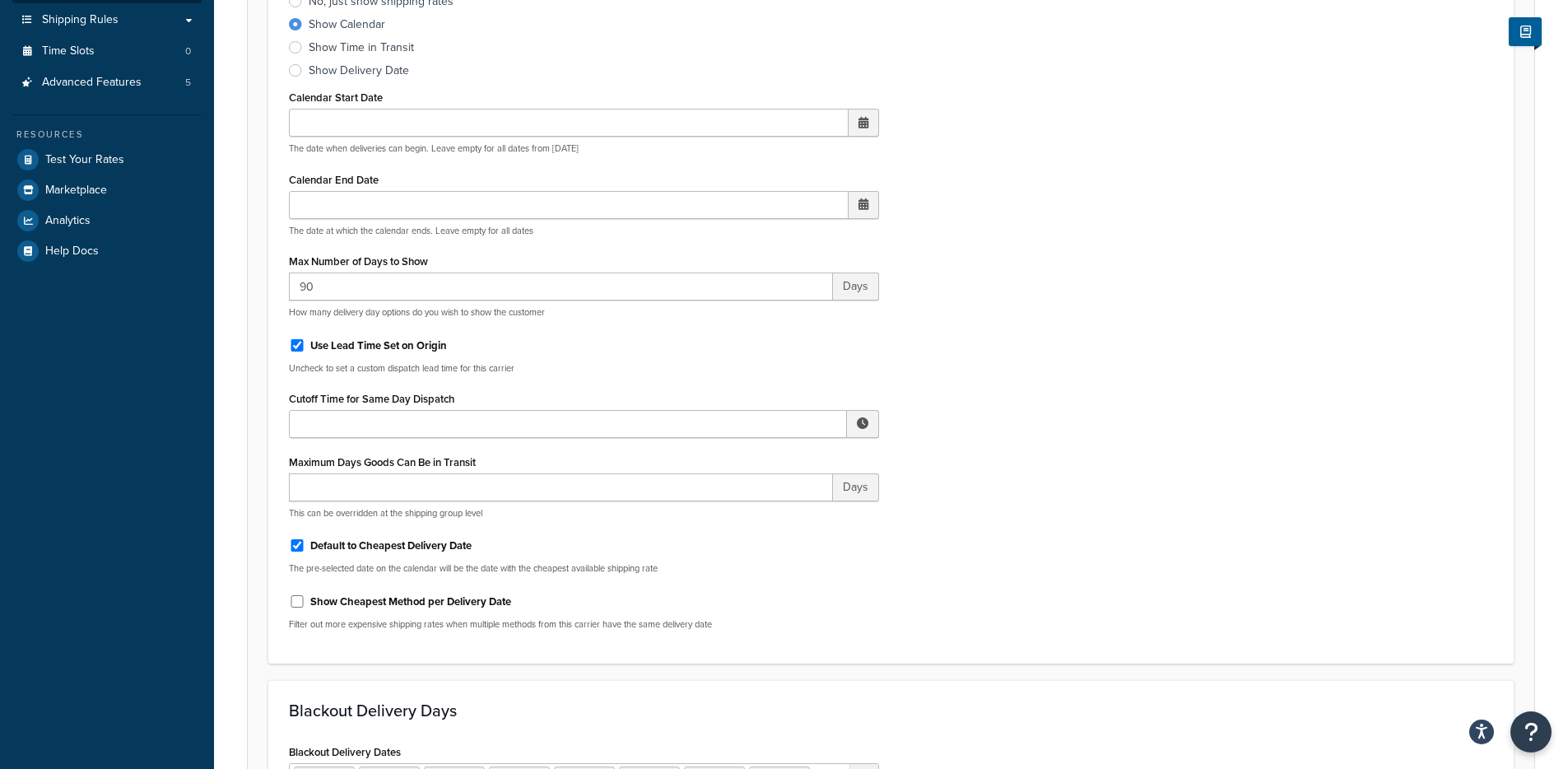
click at [365, 600] on label "Show Cheapest Method per Delivery Date" at bounding box center [411, 601] width 201 height 15
click at [306, 600] on input "Show Cheapest Method per Delivery Date" at bounding box center [297, 601] width 17 height 12
checkbox input "true"
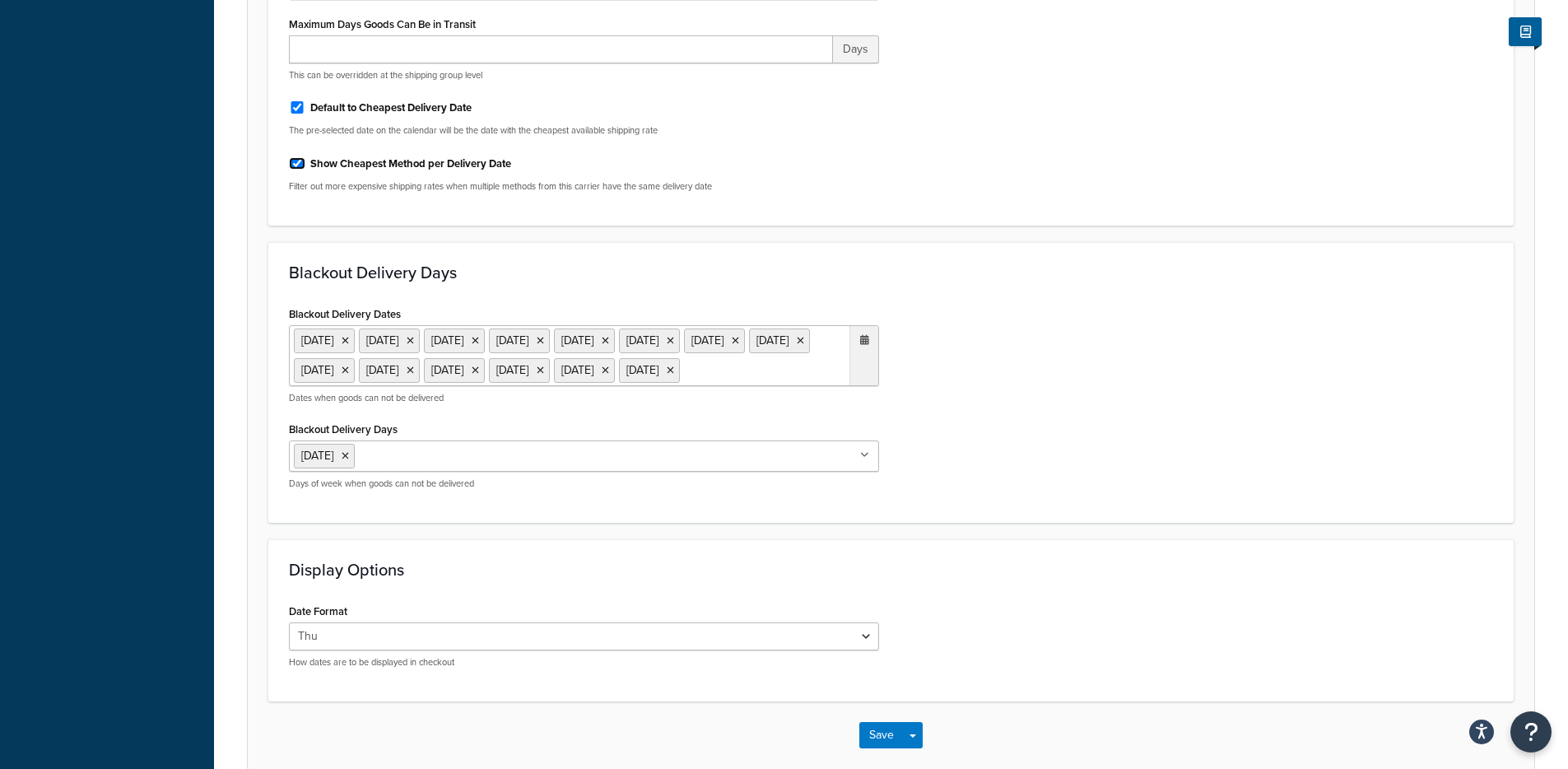
scroll to position [891, 0]
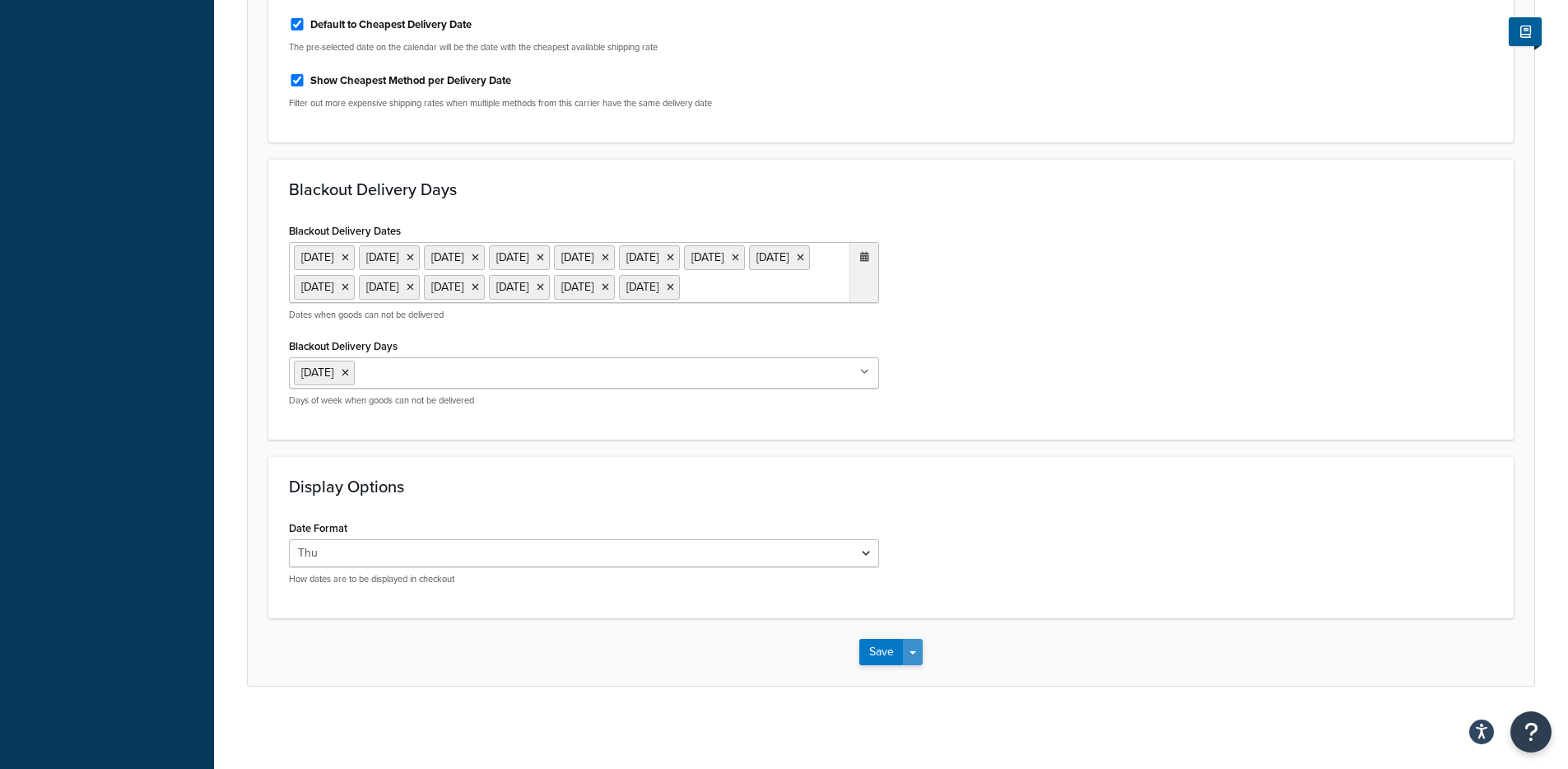
click at [917, 659] on button "Save Dropdown" at bounding box center [913, 652] width 20 height 26
click at [920, 673] on button "Save and Edit" at bounding box center [919, 682] width 120 height 34
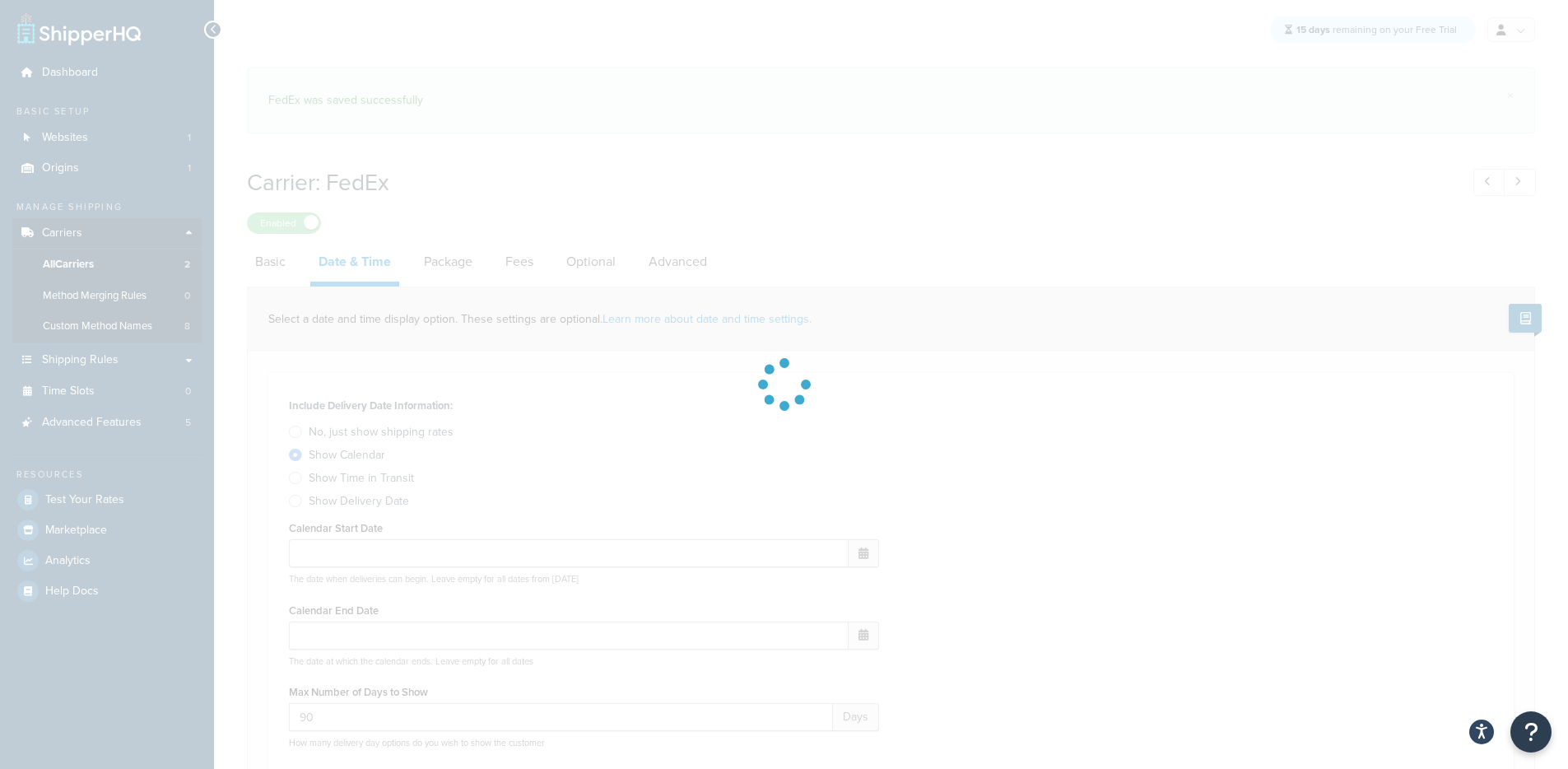
select select "E"
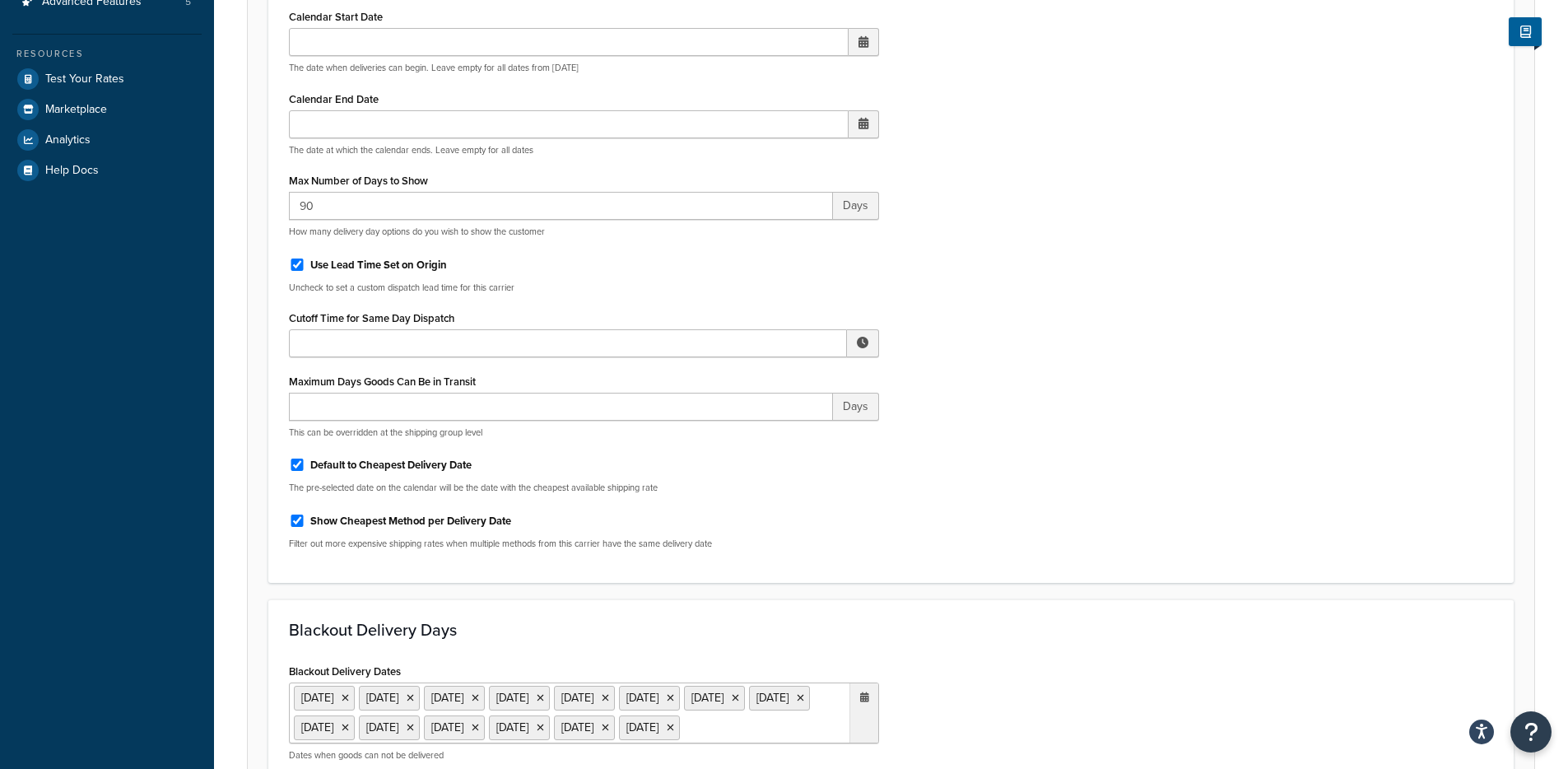
scroll to position [424, 0]
click at [324, 464] on label "Default to Cheapest Delivery Date" at bounding box center [392, 462] width 162 height 15
click at [306, 464] on input "Default to Cheapest Delivery Date" at bounding box center [297, 462] width 17 height 12
checkbox input "false"
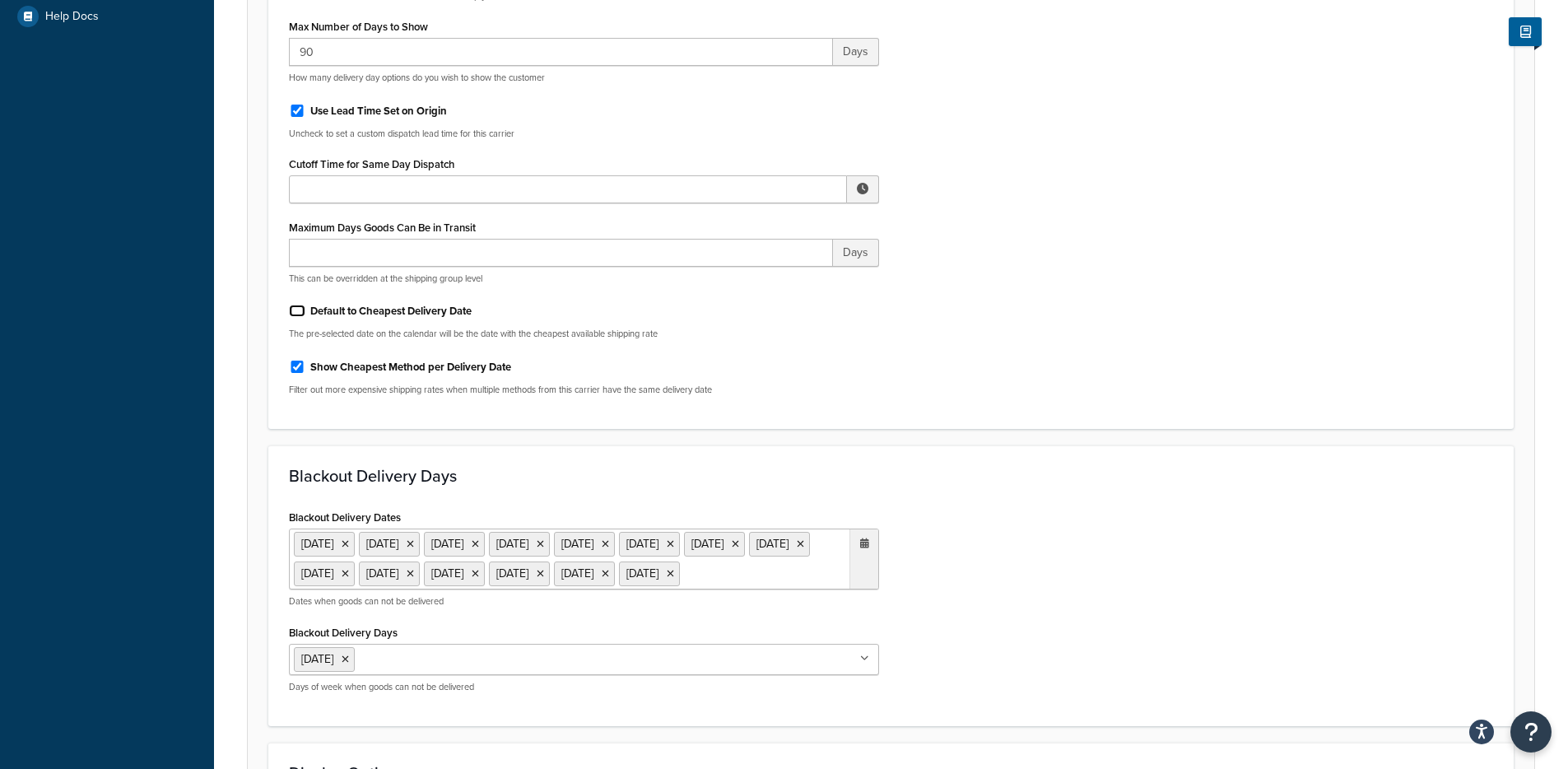
scroll to position [891, 0]
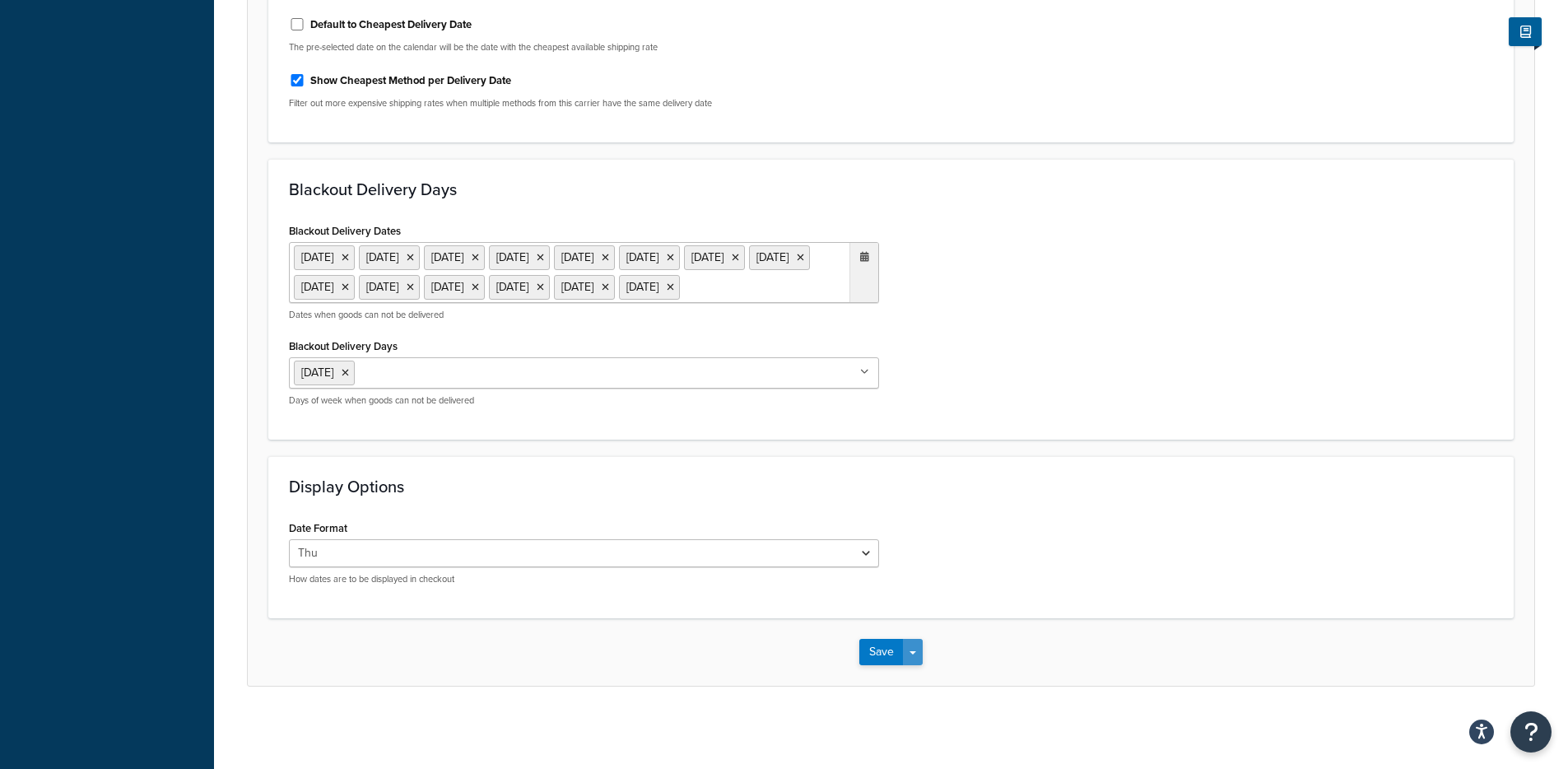
click at [914, 653] on span "button" at bounding box center [913, 653] width 7 height 4
click at [913, 672] on button "Save and Edit" at bounding box center [919, 682] width 120 height 34
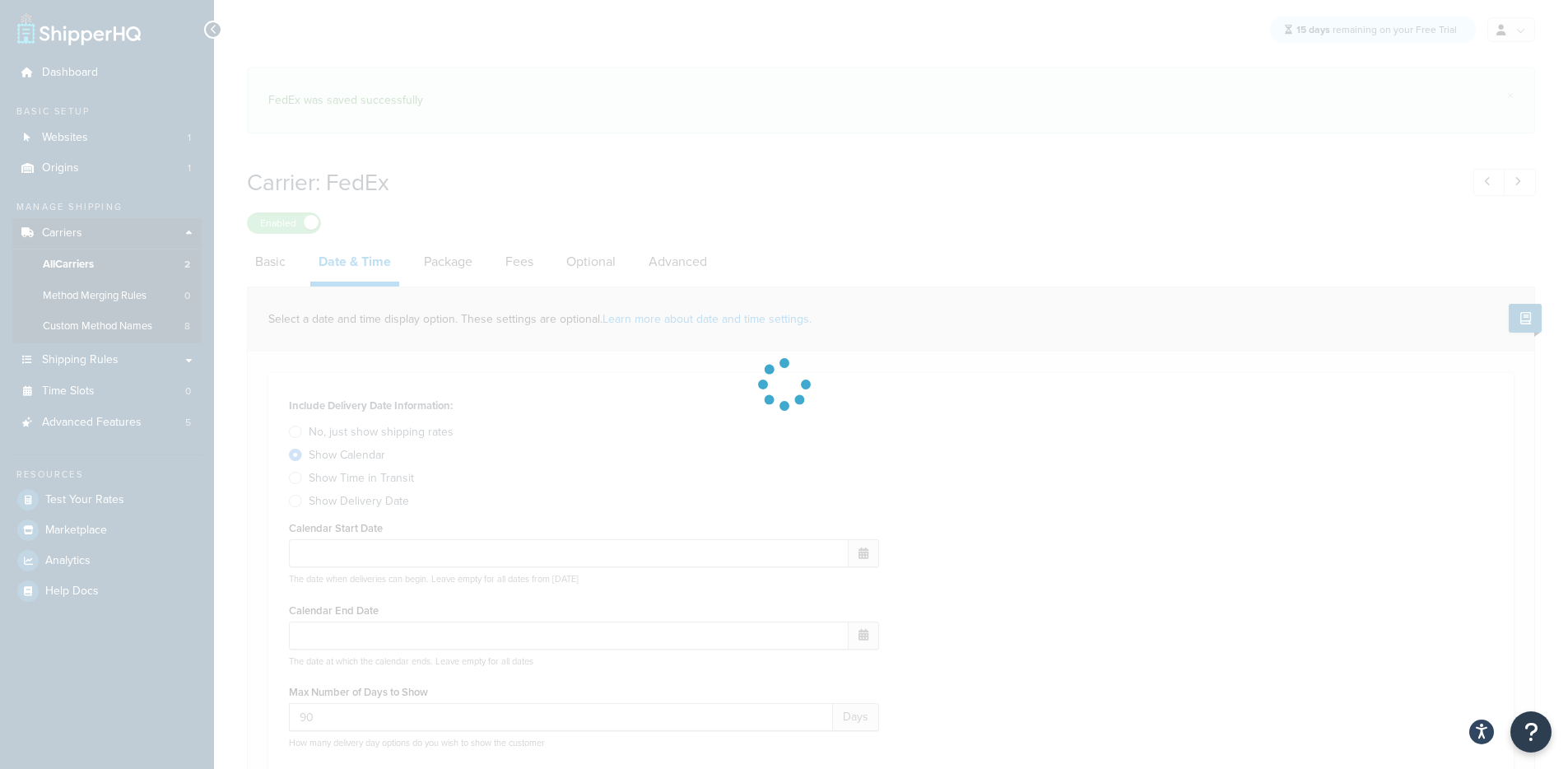
select select "E"
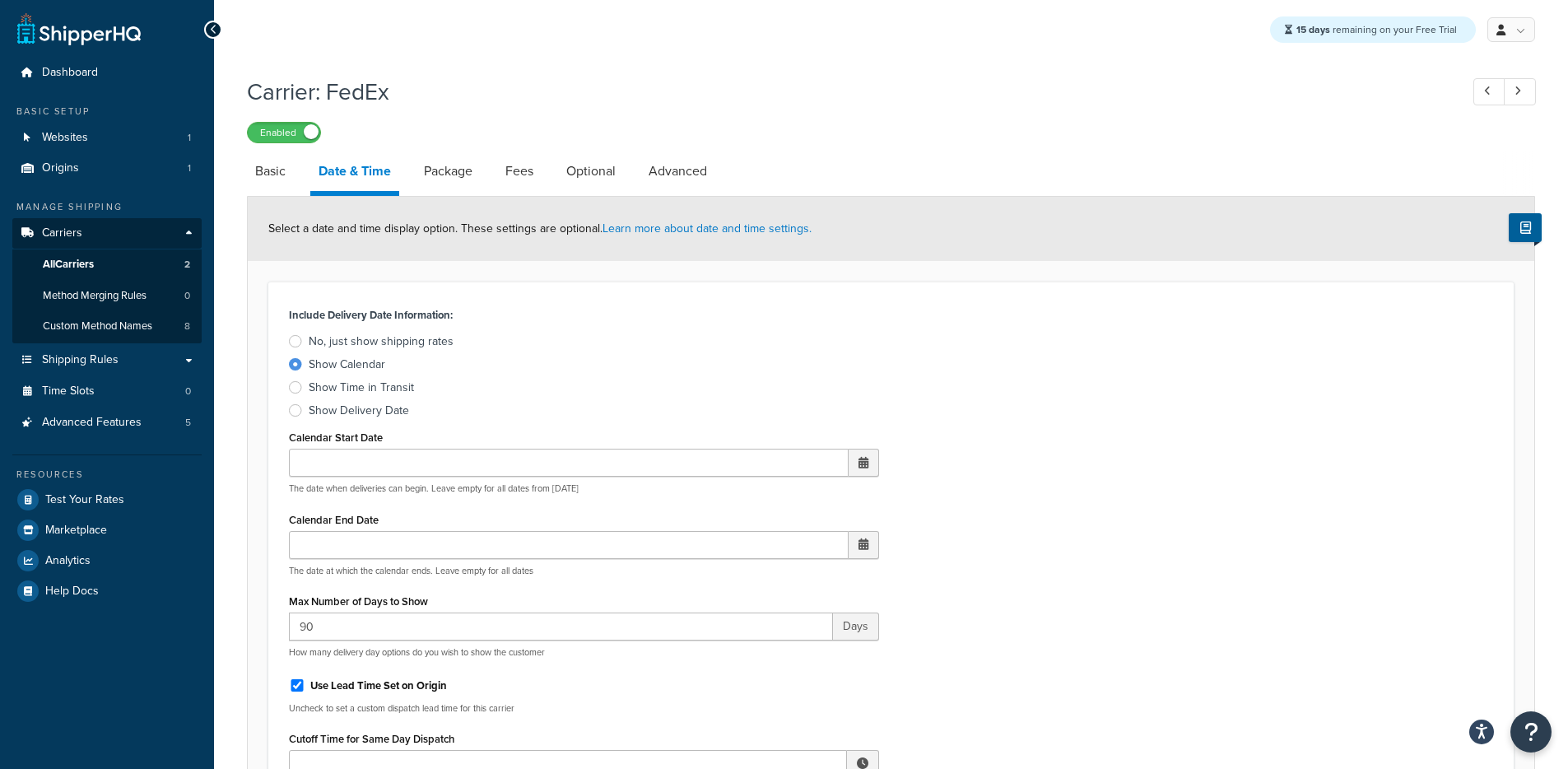
scroll to position [559, 0]
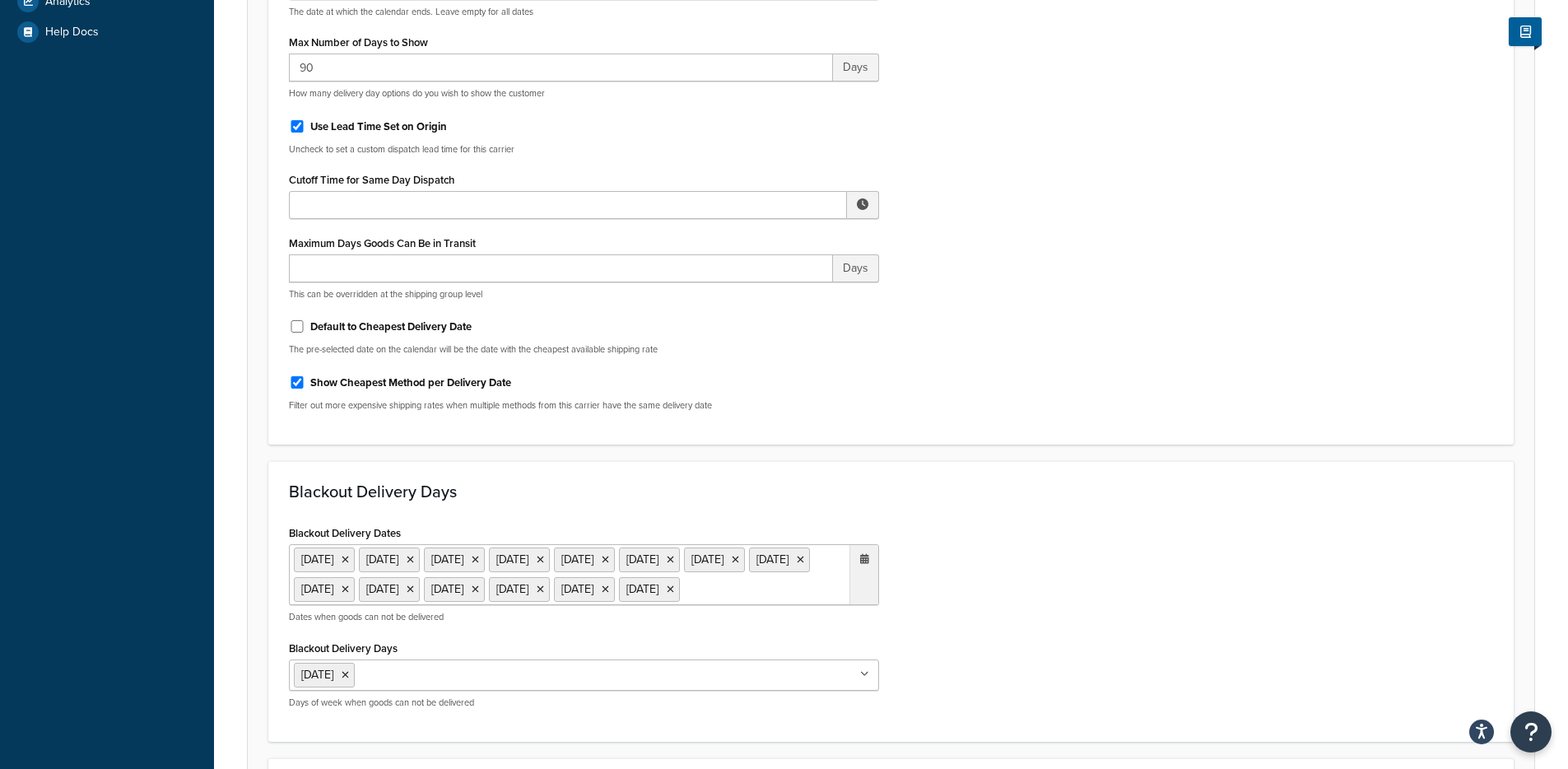
click at [363, 331] on label "Default to Cheapest Delivery Date" at bounding box center [392, 327] width 162 height 15
click at [306, 331] on input "Default to Cheapest Delivery Date" at bounding box center [297, 327] width 17 height 12
checkbox input "true"
click at [346, 380] on label "Show Cheapest Method per Delivery Date" at bounding box center [411, 383] width 201 height 15
click at [306, 380] on input "Show Cheapest Method per Delivery Date" at bounding box center [297, 383] width 17 height 12
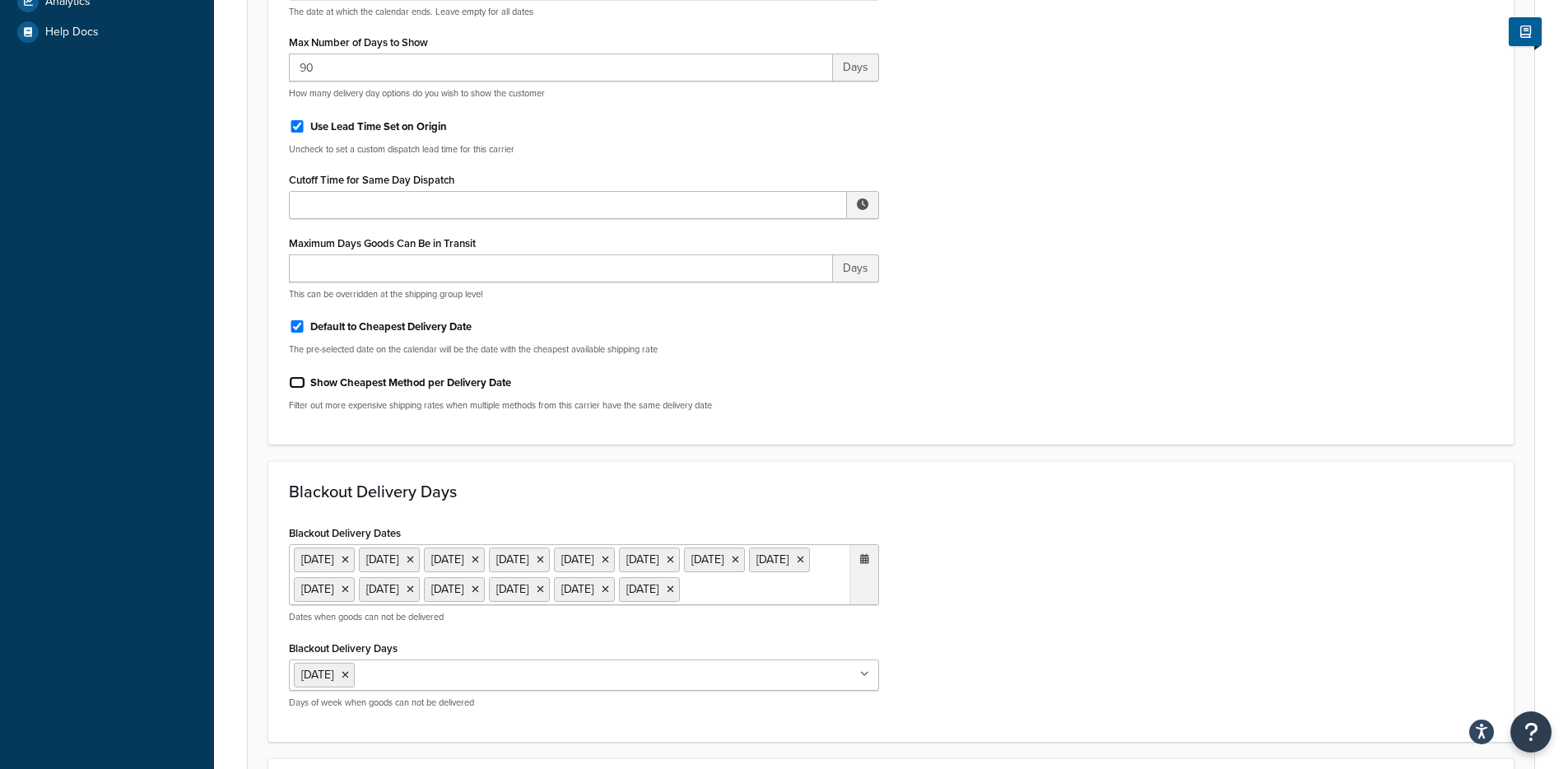
checkbox input "false"
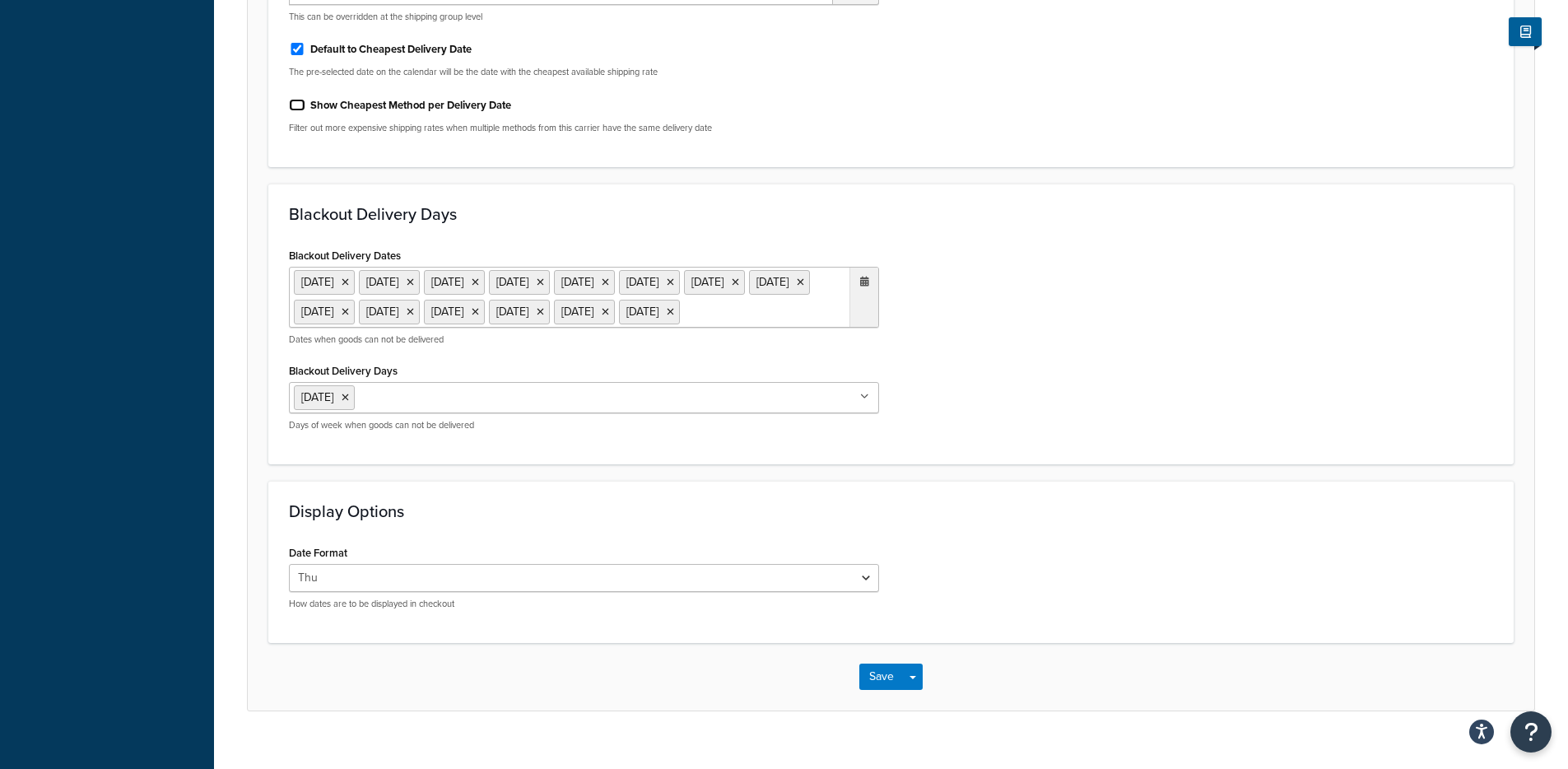
scroll to position [891, 0]
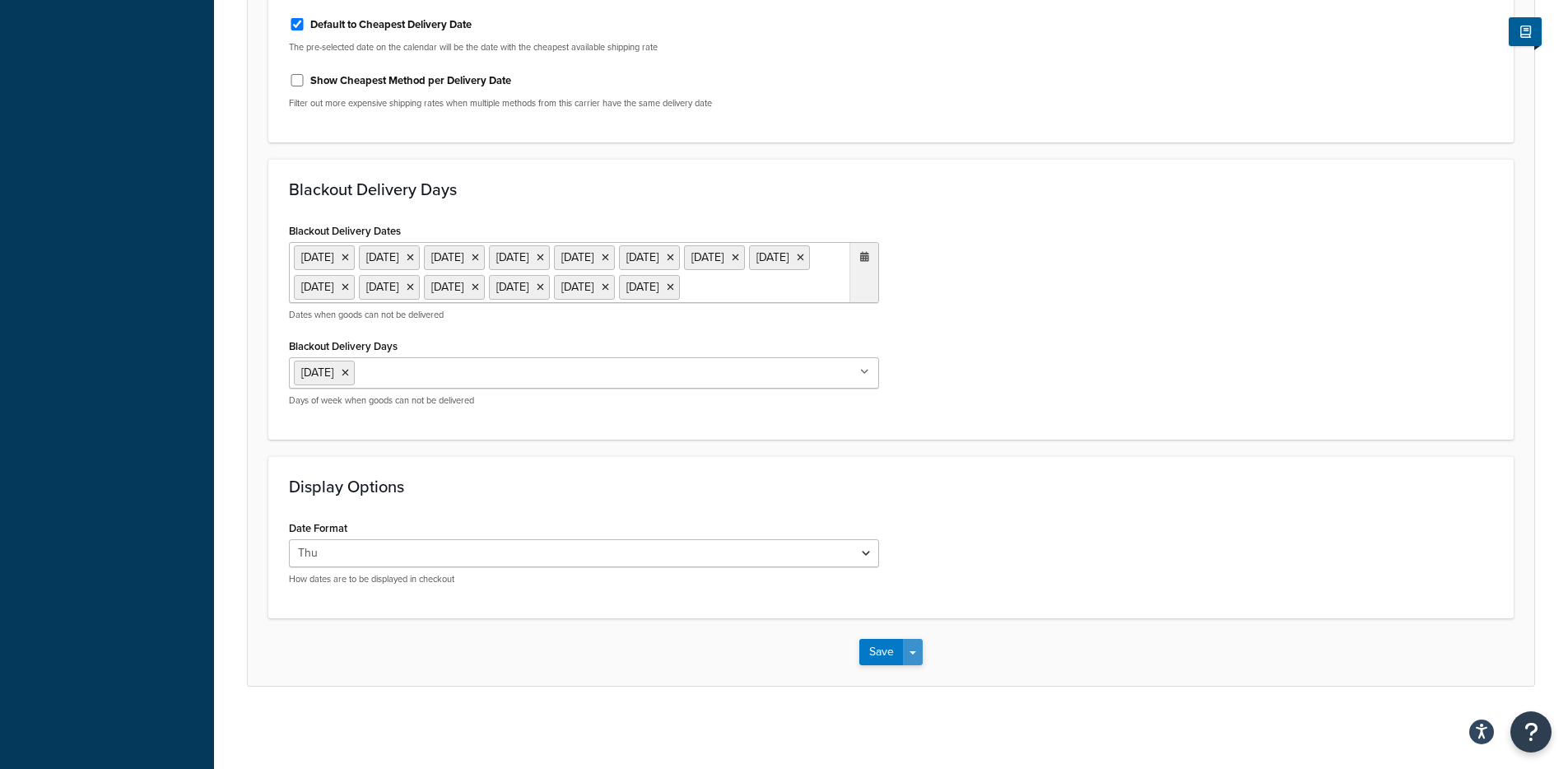
click at [917, 643] on button "Save Dropdown" at bounding box center [913, 652] width 20 height 26
click at [921, 683] on button "Save and Edit" at bounding box center [919, 682] width 120 height 34
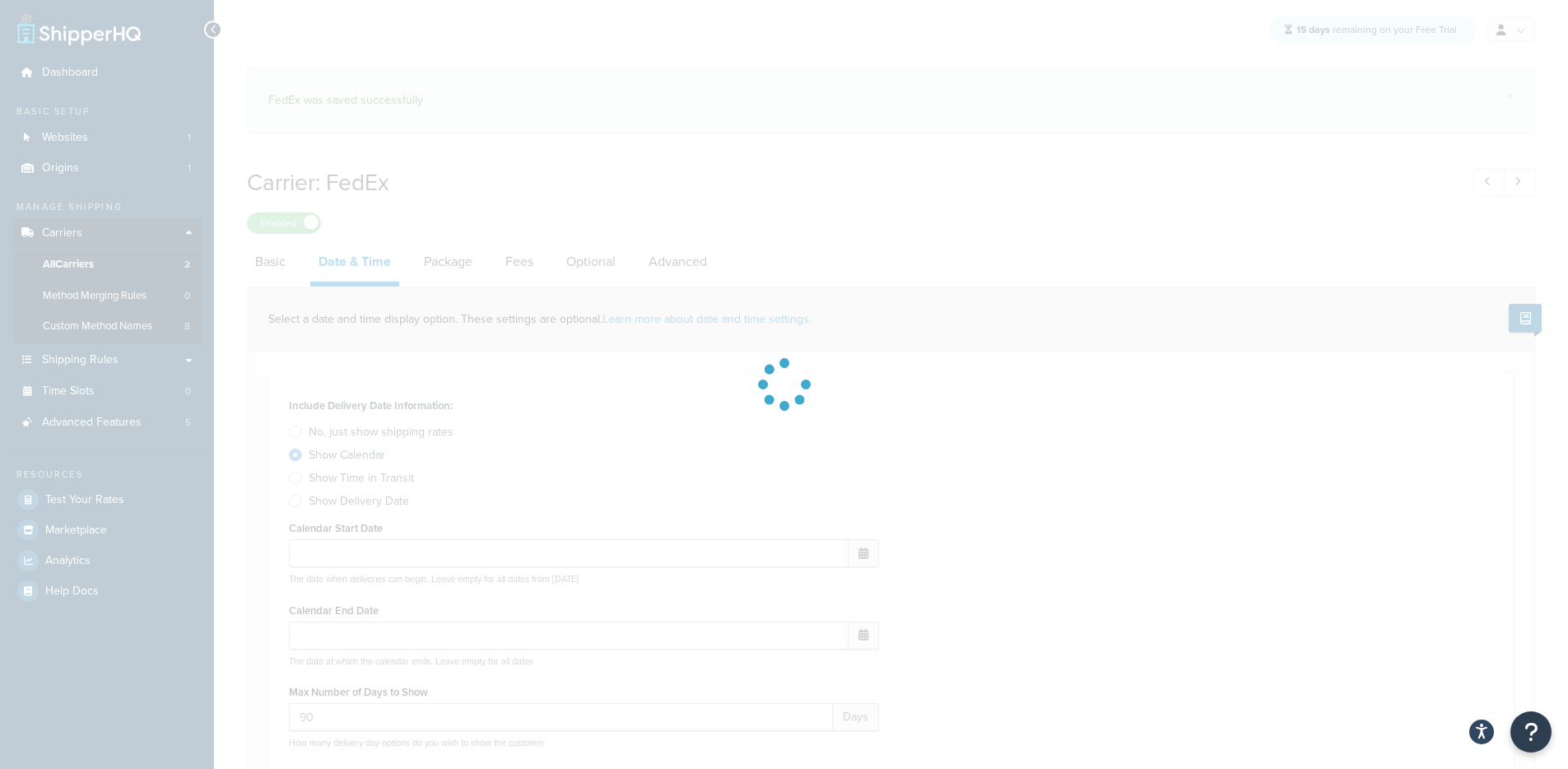
select select "E"
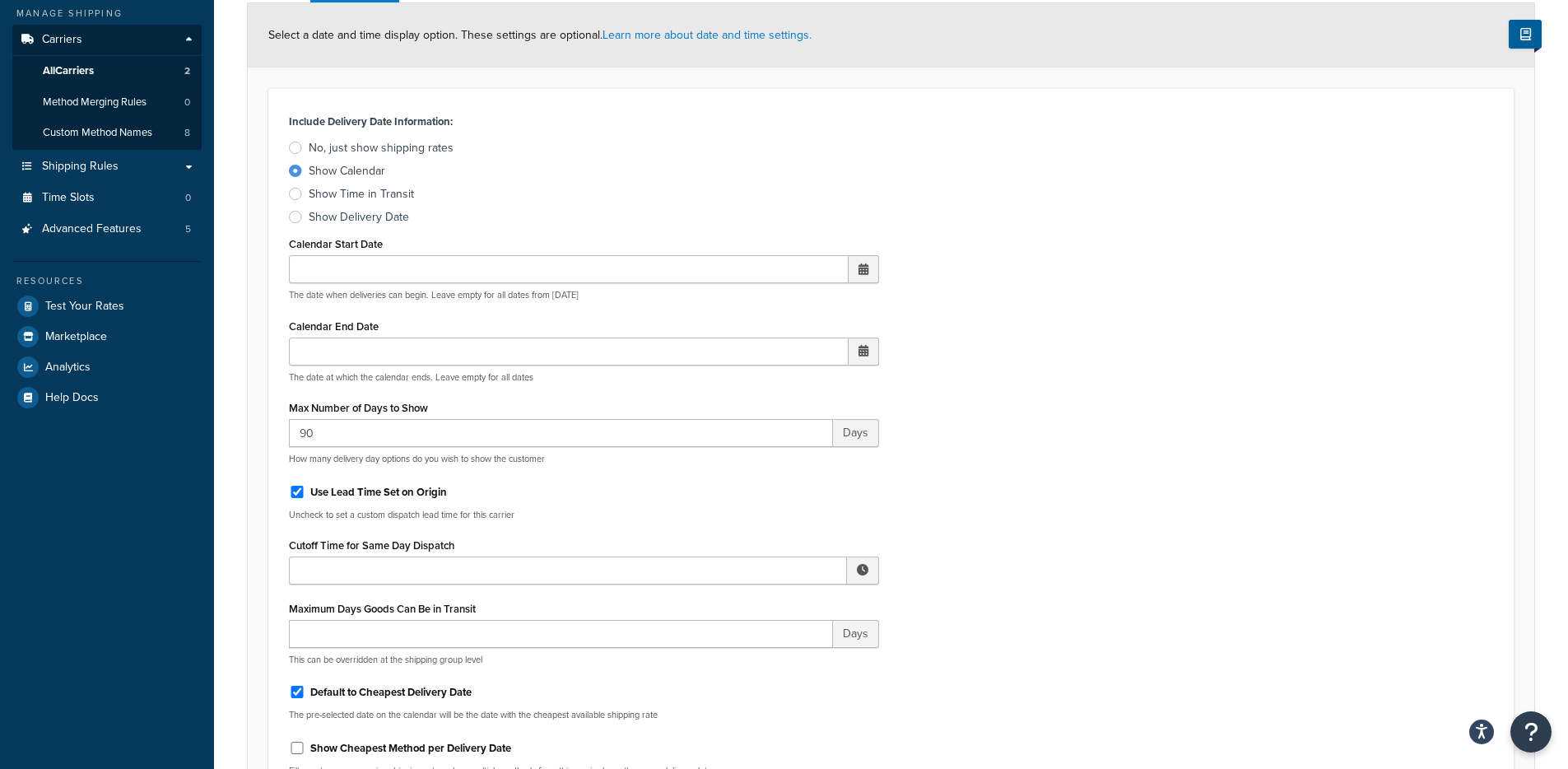
scroll to position [363, 0]
